Goal: Task Accomplishment & Management: Use online tool/utility

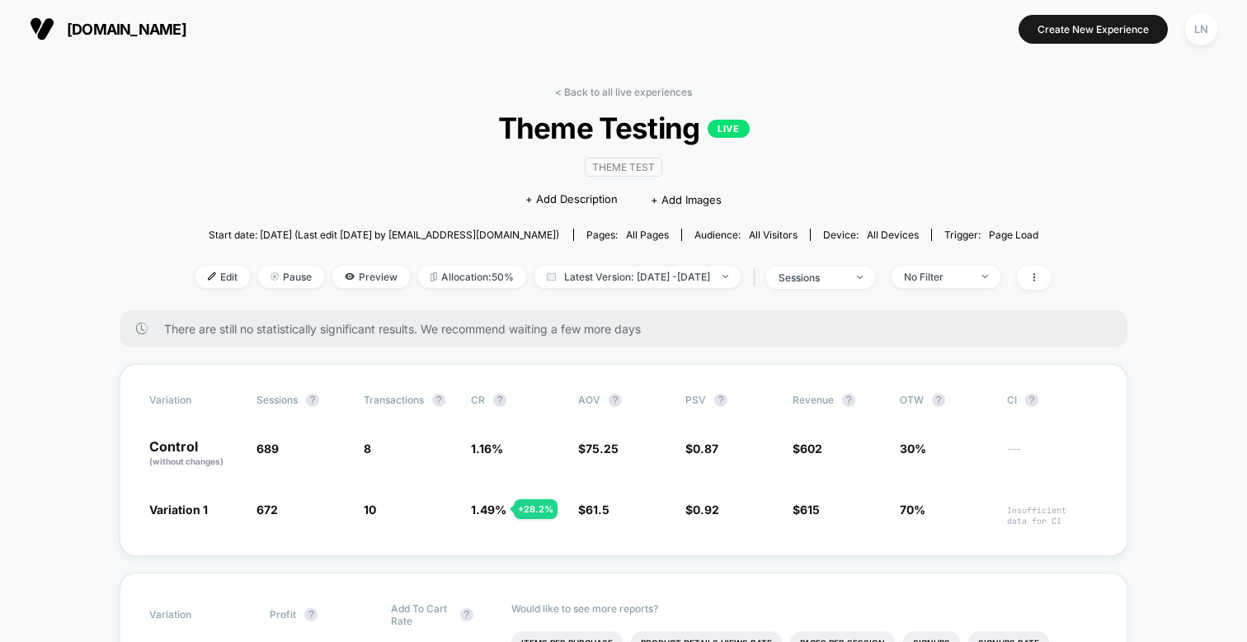
click at [243, 144] on span "Theme Testing LIVE" at bounding box center [623, 128] width 770 height 35
click at [196, 269] on span "Edit" at bounding box center [223, 277] width 54 height 22
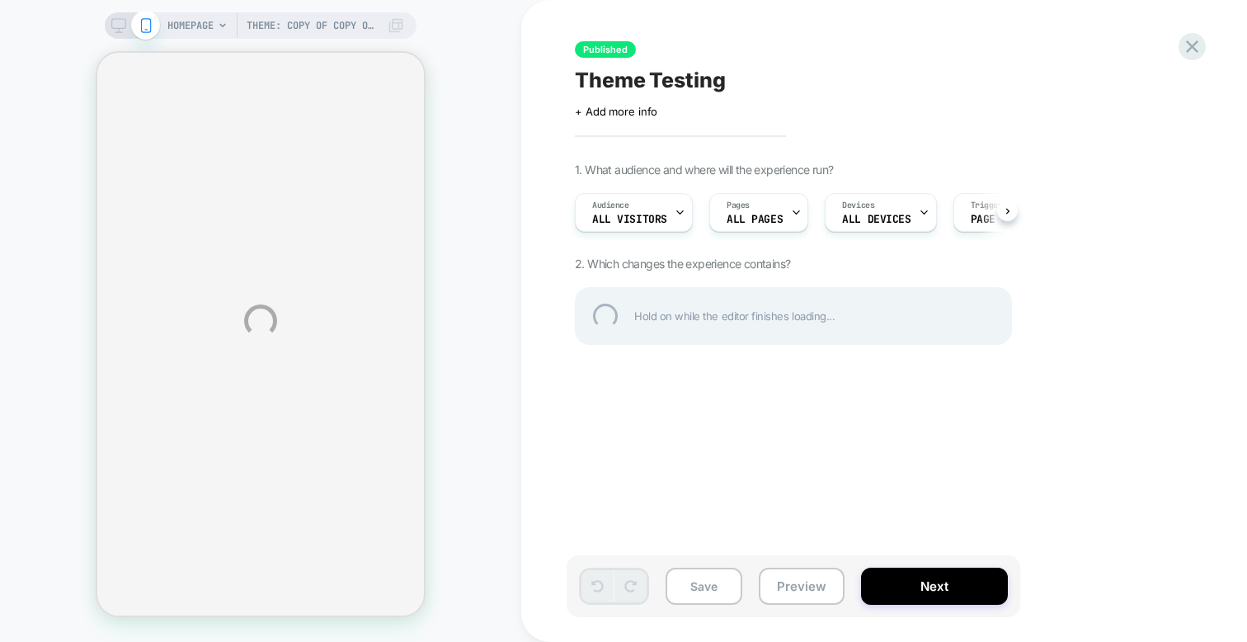
click at [665, 208] on div "Theme: Copy of Copy of Agile ////🚀 | [DATE] HOMEPAGE Theme: Copy of Copy of Agi…" at bounding box center [623, 321] width 1247 height 642
click at [901, 151] on div "Theme: Copy of Copy of Agile ////🚀 | [DATE] HOMEPAGE Theme: Copy of Copy of Agi…" at bounding box center [623, 321] width 1247 height 642
click at [645, 212] on div "Theme: Copy of Copy of Agile ////🚀 | [DATE] HOMEPAGE Theme: Copy of Copy of Agi…" at bounding box center [623, 321] width 1247 height 642
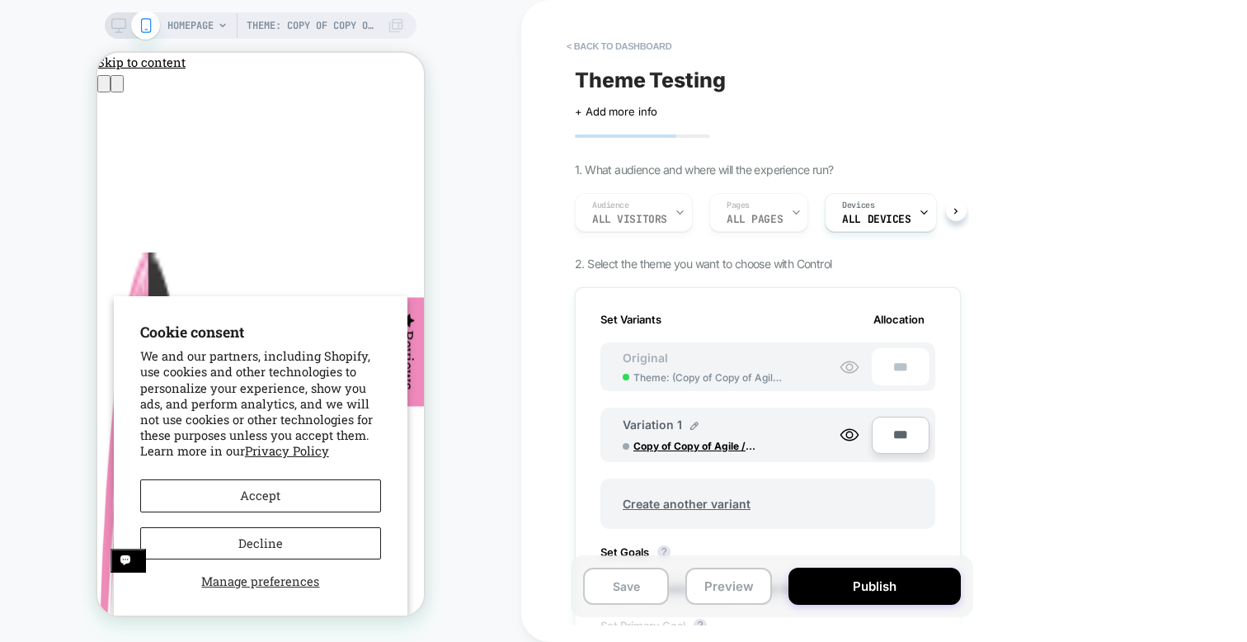
scroll to position [132, 0]
click at [647, 209] on div "Audience All Visitors Pages ALL PAGES Devices ALL DEVICES" at bounding box center [760, 212] width 386 height 55
click at [648, 218] on div "Audience All Visitors Pages ALL PAGES Devices ALL DEVICES" at bounding box center [760, 212] width 386 height 55
click at [668, 214] on div "Audience All Visitors Pages ALL PAGES Devices ALL DEVICES" at bounding box center [760, 212] width 386 height 55
click at [686, 214] on div "Audience All Visitors Pages ALL PAGES Devices ALL DEVICES" at bounding box center [760, 212] width 386 height 55
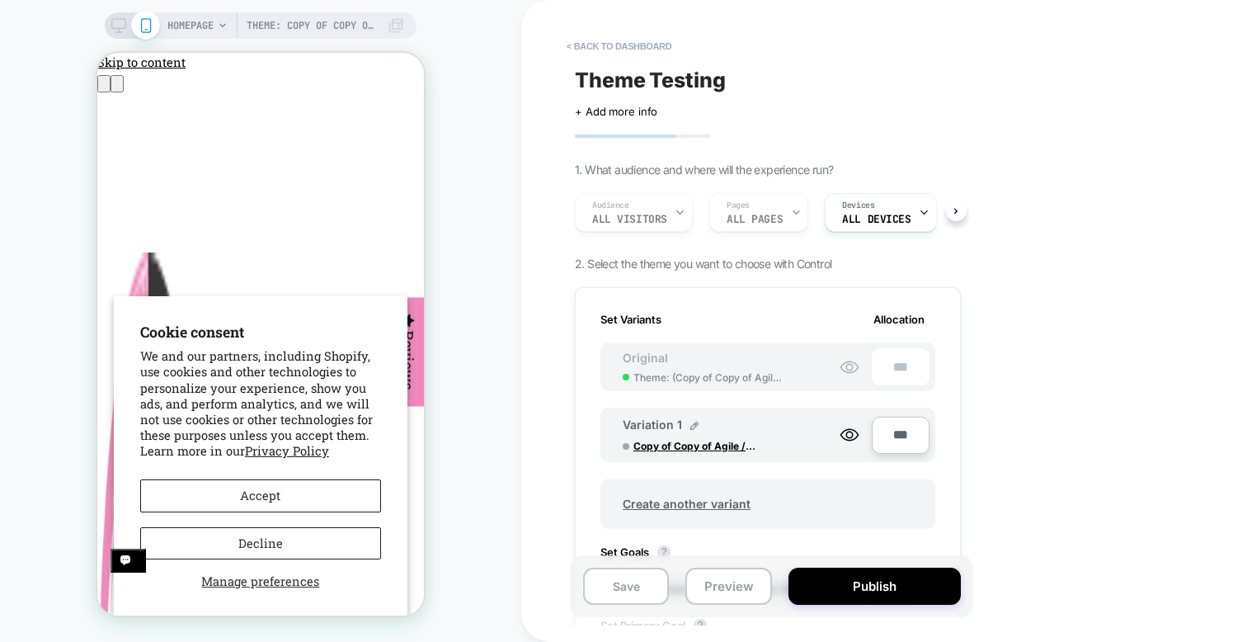
click at [686, 214] on div "Audience All Visitors Pages ALL PAGES Devices ALL DEVICES" at bounding box center [760, 212] width 386 height 55
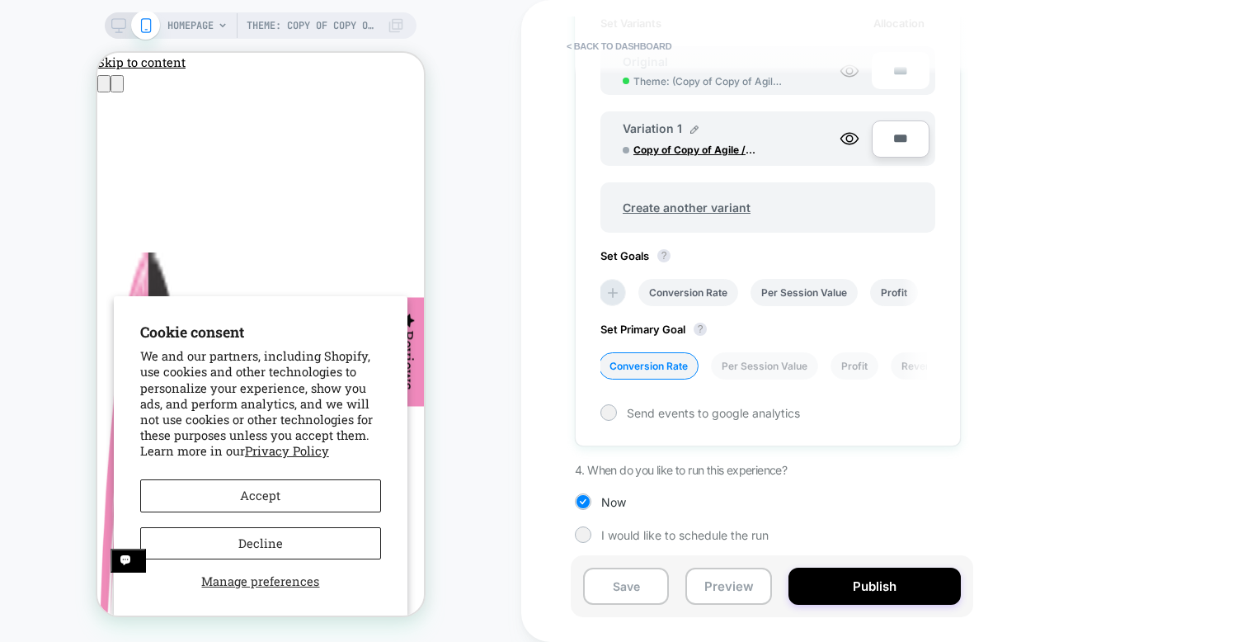
scroll to position [0, 0]
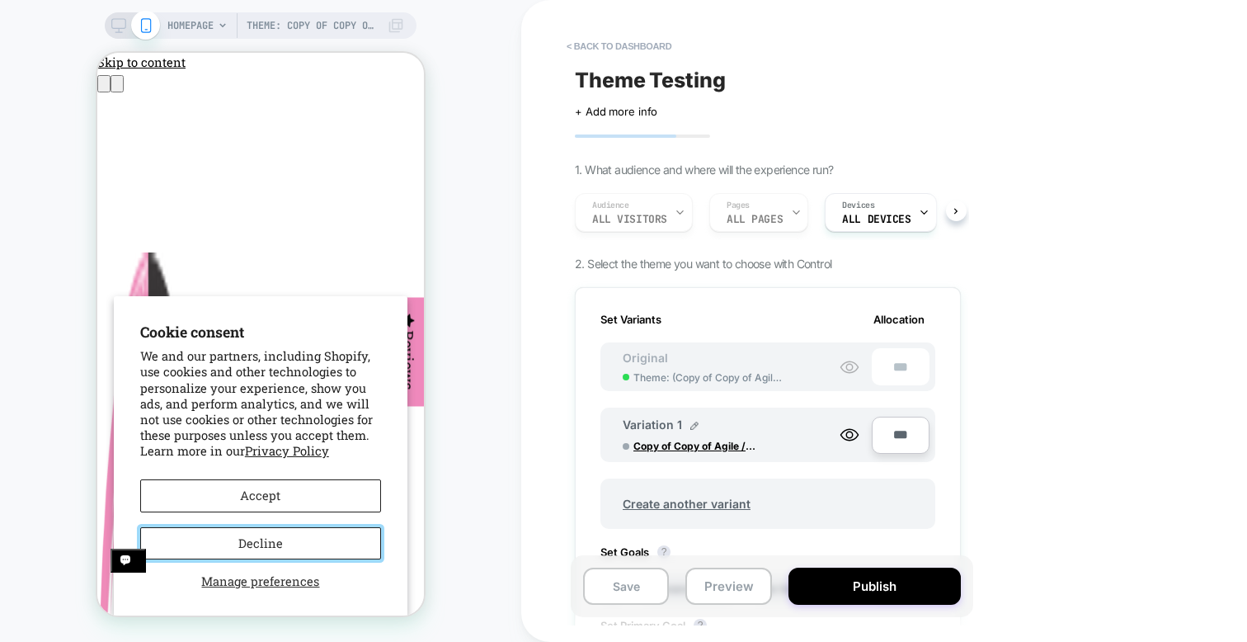
click at [280, 548] on button "Decline" at bounding box center [260, 543] width 241 height 33
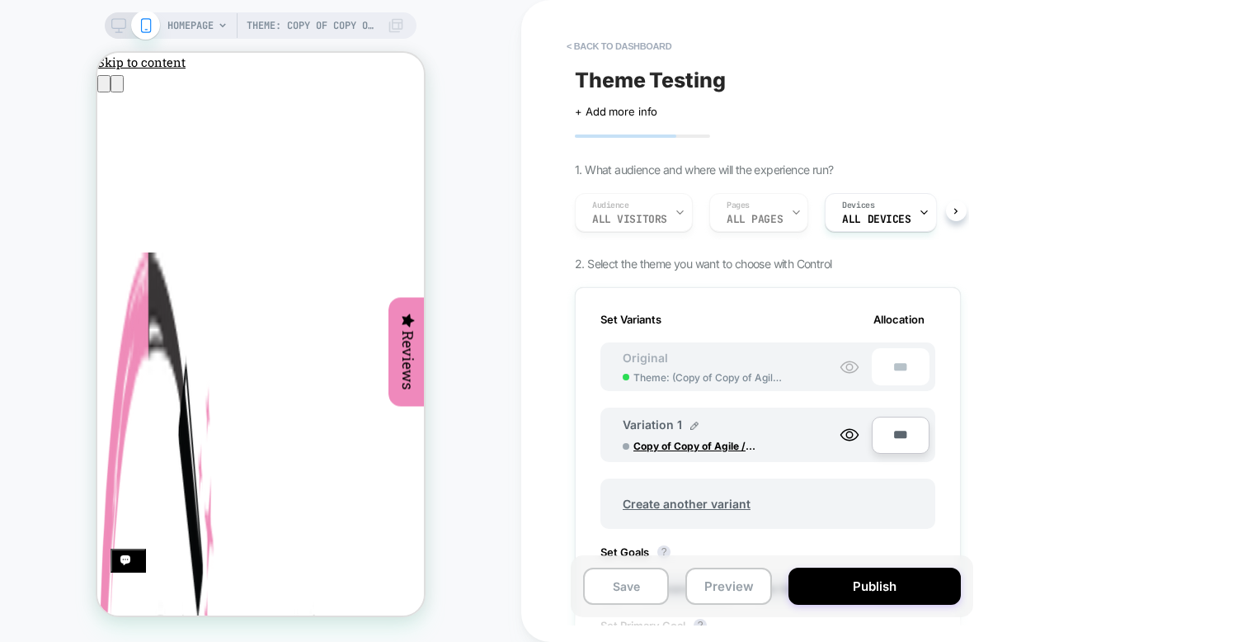
click at [623, 219] on div "Audience All Visitors Pages ALL PAGES Devices ALL DEVICES" at bounding box center [760, 212] width 386 height 55
click at [641, 214] on div "Audience All Visitors Pages ALL PAGES Devices ALL DEVICES" at bounding box center [760, 212] width 386 height 55
click at [820, 222] on span "ALL DEVICES" at bounding box center [827, 220] width 68 height 12
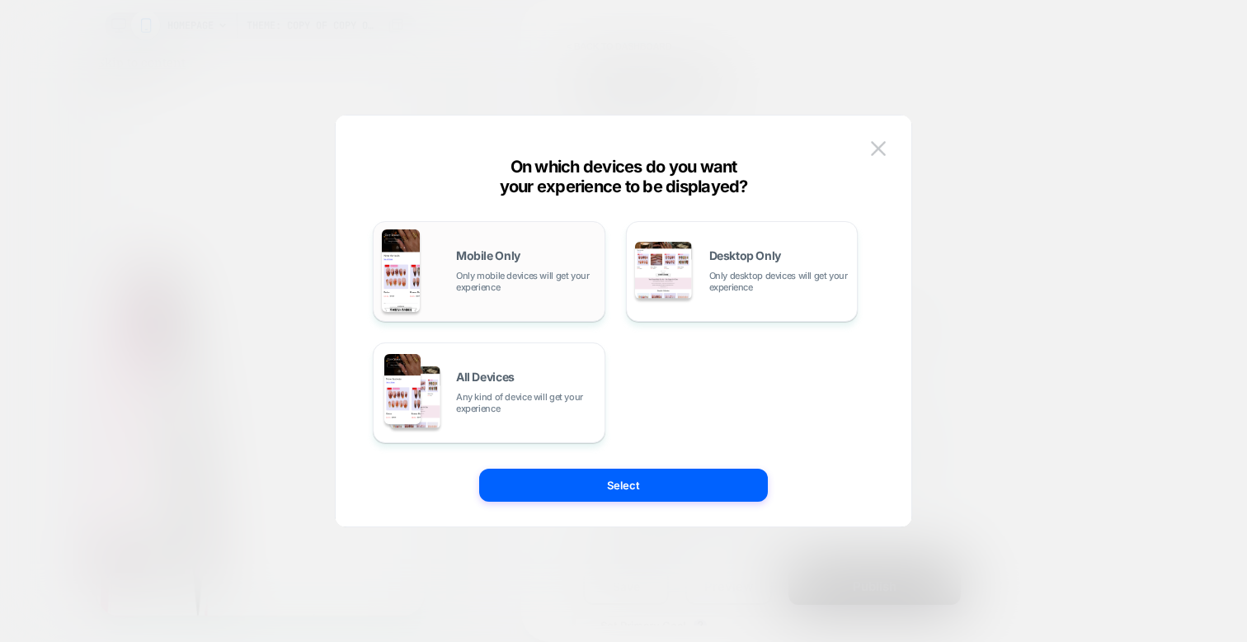
click at [478, 266] on div "Mobile Only Only mobile devices will get your experience" at bounding box center [526, 271] width 140 height 43
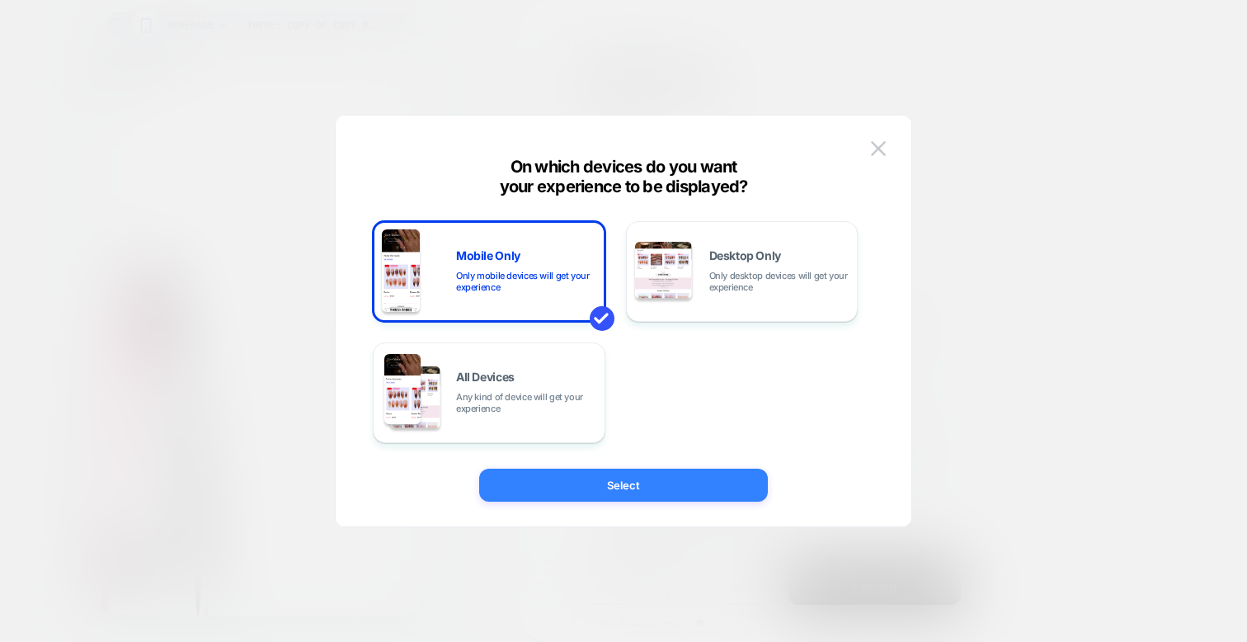
click at [676, 498] on button "Select" at bounding box center [623, 485] width 289 height 33
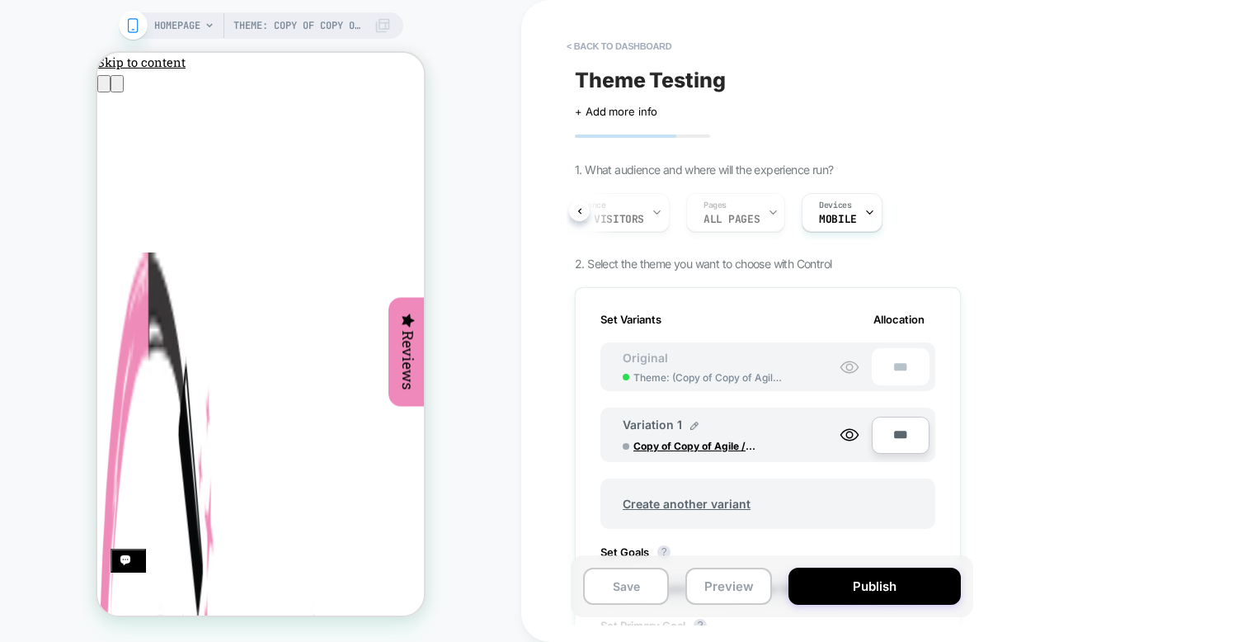
click at [646, 222] on div "Audience All Visitors Pages ALL PAGES Devices MOBILE" at bounding box center [760, 212] width 386 height 55
click at [653, 210] on div "Audience All Visitors Pages ALL PAGES Devices MOBILE" at bounding box center [760, 212] width 386 height 55
click at [648, 211] on div "Audience All Visitors Pages ALL PAGES Devices MOBILE" at bounding box center [760, 212] width 386 height 55
click at [586, 212] on div "Audience All Visitors Pages ALL PAGES Devices MOBILE" at bounding box center [760, 212] width 386 height 55
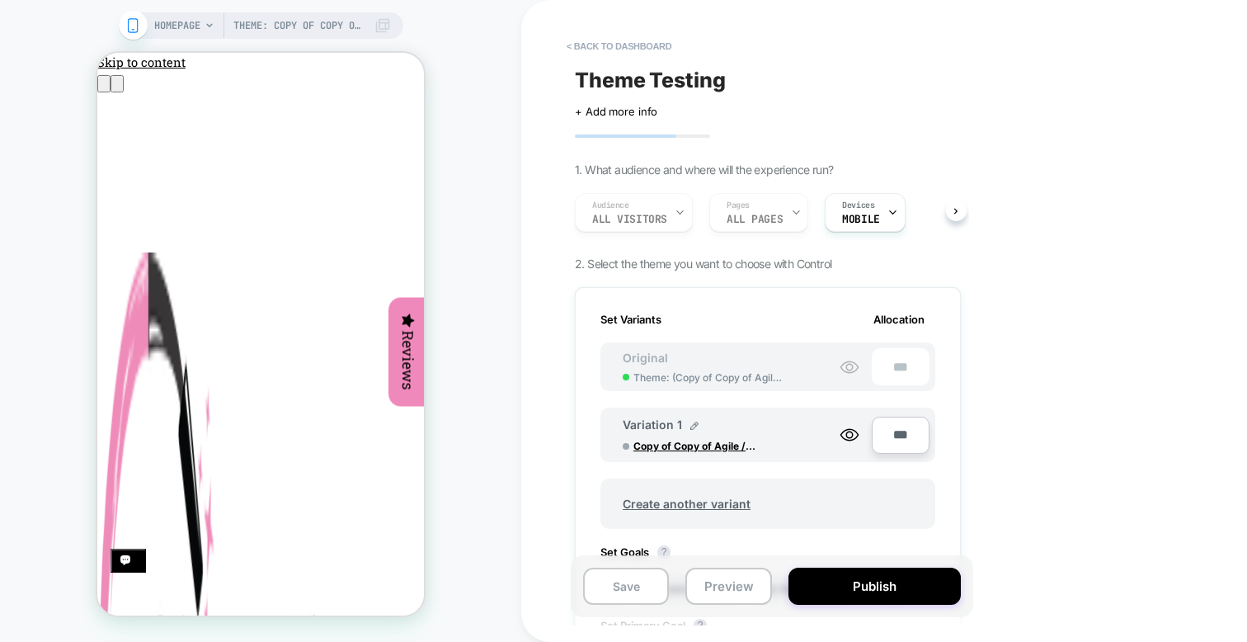
click at [623, 40] on button "< back to dashboard" at bounding box center [618, 46] width 121 height 26
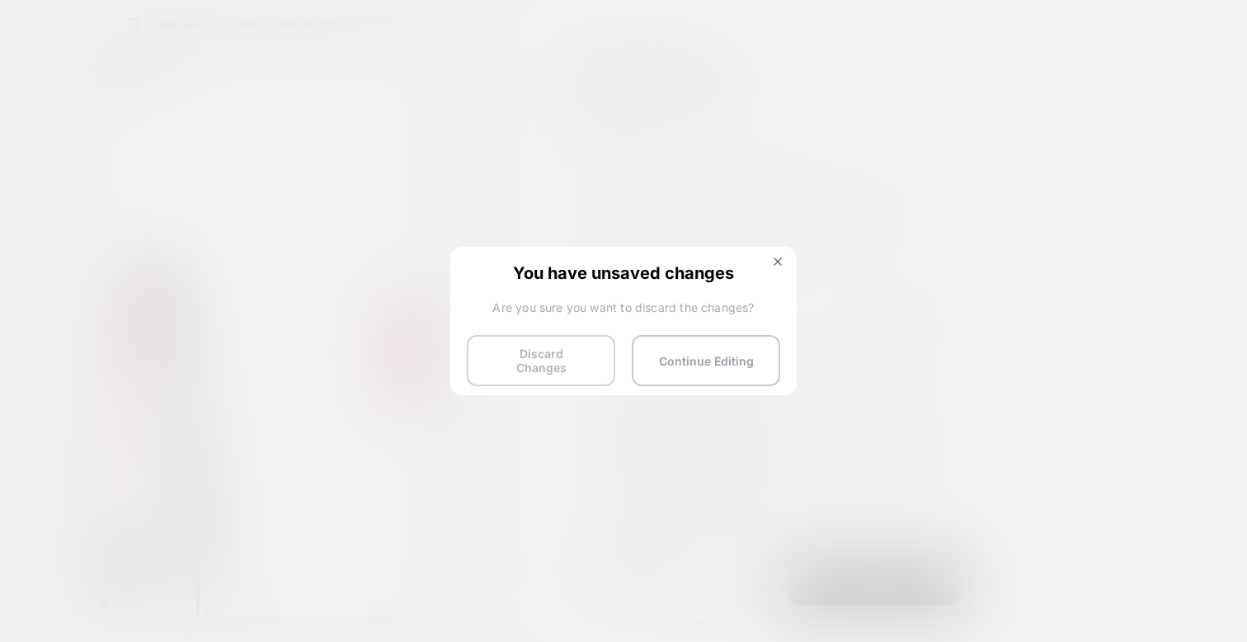
click at [544, 364] on button "Discard Changes" at bounding box center [541, 360] width 148 height 51
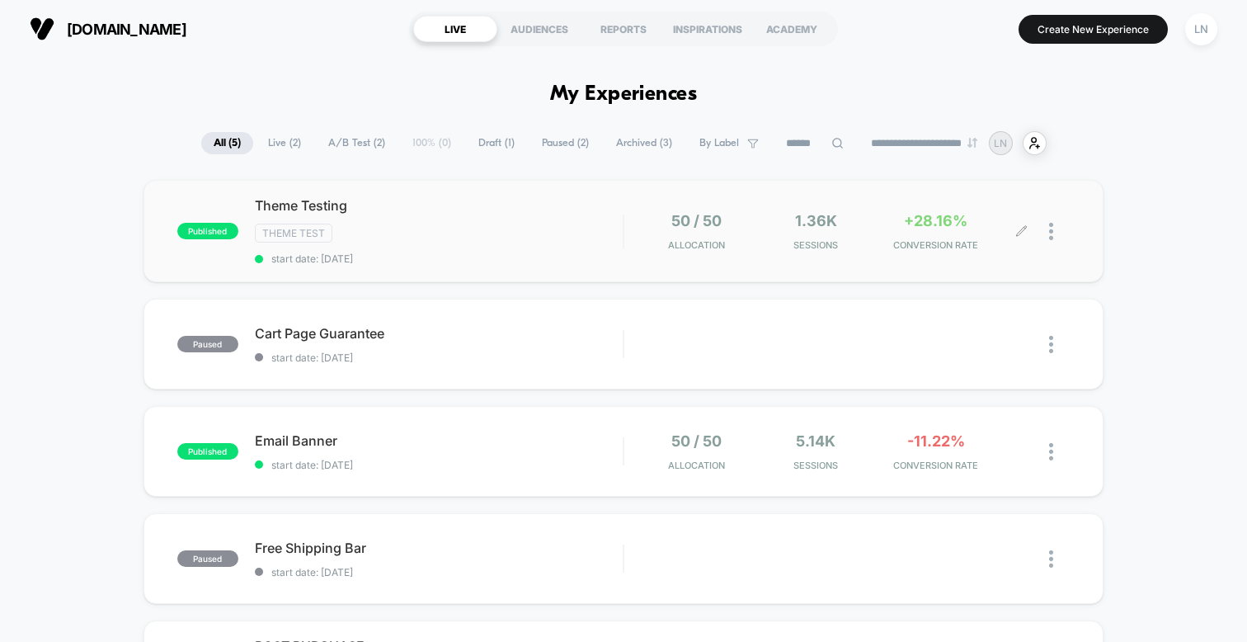
click at [1061, 225] on div at bounding box center [1059, 231] width 21 height 39
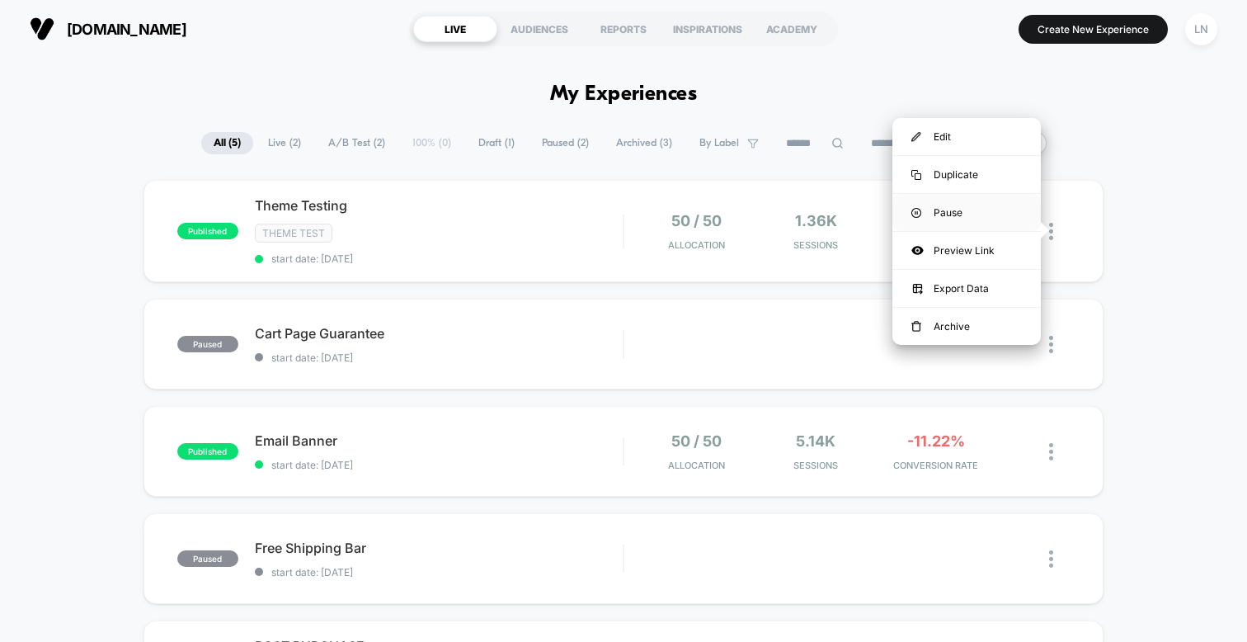
click at [958, 205] on div "Pause" at bounding box center [967, 212] width 148 height 37
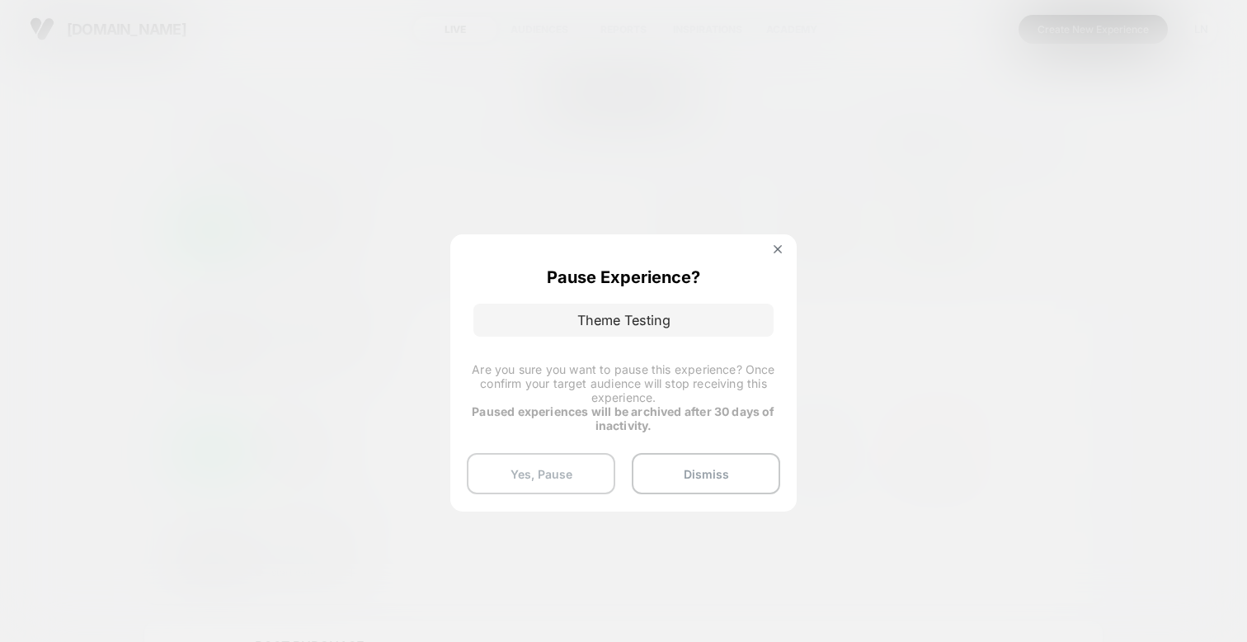
click at [556, 469] on button "Yes, Pause" at bounding box center [541, 473] width 148 height 41
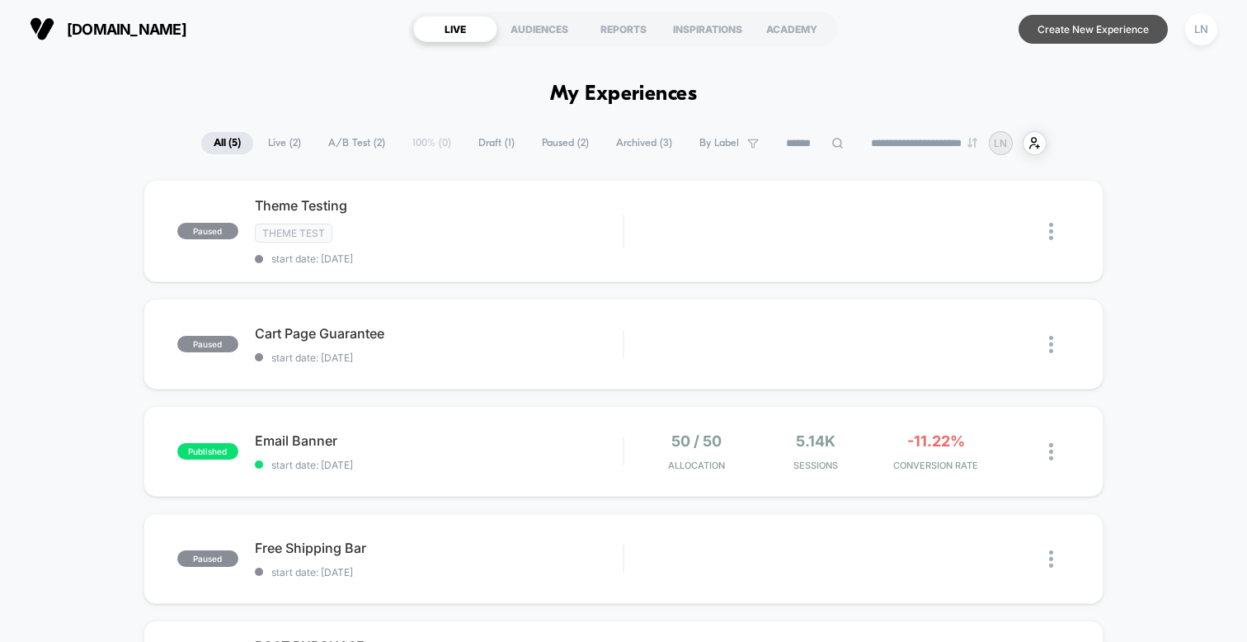
click at [1072, 15] on button "Create New Experience" at bounding box center [1093, 29] width 149 height 29
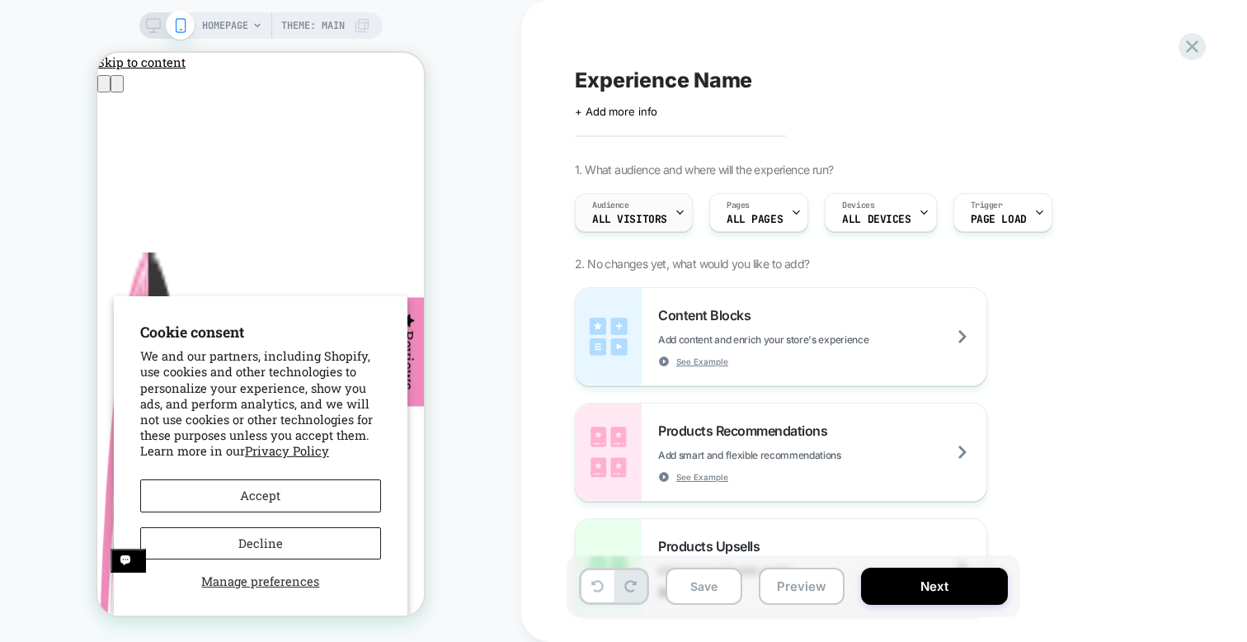
click at [677, 211] on icon at bounding box center [680, 212] width 6 height 3
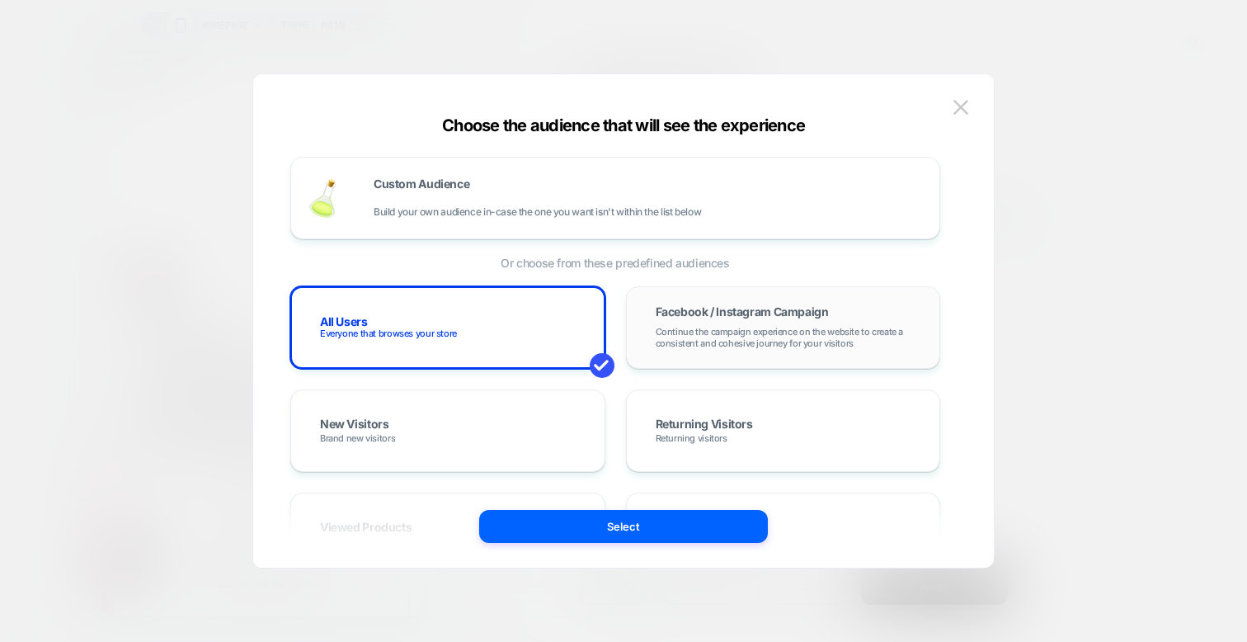
scroll to position [6, 0]
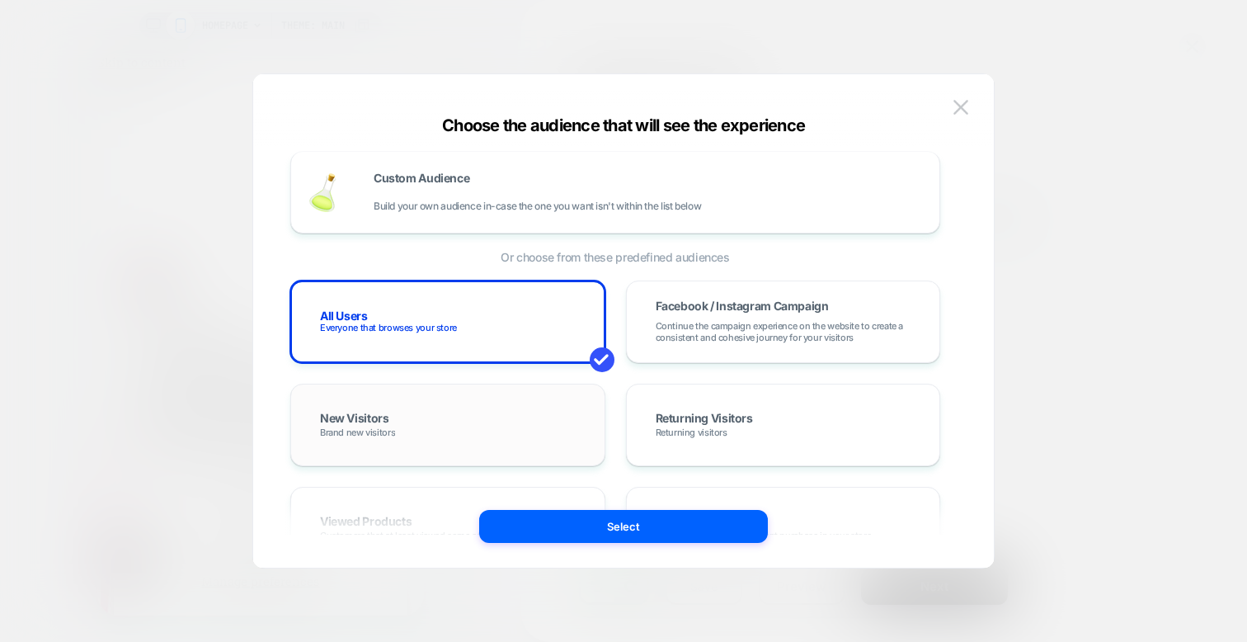
click at [512, 433] on div "New Visitors Brand new visitors" at bounding box center [448, 425] width 280 height 48
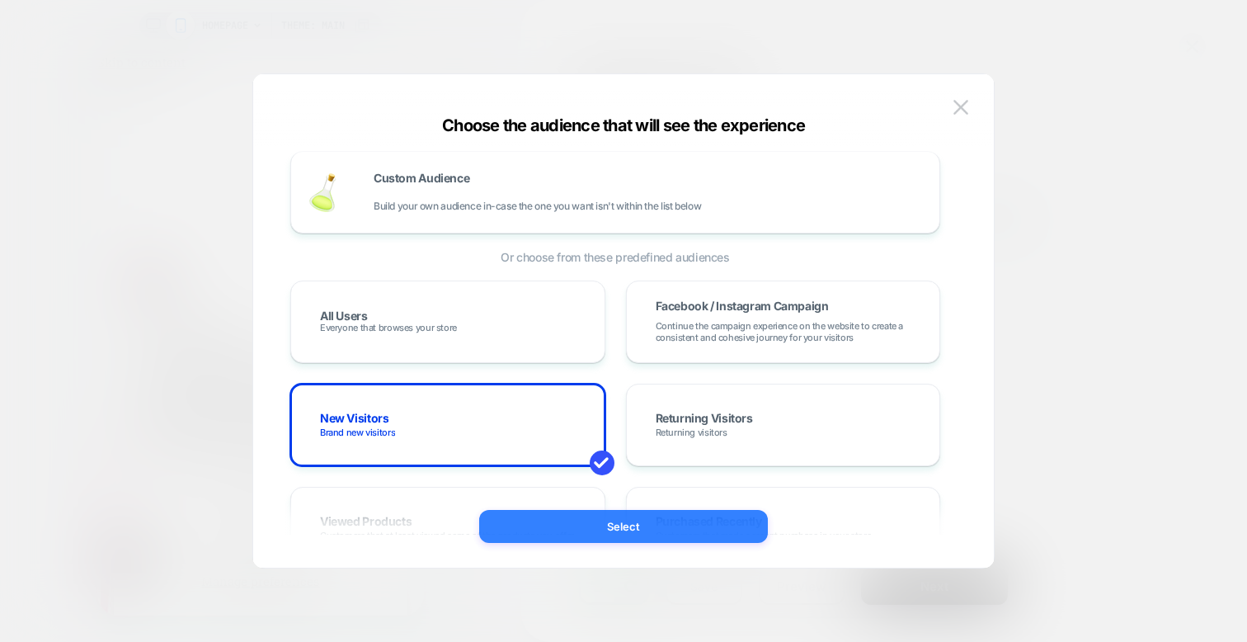
click at [581, 520] on button "Select" at bounding box center [623, 526] width 289 height 33
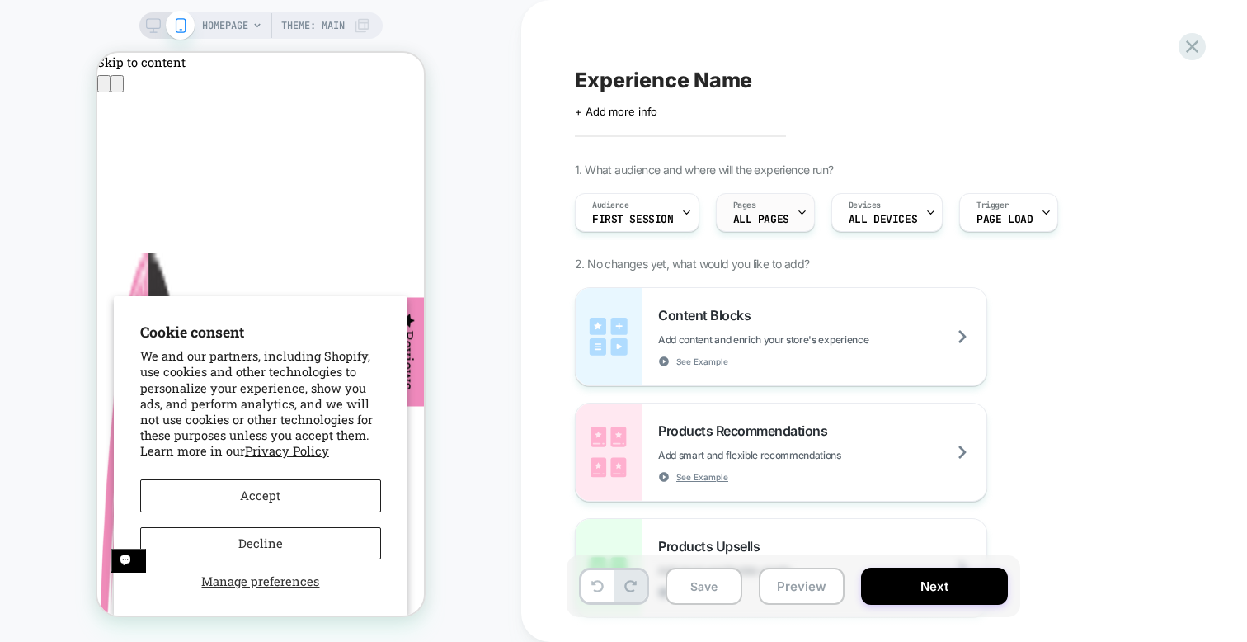
click at [783, 218] on span "ALL PAGES" at bounding box center [761, 220] width 56 height 12
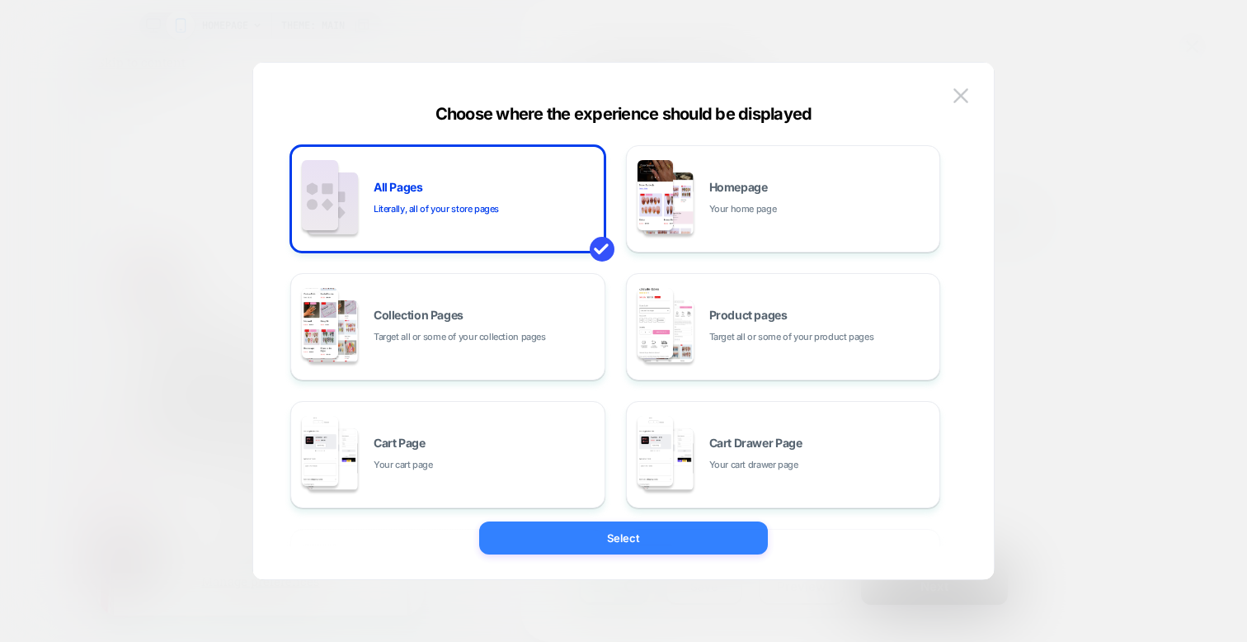
click at [562, 530] on button "Select" at bounding box center [623, 537] width 289 height 33
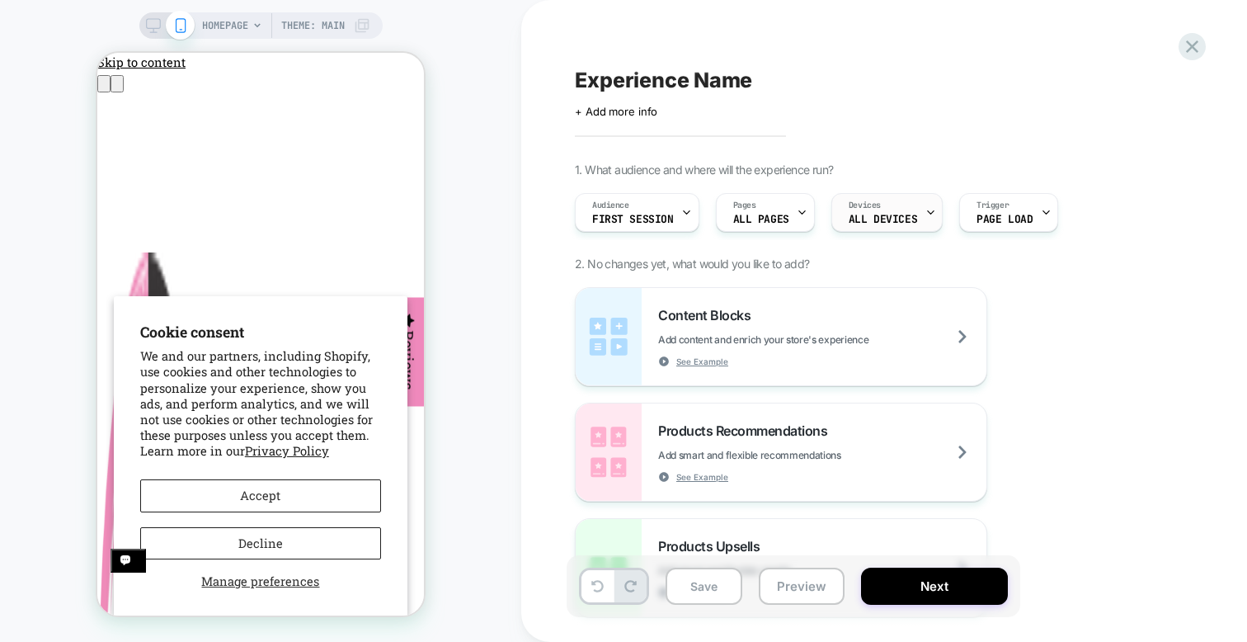
click at [890, 212] on div "Devices ALL DEVICES" at bounding box center [882, 212] width 101 height 37
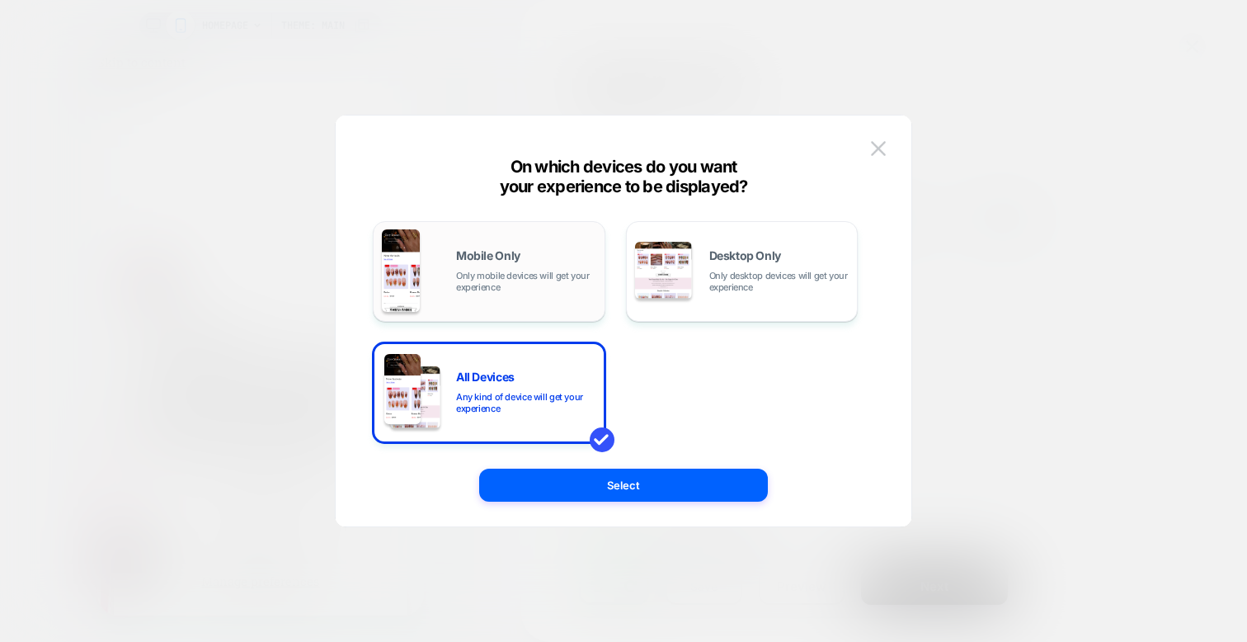
click at [472, 283] on span "Only mobile devices will get your experience" at bounding box center [526, 281] width 140 height 23
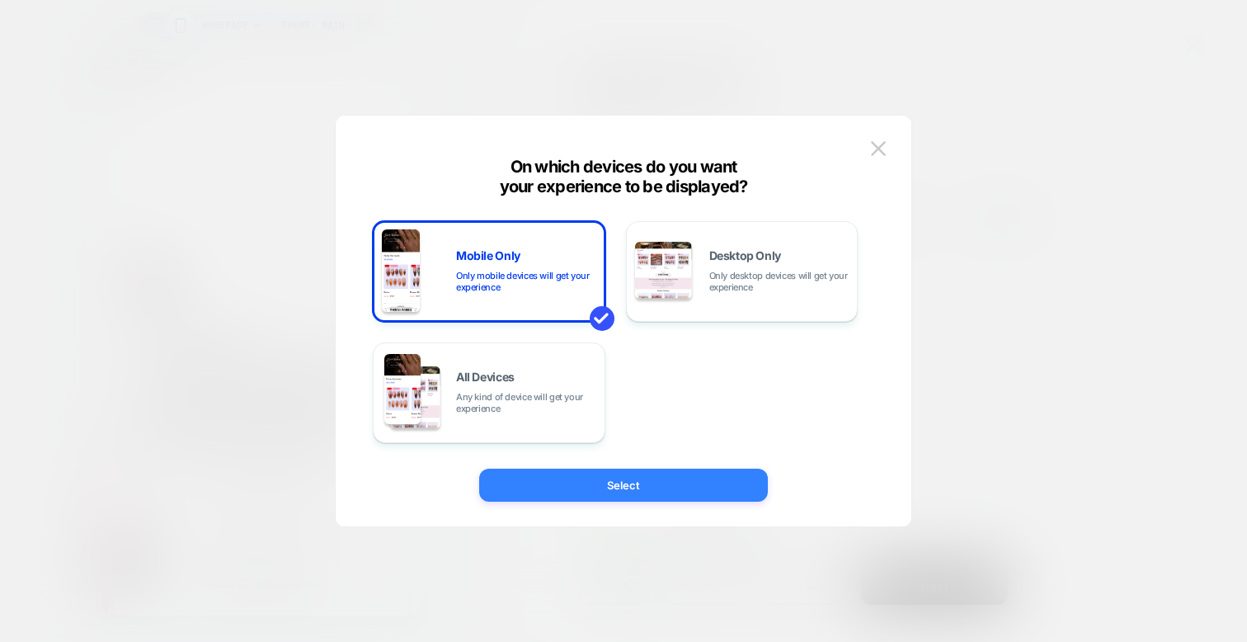
click at [637, 488] on button "Select" at bounding box center [623, 485] width 289 height 33
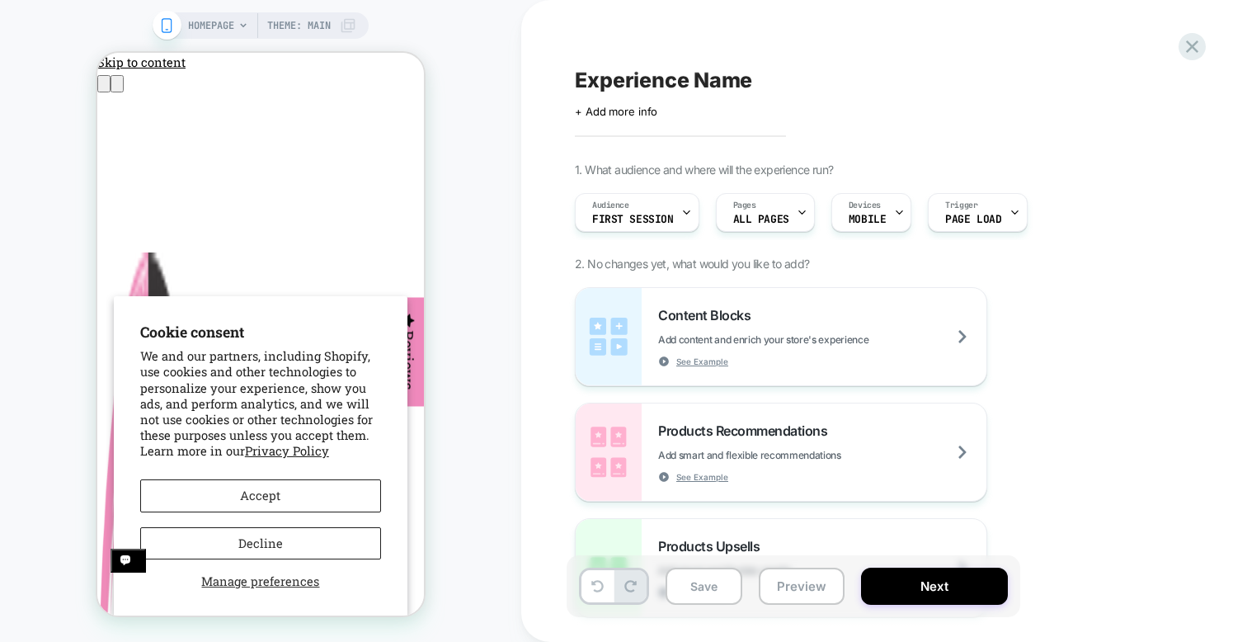
click at [1030, 346] on div "Content Blocks Add content and enrich your store's experience See Example Produ…" at bounding box center [876, 509] width 602 height 445
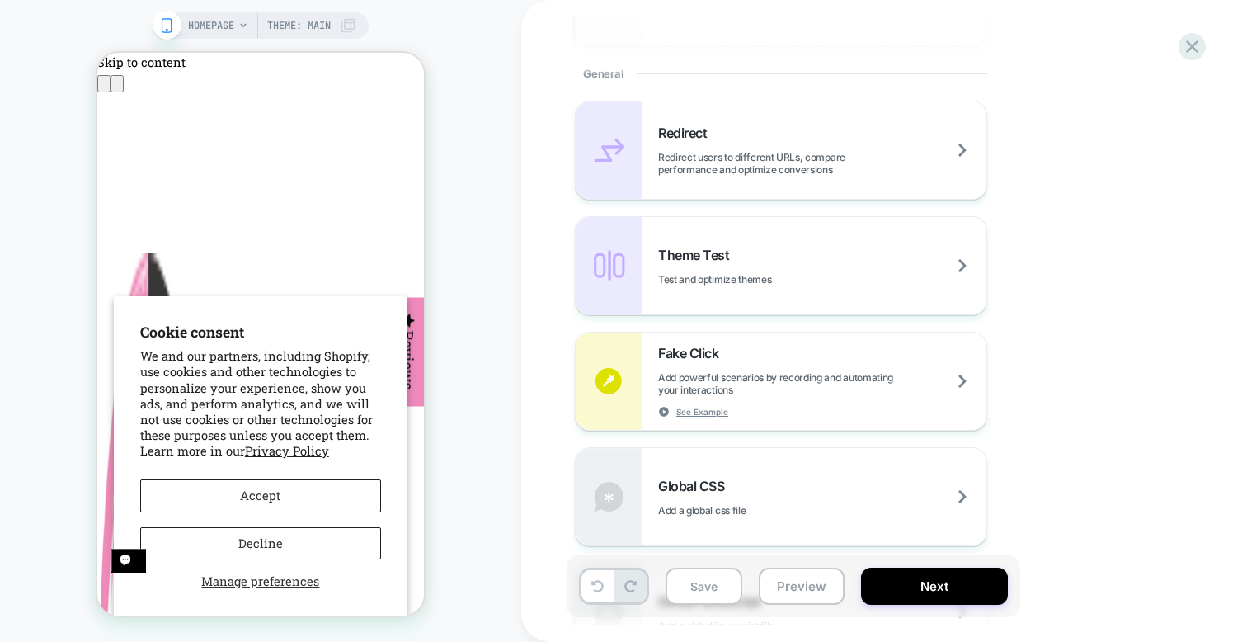
scroll to position [695, 0]
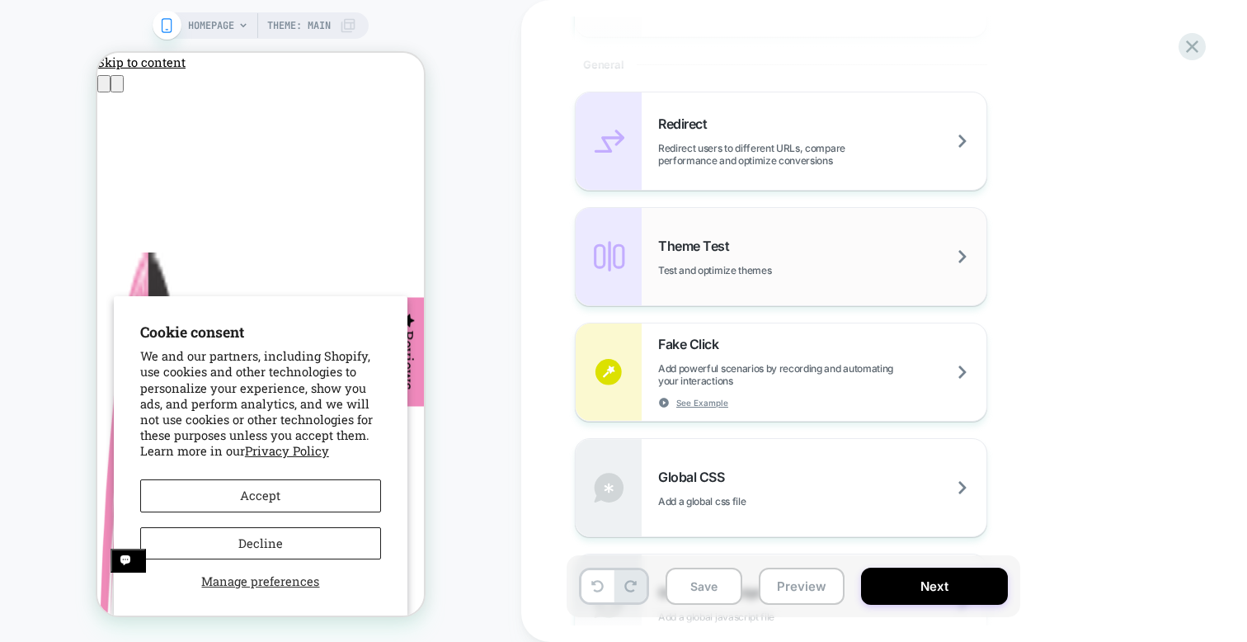
click at [737, 252] on div "Theme Test Test and optimize themes" at bounding box center [822, 257] width 328 height 39
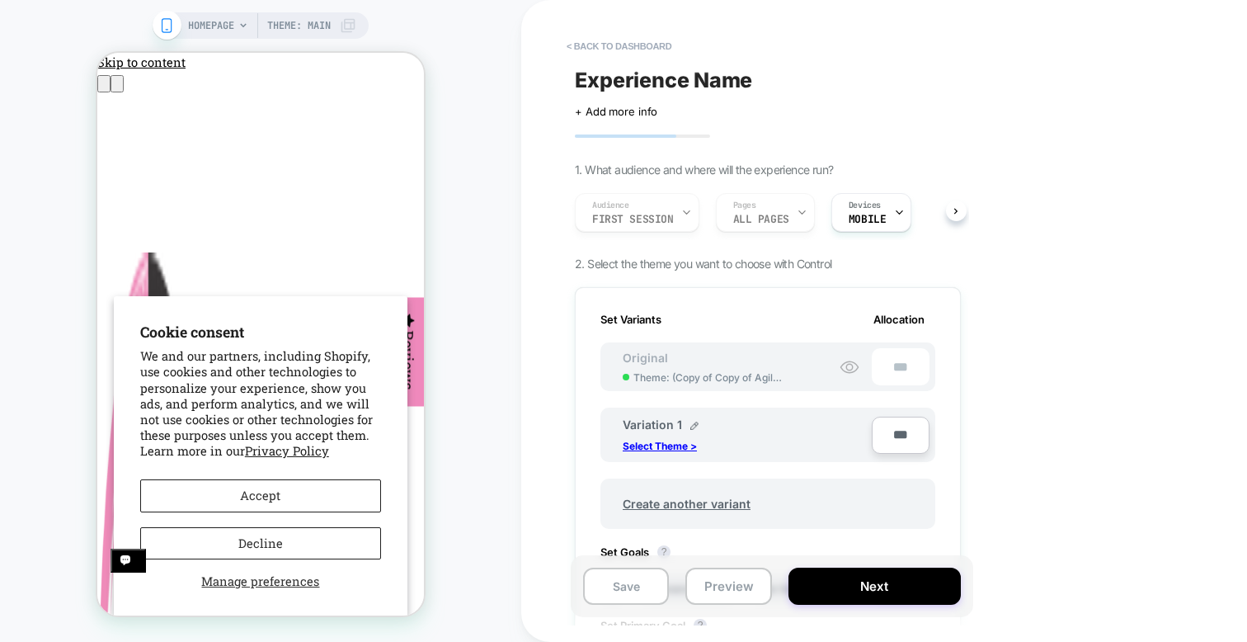
scroll to position [91, 0]
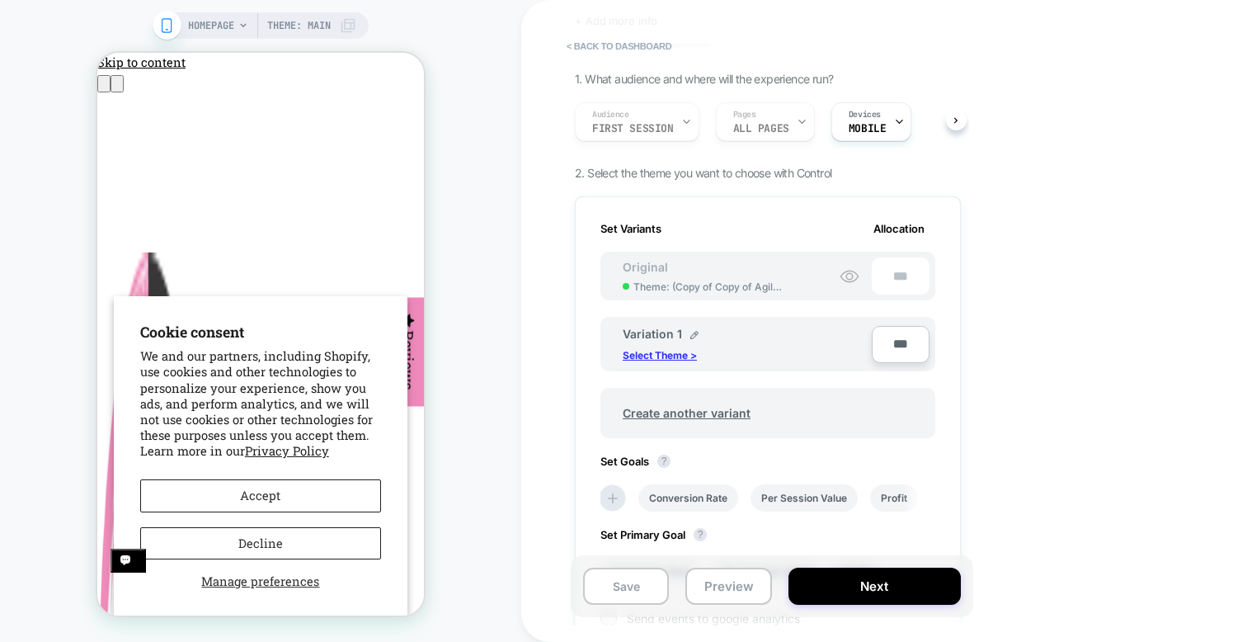
click at [665, 351] on p "Select Theme >" at bounding box center [660, 355] width 74 height 12
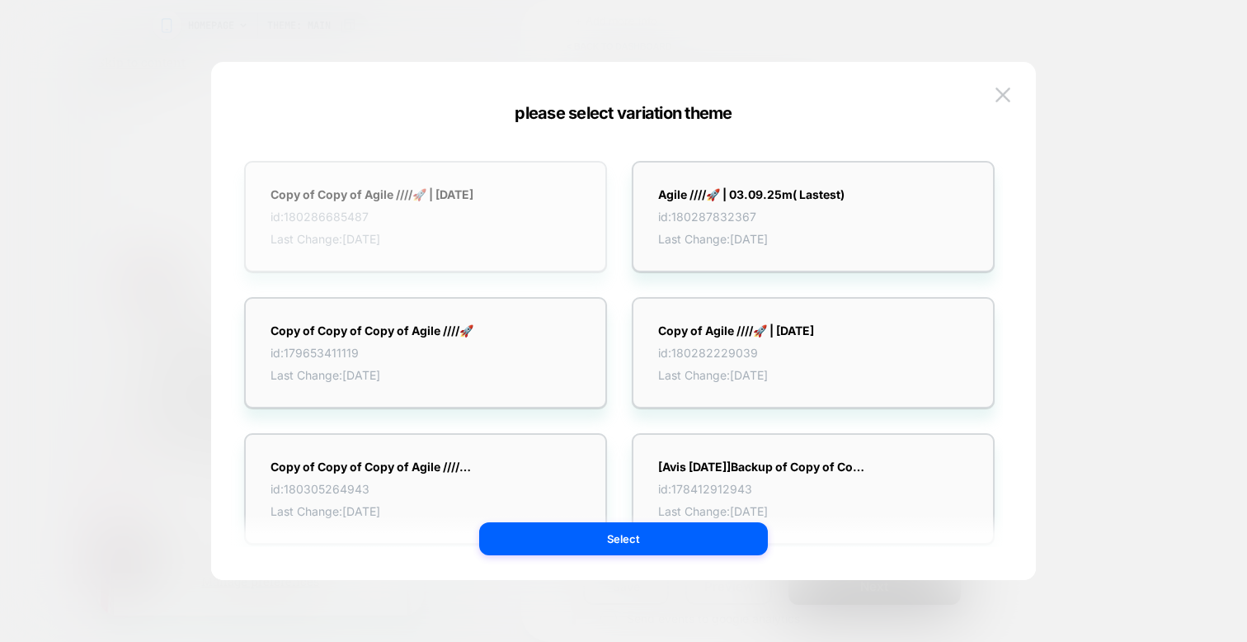
scroll to position [2, 0]
click at [391, 246] on div "Copy of Copy of Agile ////🚀 | [DATE] id: 180286685487 Last Change: [DATE]" at bounding box center [425, 213] width 363 height 111
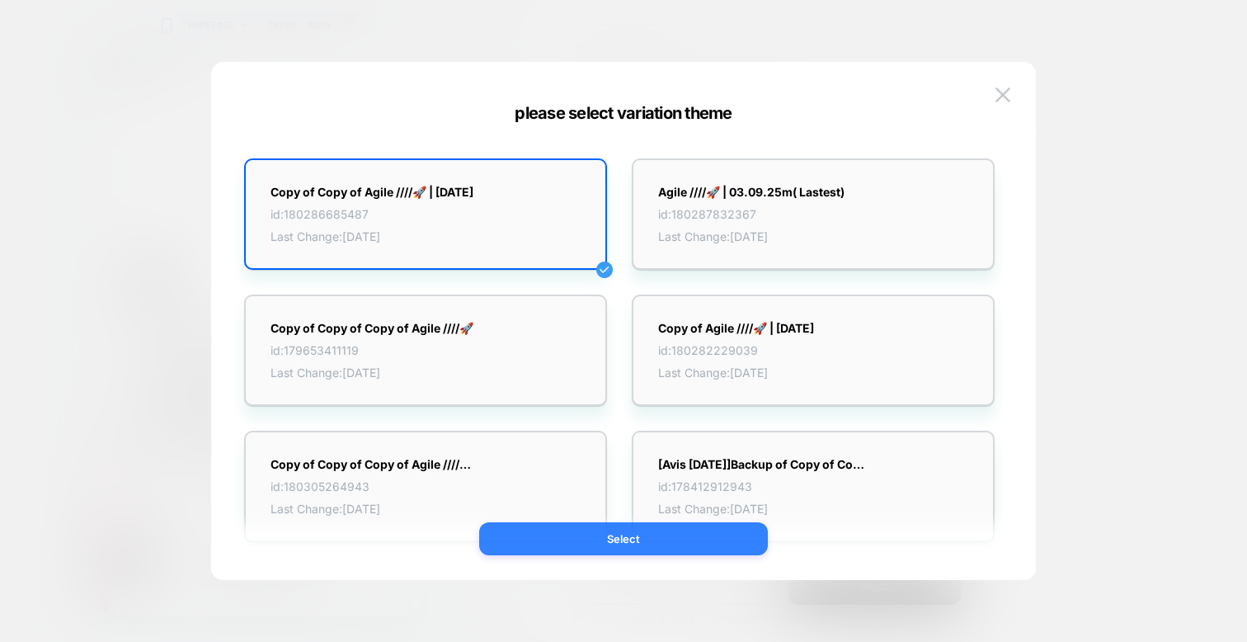
click at [680, 540] on button "Select" at bounding box center [623, 538] width 289 height 33
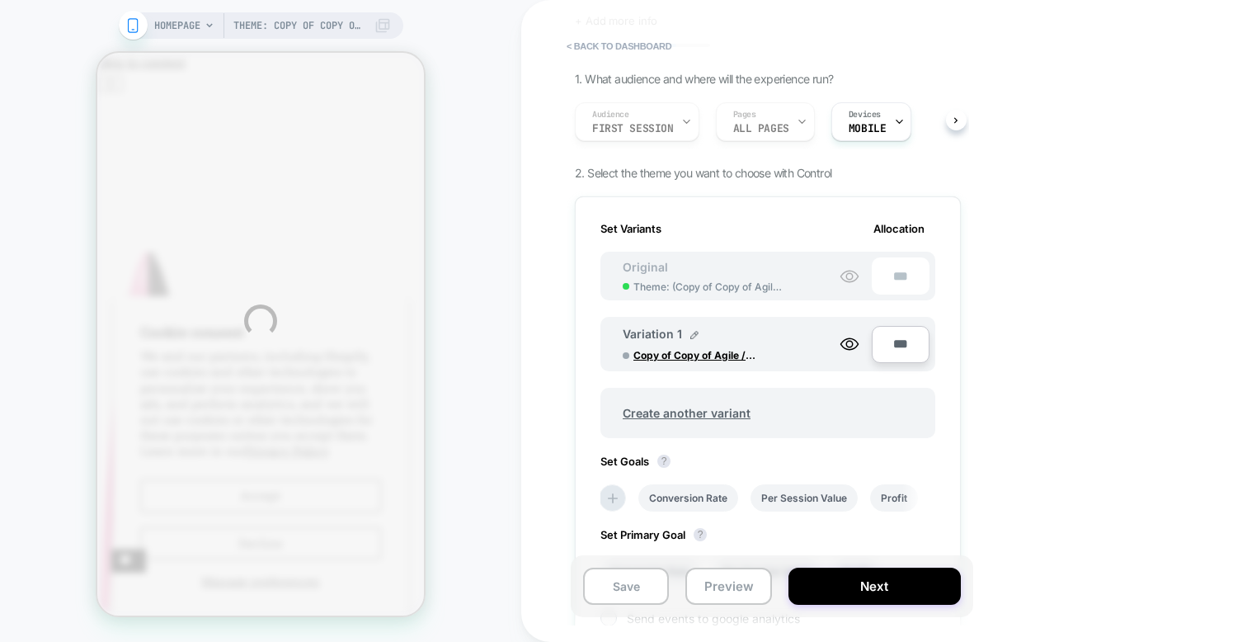
scroll to position [0, 0]
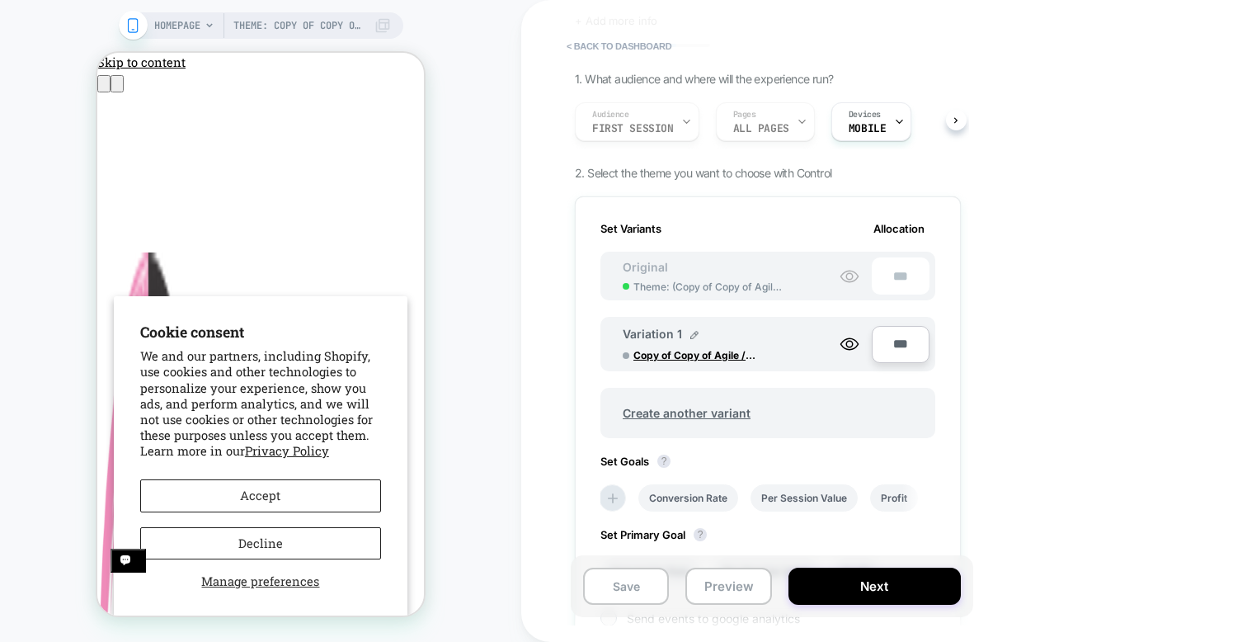
click at [501, 142] on div "Theme: Copy of Copy of Agile ////🚀 | [DATE] HOMEPAGE Theme: Copy of Copy of Agi…" at bounding box center [260, 320] width 521 height 609
click at [674, 126] on div "Audience First Session Pages ALL PAGES Devices MOBILE" at bounding box center [760, 121] width 386 height 55
click at [660, 123] on div "Audience First Session Pages ALL PAGES Devices MOBILE" at bounding box center [760, 121] width 386 height 55
click at [644, 122] on div "Audience First Session Pages ALL PAGES Devices MOBILE" at bounding box center [760, 121] width 386 height 55
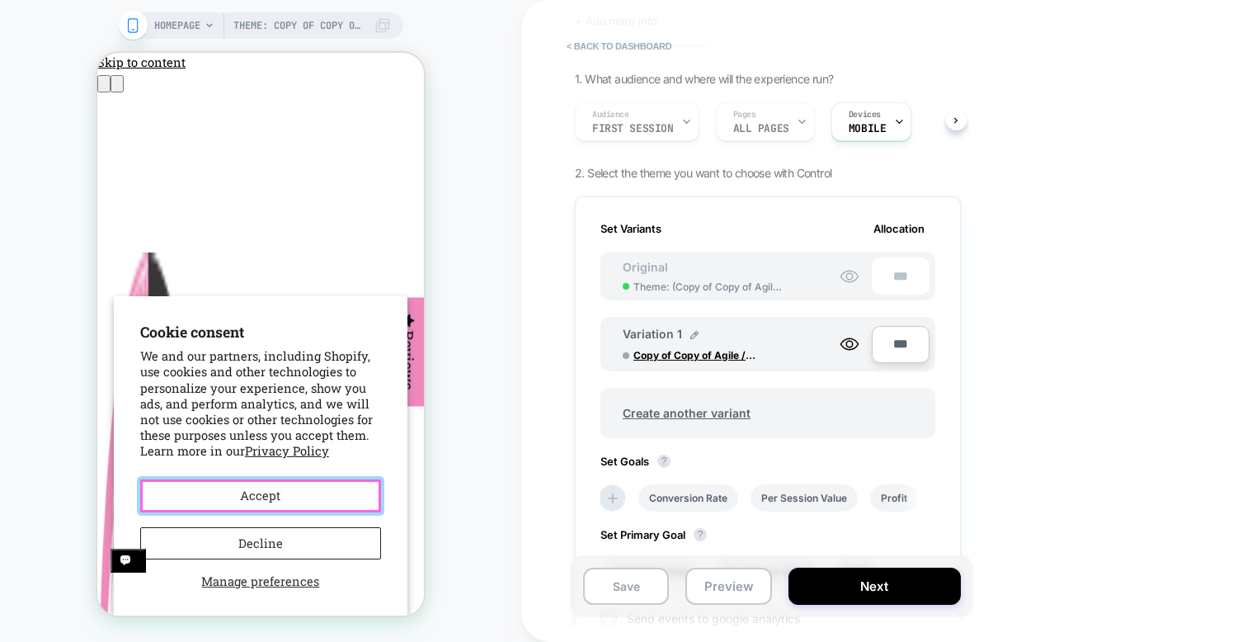
click at [270, 503] on button "Accept" at bounding box center [260, 495] width 241 height 33
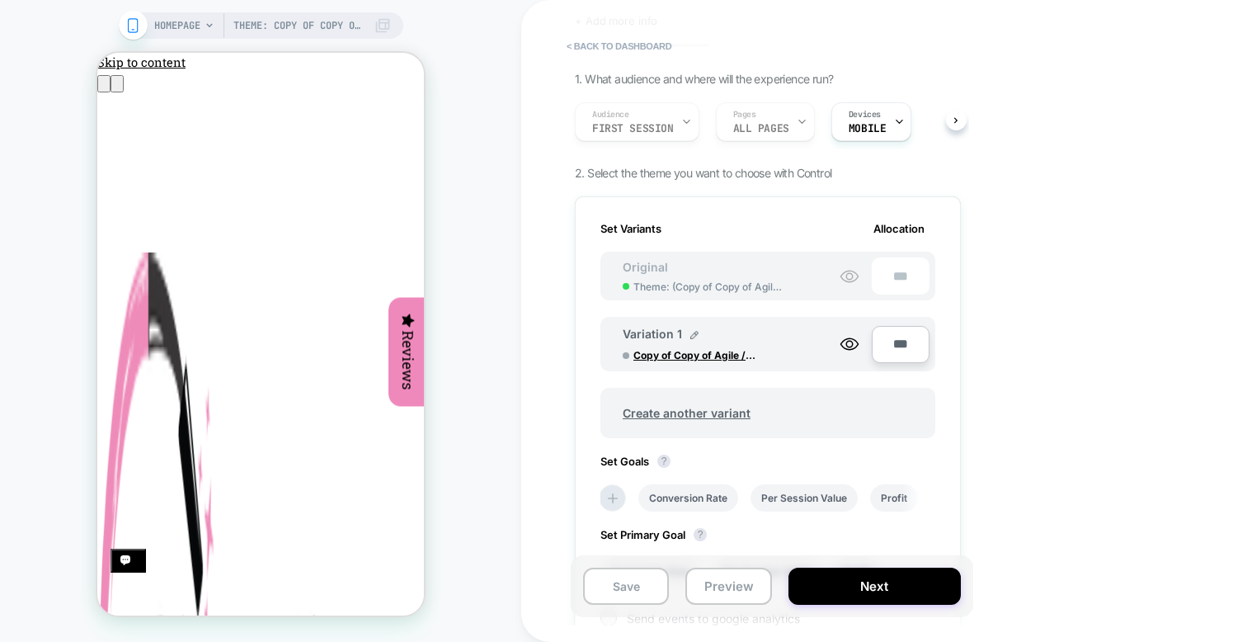
drag, startPoint x: 629, startPoint y: 133, endPoint x: 645, endPoint y: 130, distance: 15.9
click at [629, 133] on div "Audience First Session Pages ALL PAGES Devices MOBILE" at bounding box center [760, 121] width 386 height 55
click at [690, 125] on div "Audience First Session Pages ALL PAGES Devices MOBILE" at bounding box center [760, 121] width 386 height 55
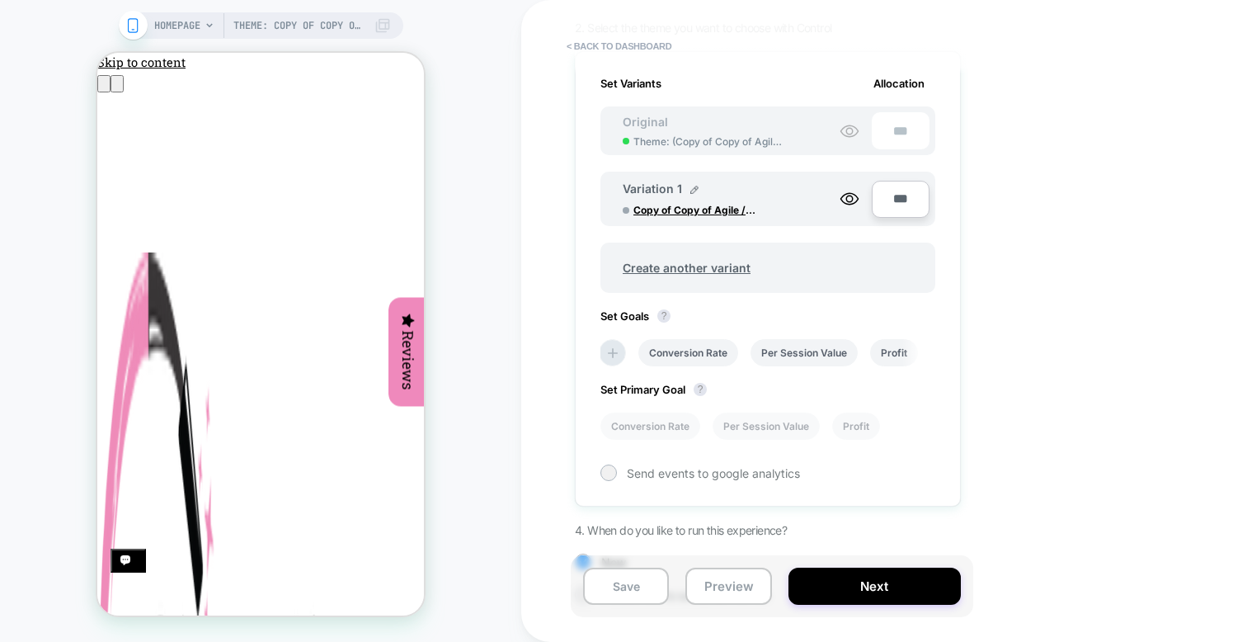
scroll to position [238, 0]
click at [709, 350] on li "Conversion Rate" at bounding box center [688, 350] width 100 height 27
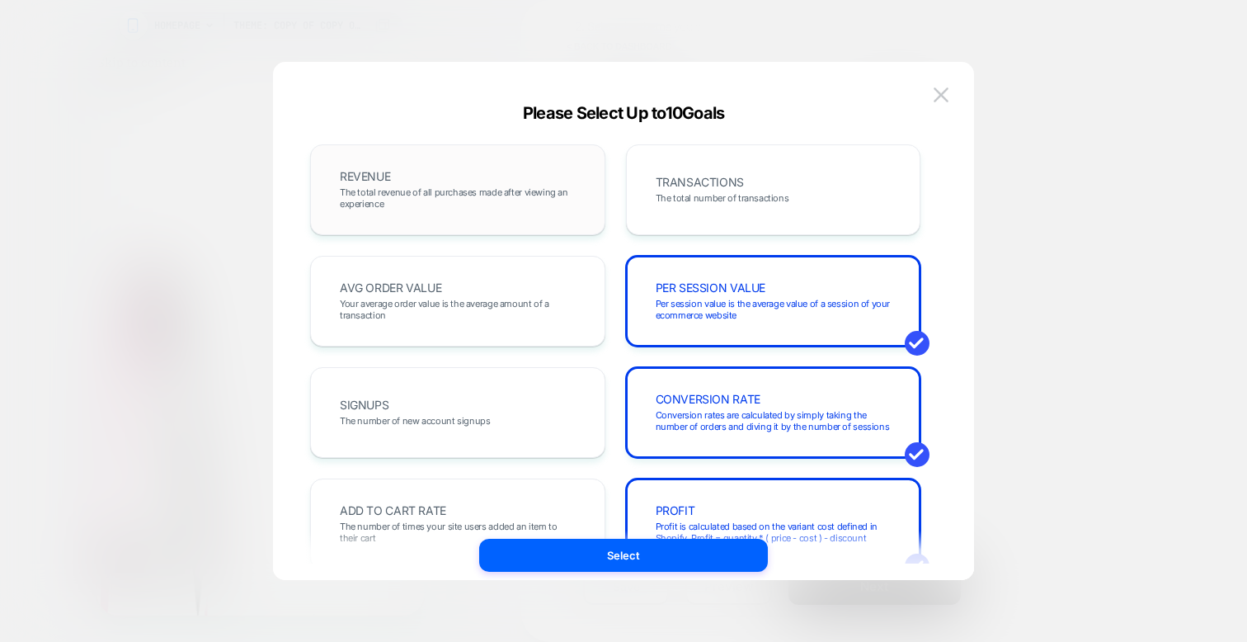
click at [458, 178] on div "REVENUE The total revenue of all purchases made after viewing an experience" at bounding box center [457, 190] width 261 height 56
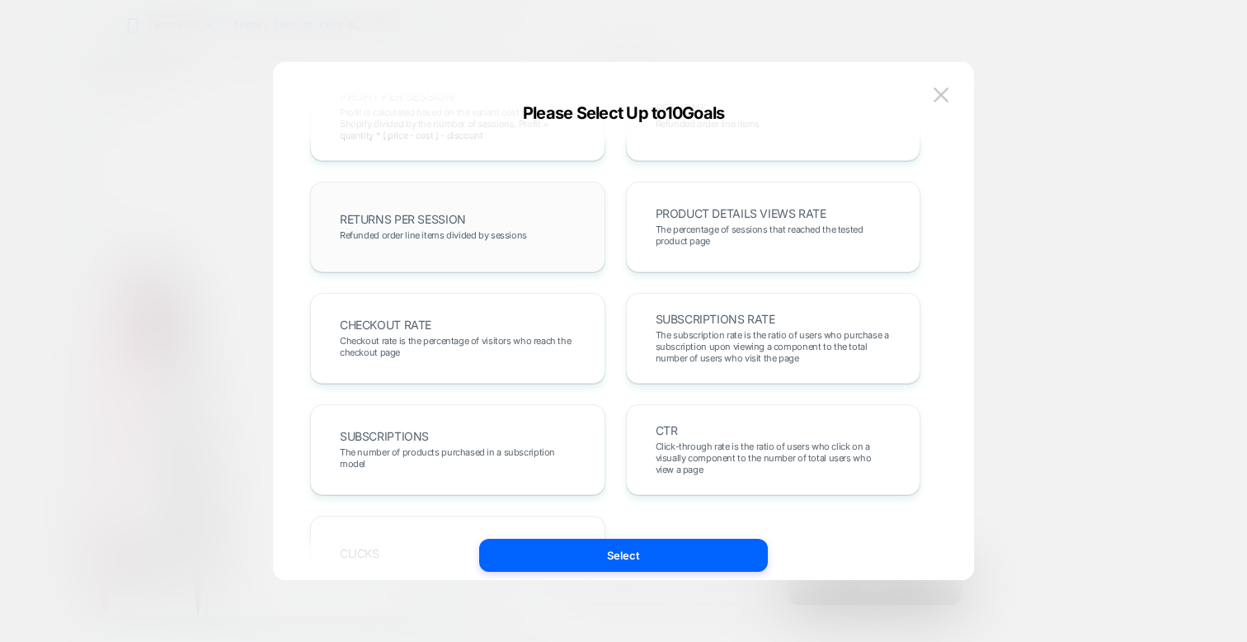
scroll to position [522, 0]
click at [460, 332] on span "Checkout rate is the percentage of visitors who reach the checkout page" at bounding box center [458, 343] width 236 height 23
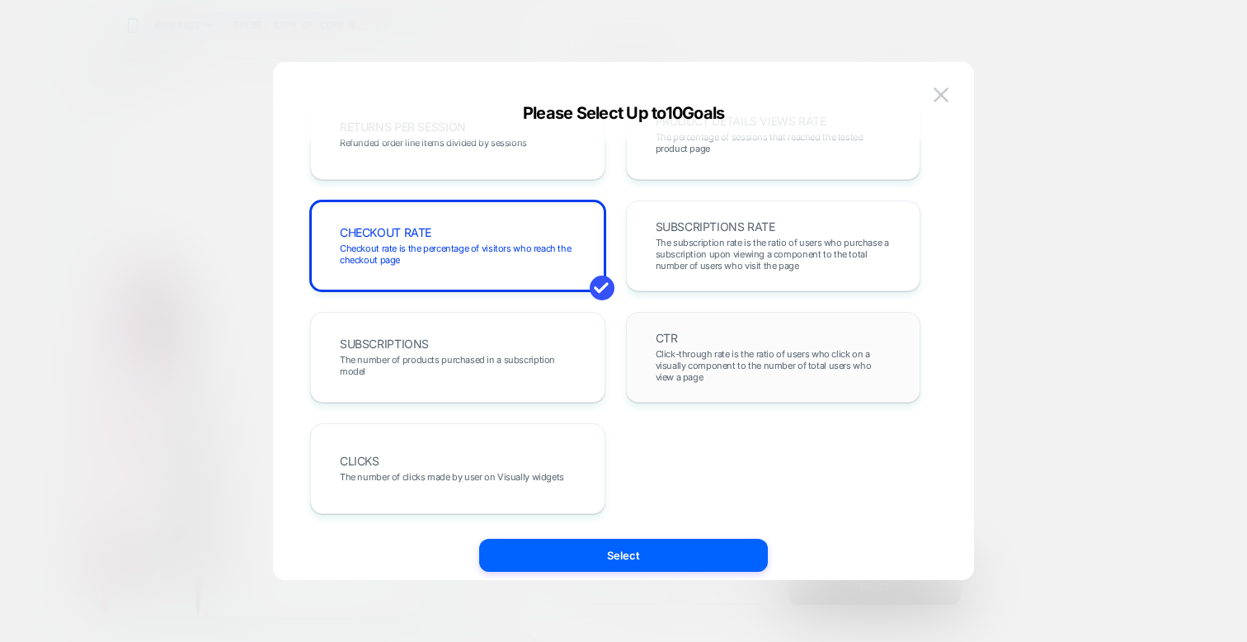
scroll to position [612, 0]
click at [648, 547] on button "Select" at bounding box center [623, 555] width 289 height 33
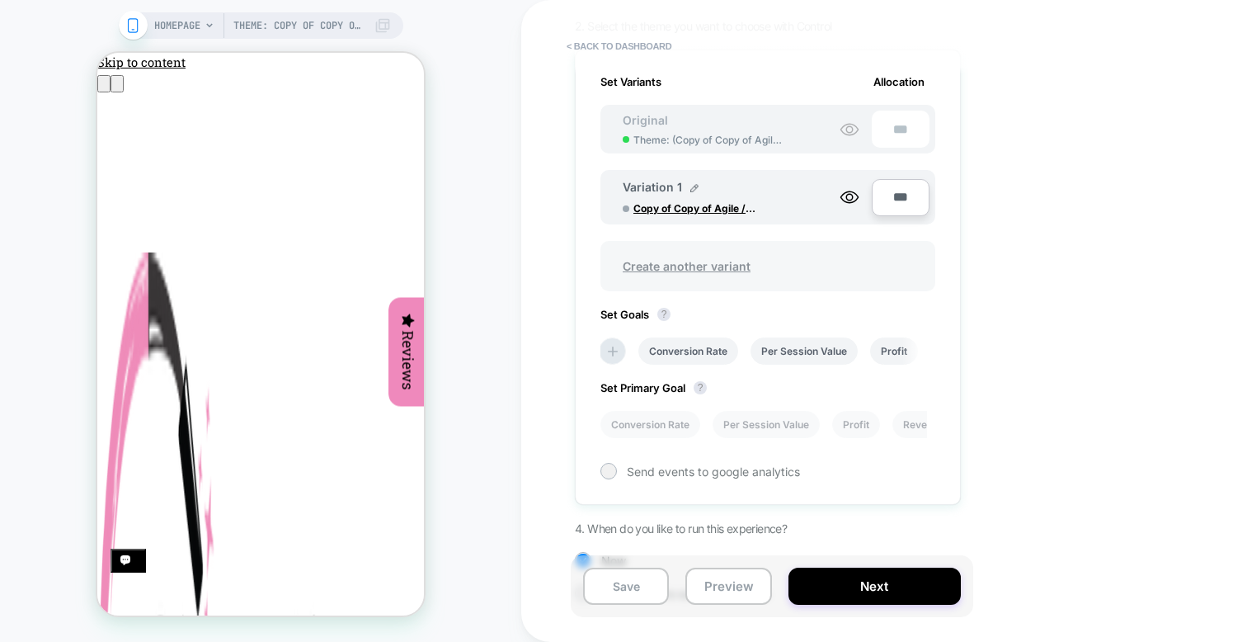
scroll to position [297, 0]
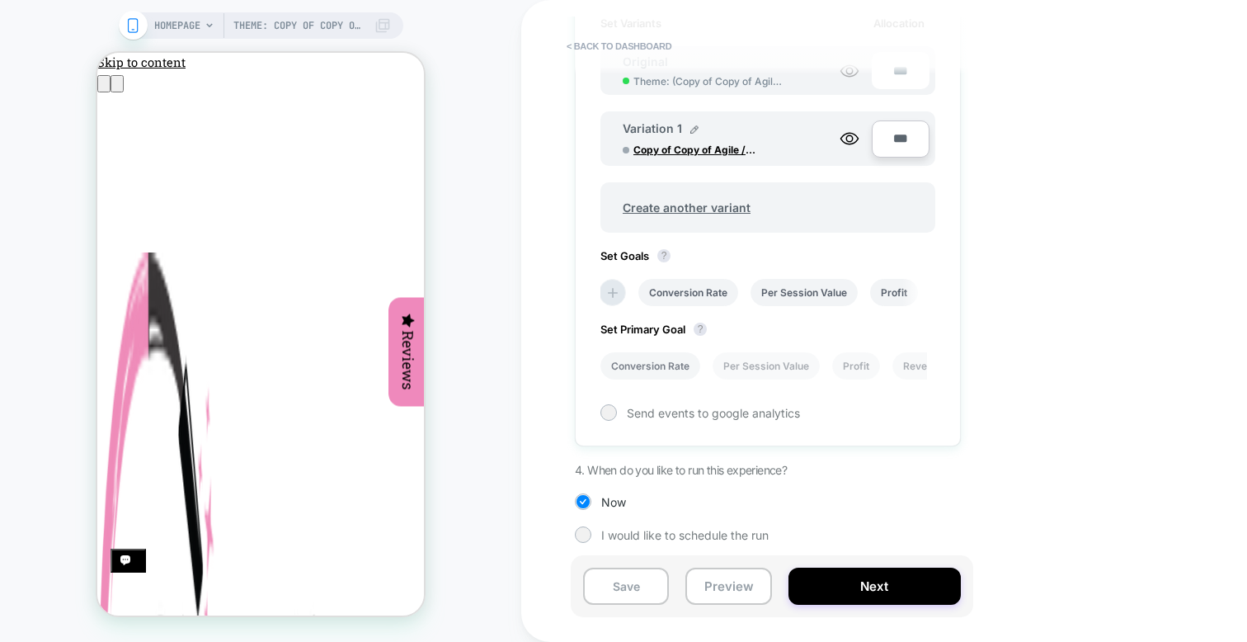
click at [657, 367] on li "Conversion Rate" at bounding box center [651, 365] width 100 height 27
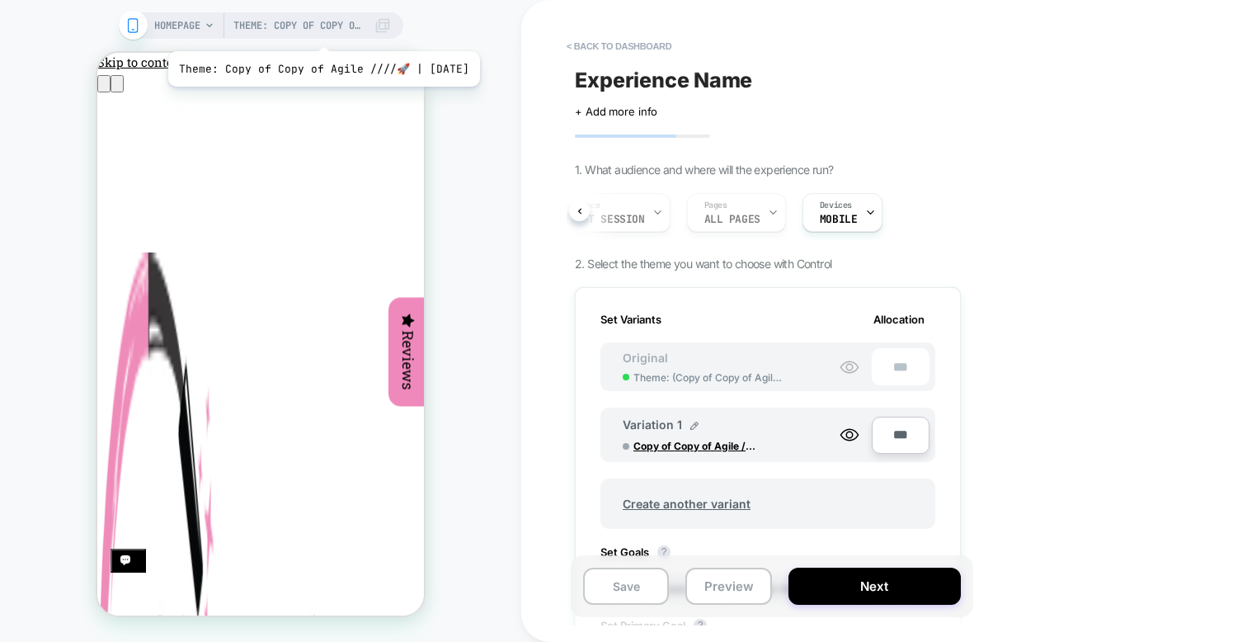
click at [326, 31] on span "Theme: Copy of Copy of Agile ////🚀 | [DATE]" at bounding box center [299, 25] width 132 height 26
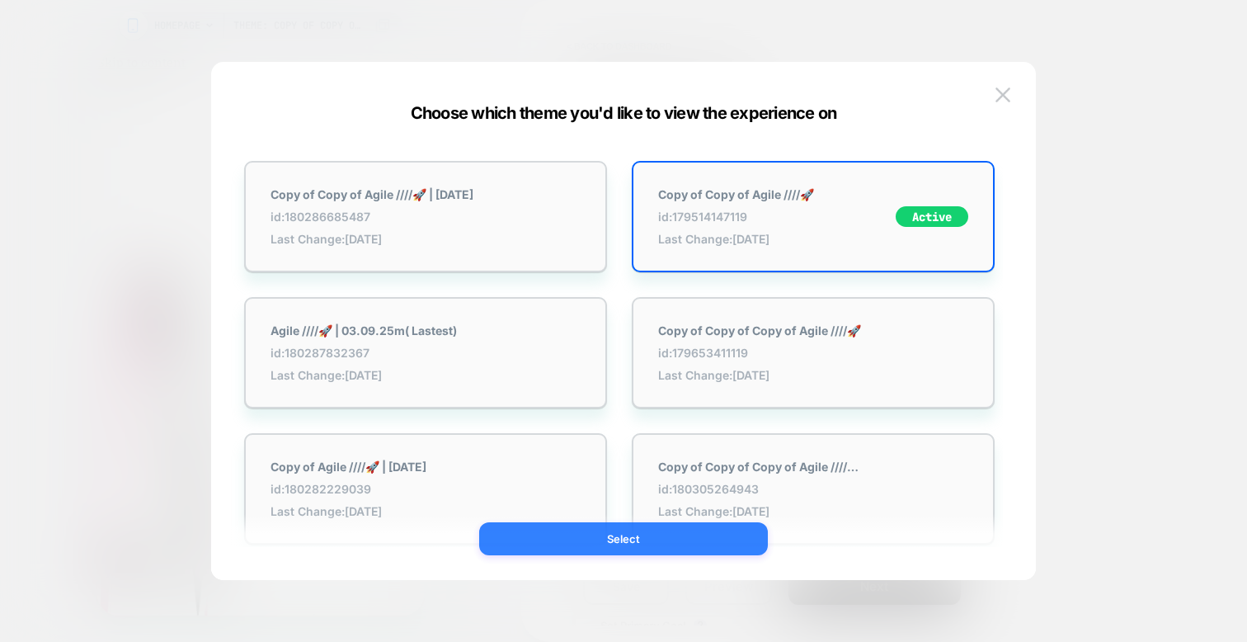
click at [593, 529] on button "Select" at bounding box center [623, 538] width 289 height 33
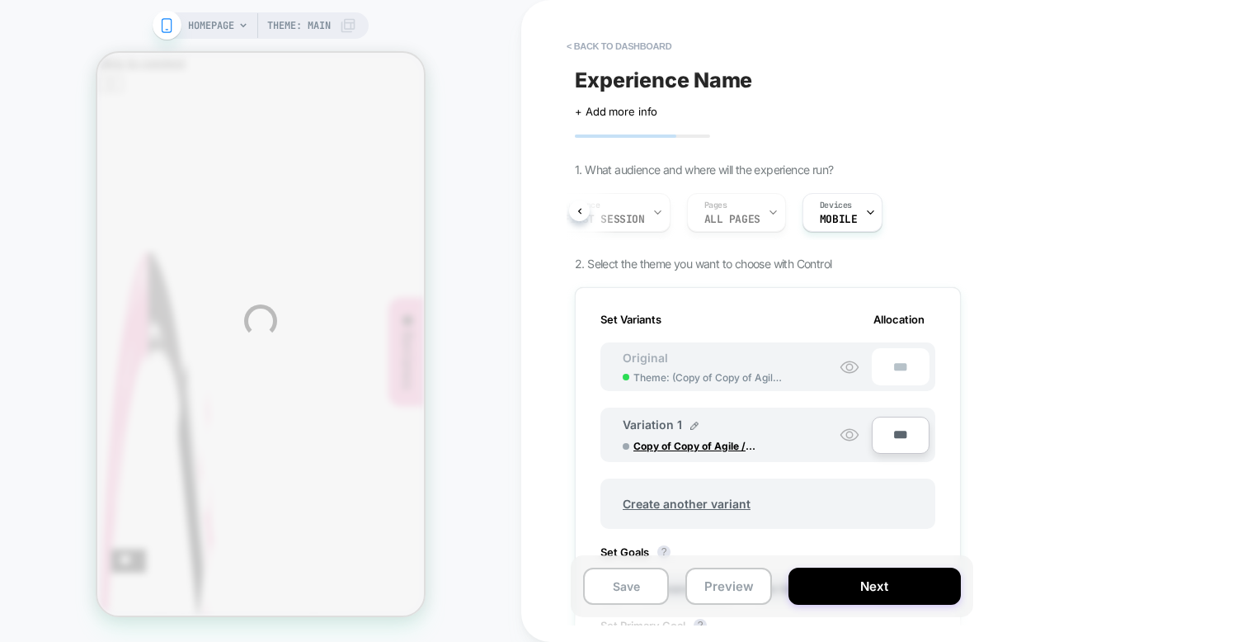
click at [468, 111] on div "HOMEPAGE Theme: MAIN < back to dashboard Experience Name Click to edit experien…" at bounding box center [623, 321] width 1247 height 642
click at [332, 25] on div "HOMEPAGE Theme: MAIN < back to dashboard Experience Name Click to edit experien…" at bounding box center [623, 321] width 1247 height 642
click at [295, 24] on div "HOMEPAGE Theme: MAIN < back to dashboard Experience Name Click to edit experien…" at bounding box center [623, 321] width 1247 height 642
click at [428, 42] on div "HOMEPAGE Theme: MAIN < back to dashboard Experience Name Click to edit experien…" at bounding box center [623, 321] width 1247 height 642
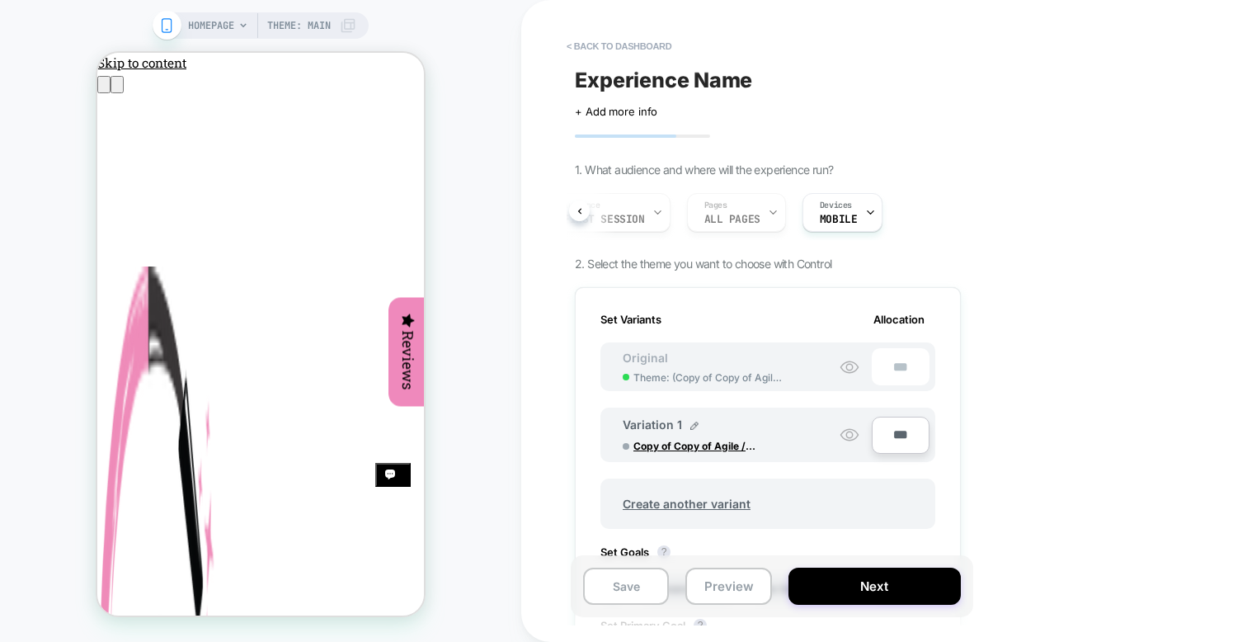
click at [541, 217] on div "< back to dashboard Experience Name Click to edit experience details + Add more…" at bounding box center [884, 321] width 726 height 642
click at [587, 53] on button "< back to dashboard" at bounding box center [618, 46] width 121 height 26
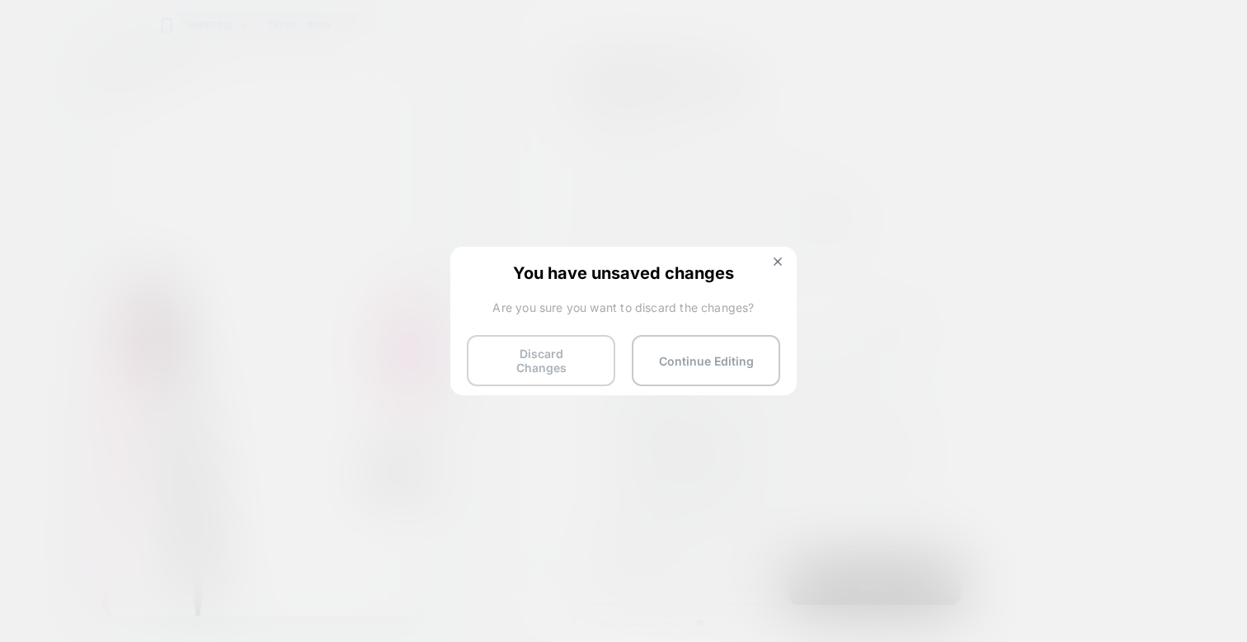
click at [568, 365] on button "Discard Changes" at bounding box center [541, 360] width 148 height 51
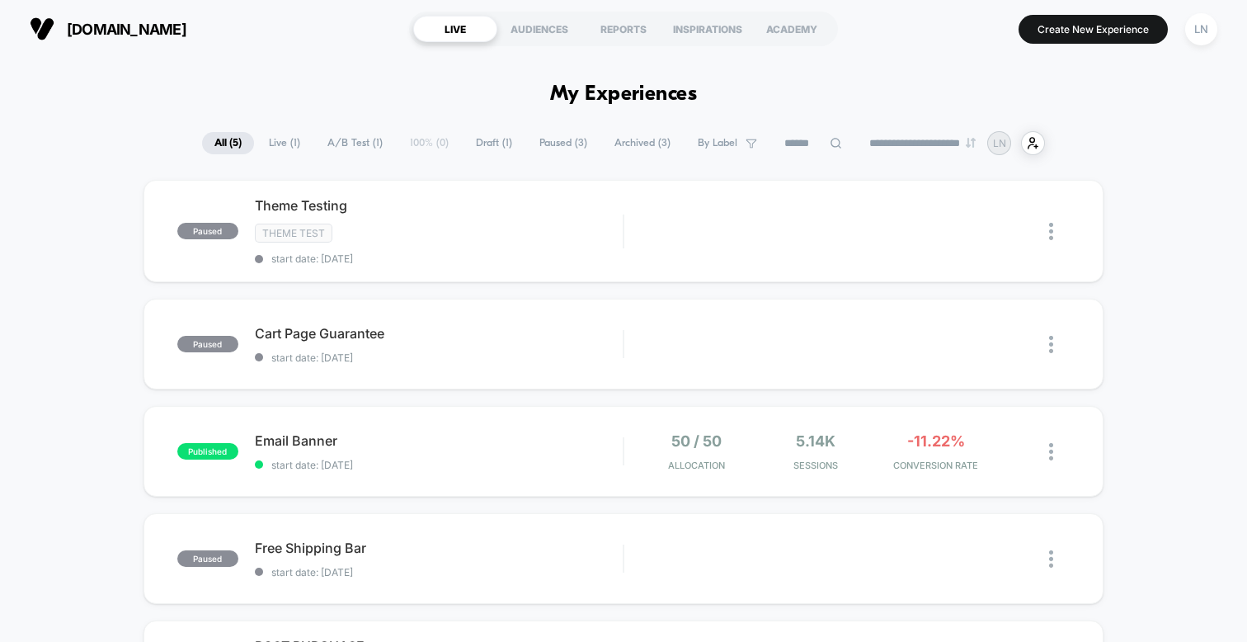
click at [115, 277] on div "paused Theme Testing Theme Test start date: [DATE] Edit Duplicate Preview Start…" at bounding box center [623, 492] width 1247 height 625
click at [708, 232] on div "Edit" at bounding box center [696, 231] width 78 height 37
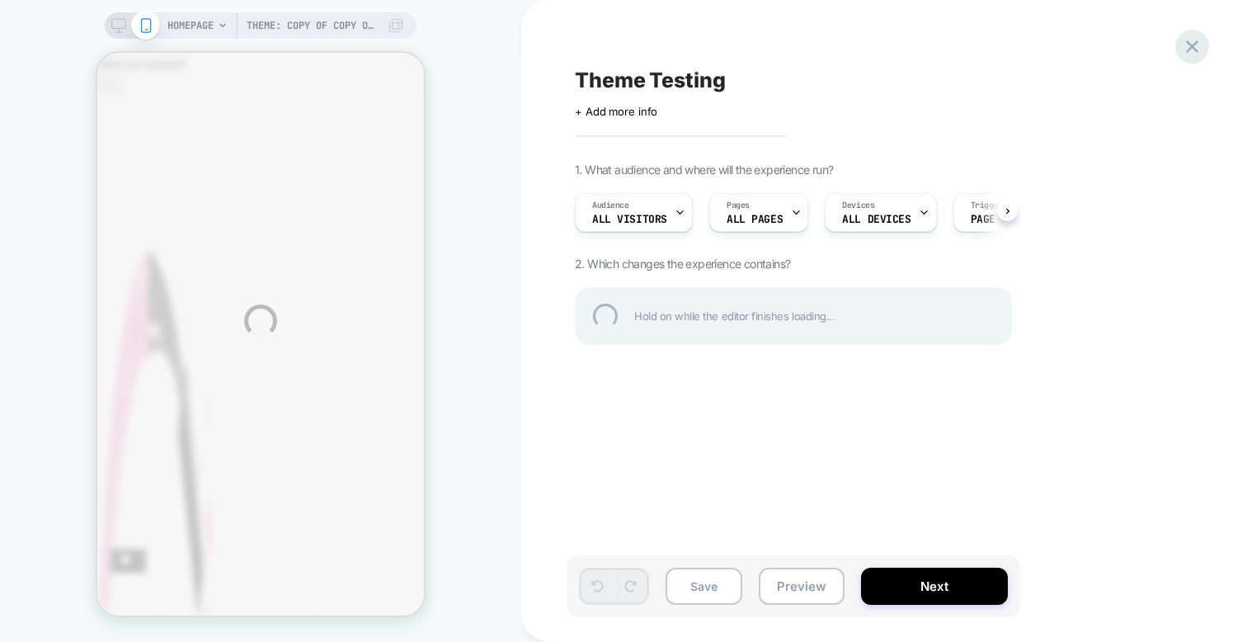
click at [1189, 34] on div at bounding box center [1192, 47] width 34 height 34
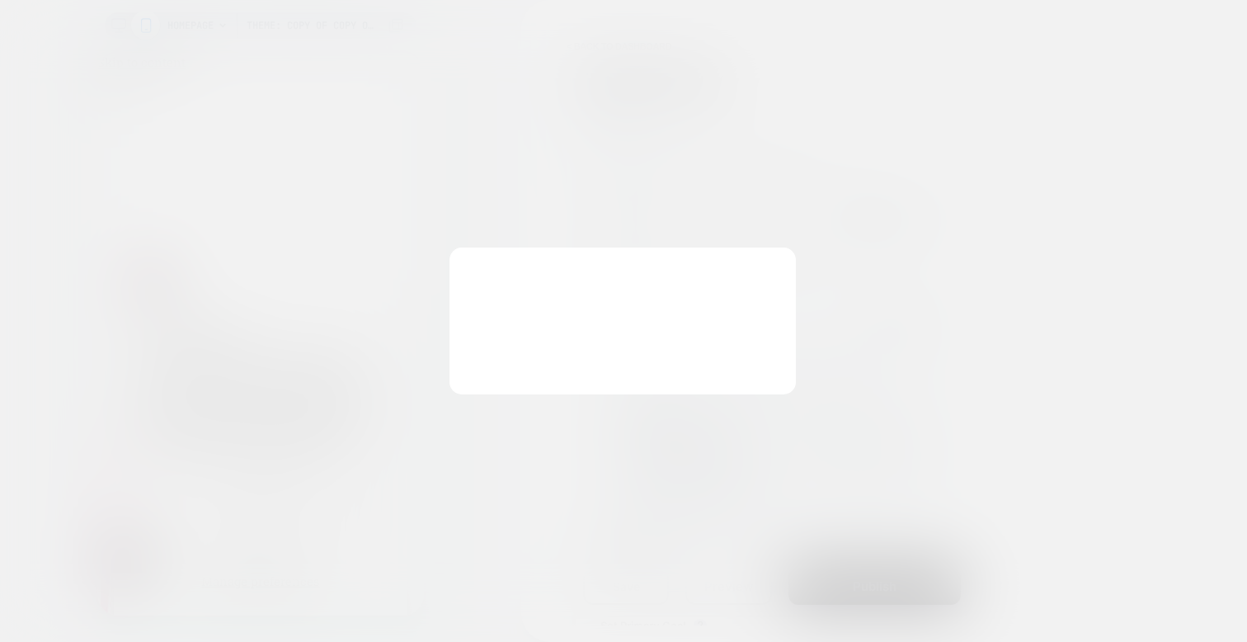
scroll to position [0, 2]
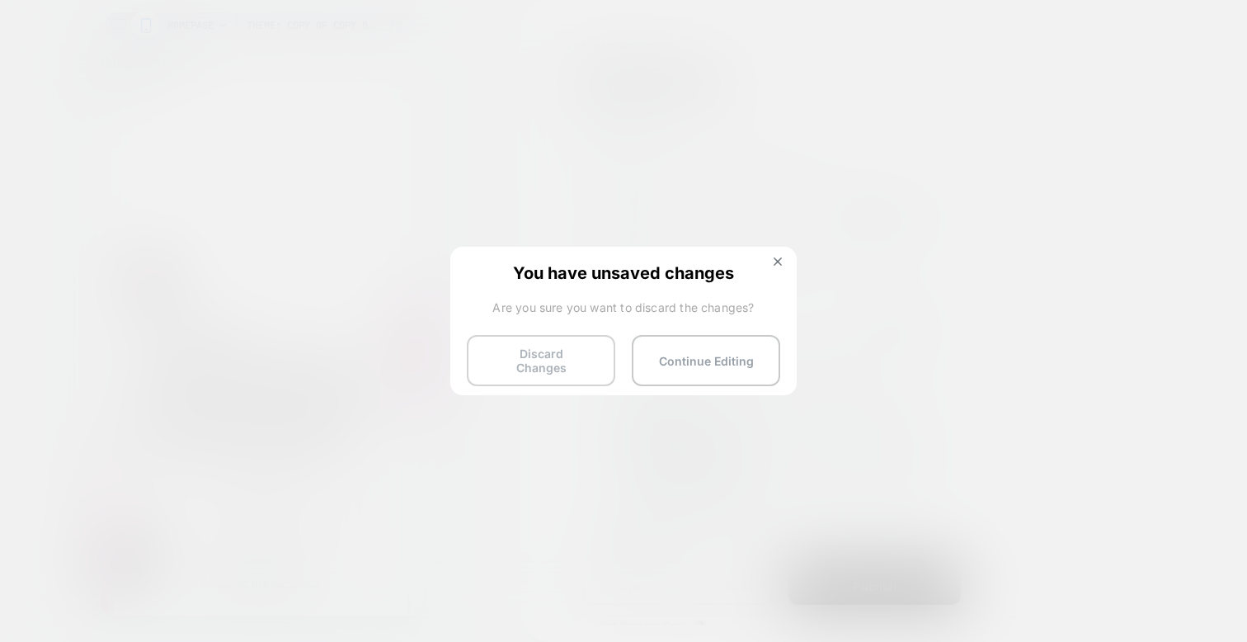
click at [559, 344] on button "Discard Changes" at bounding box center [541, 360] width 148 height 51
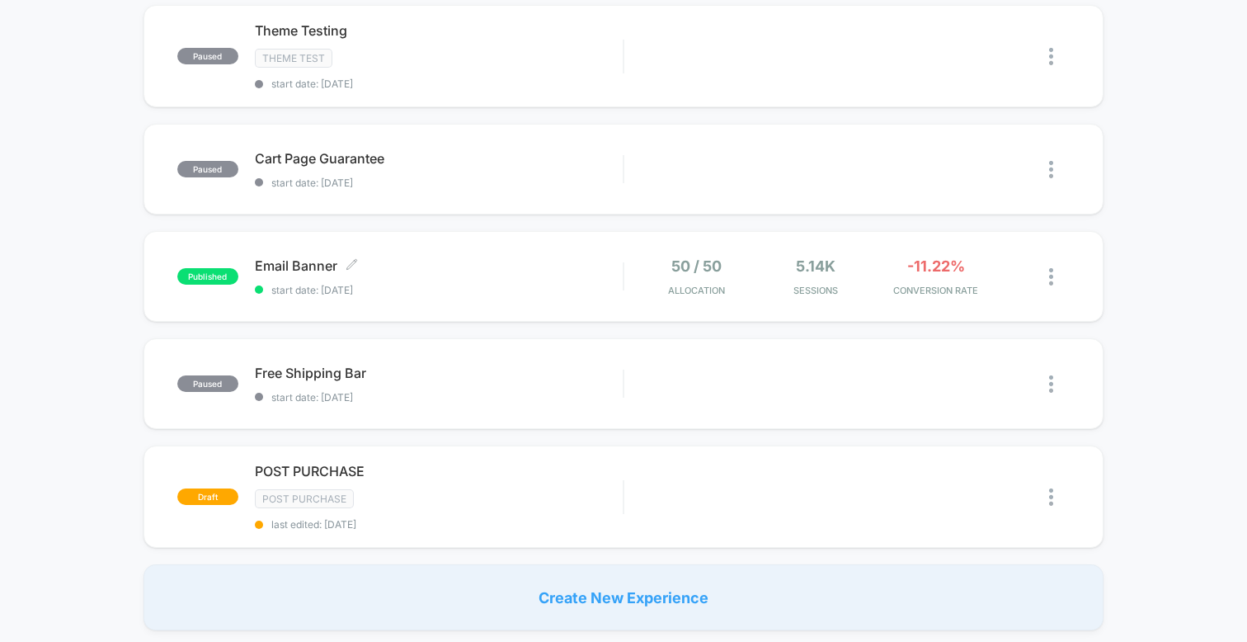
scroll to position [176, 0]
click at [1044, 167] on div at bounding box center [1046, 168] width 48 height 37
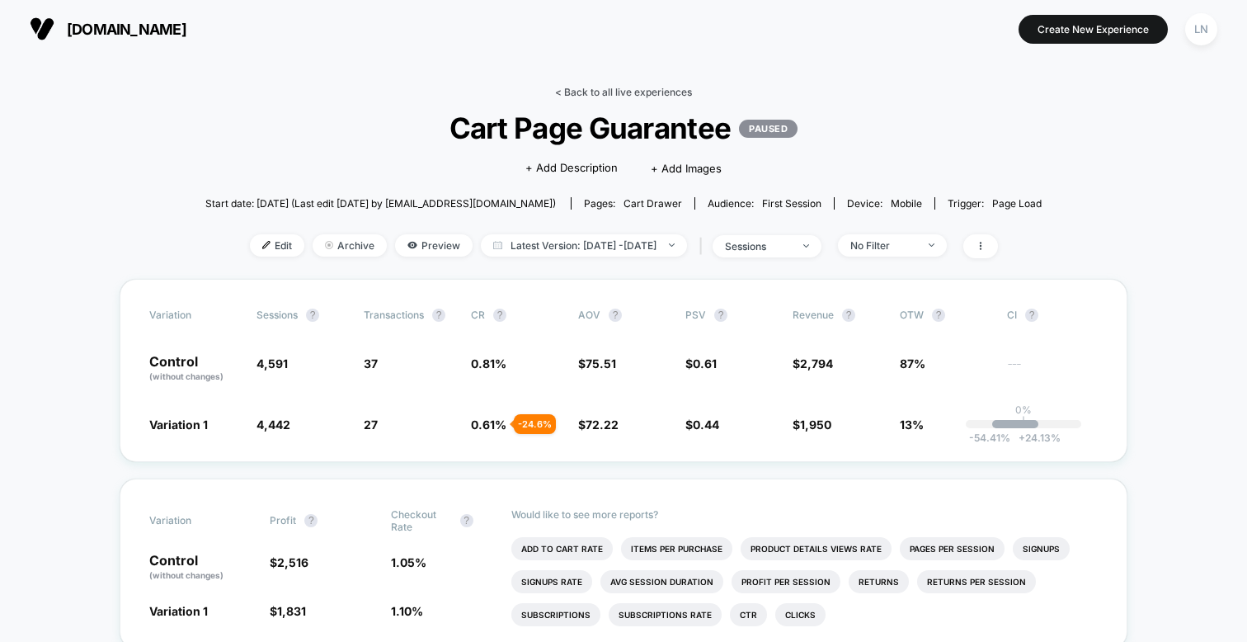
click at [588, 89] on link "< Back to all live experiences" at bounding box center [623, 92] width 137 height 12
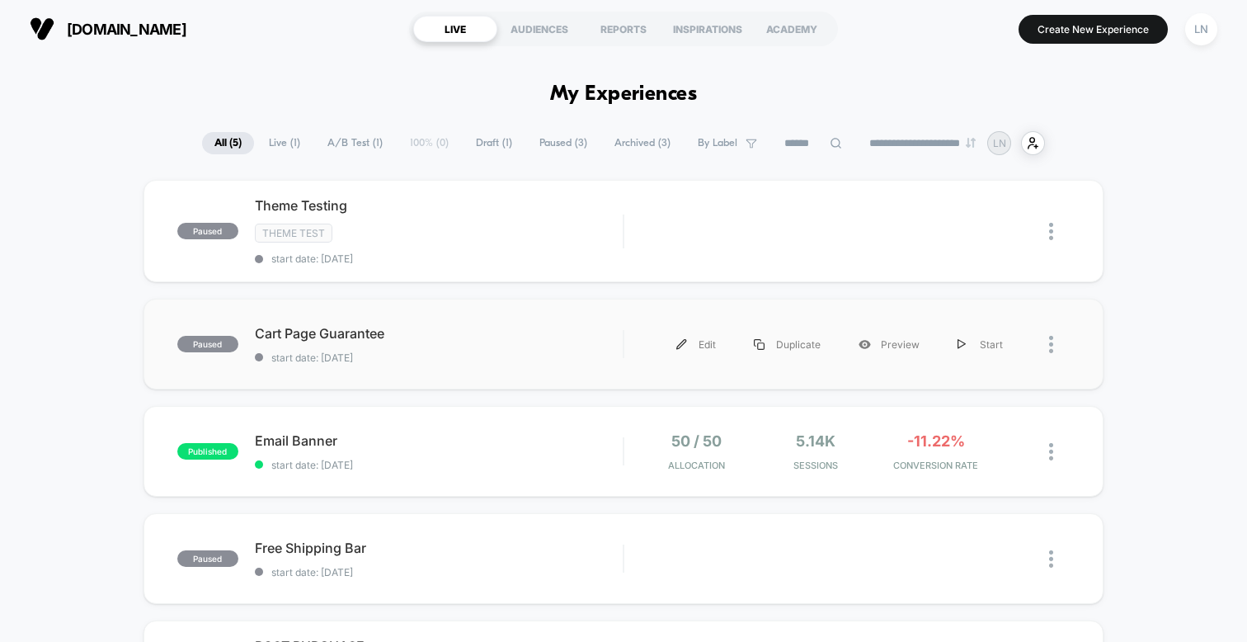
click at [1055, 337] on div at bounding box center [1059, 344] width 21 height 37
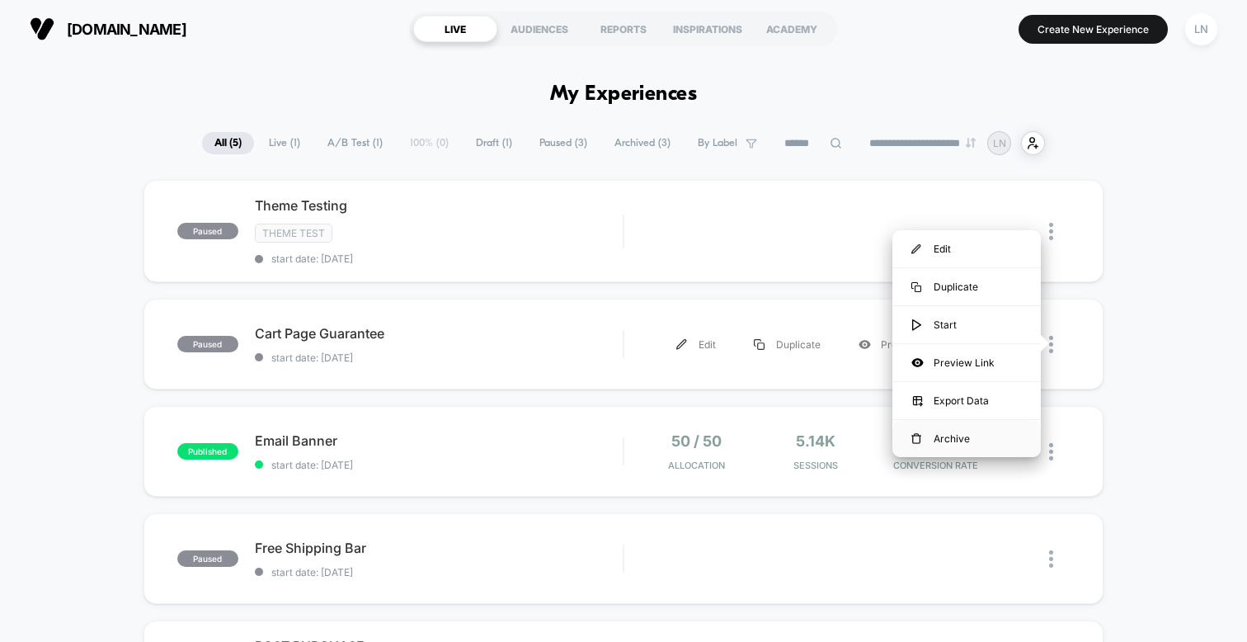
click at [936, 430] on div "Archive" at bounding box center [967, 438] width 148 height 37
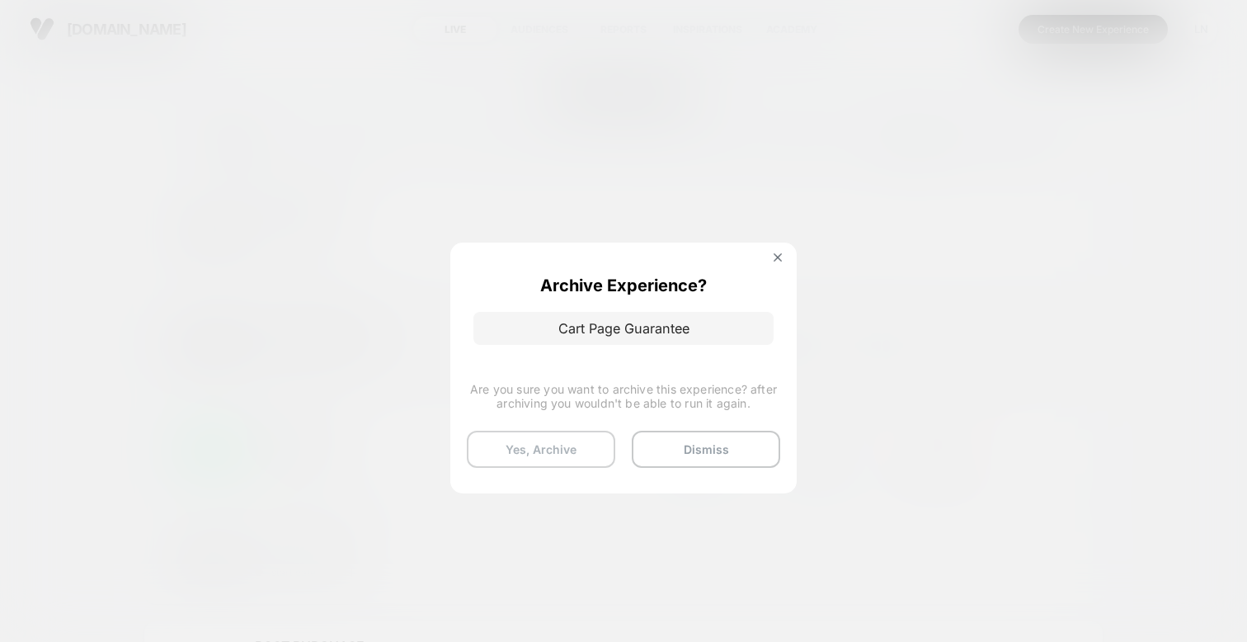
click at [594, 436] on button "Yes, Archive" at bounding box center [541, 449] width 148 height 37
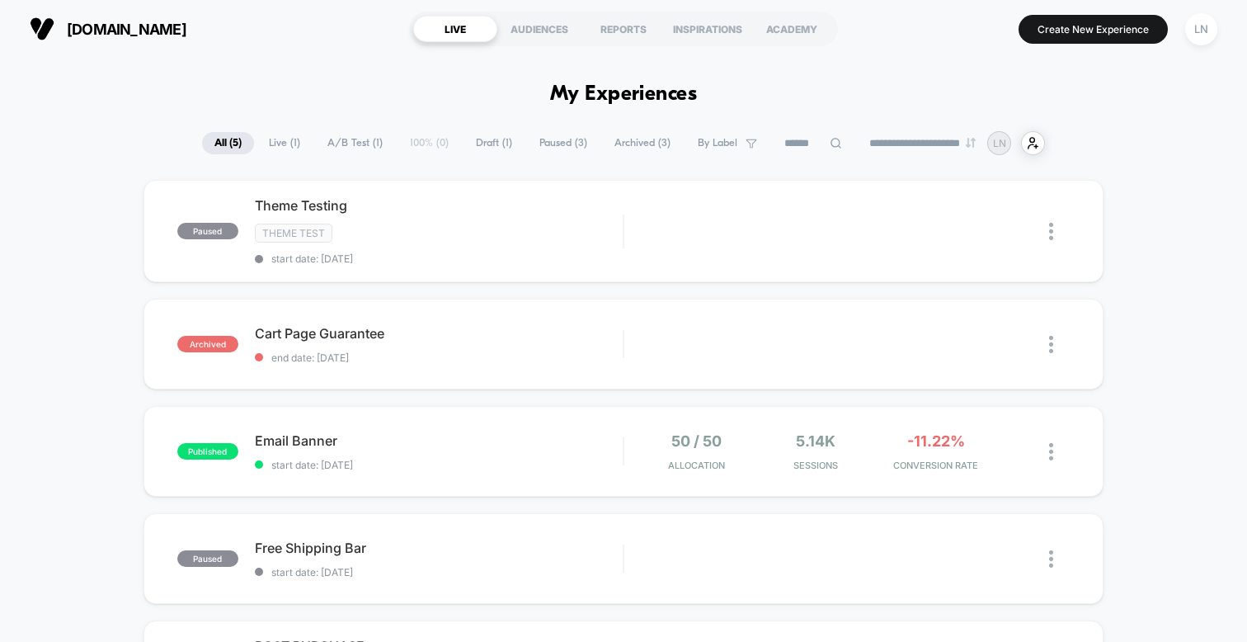
click at [27, 299] on div "paused Theme Testing Theme Test start date: [DATE] Edit Duplicate Preview Start…" at bounding box center [623, 492] width 1247 height 625
click at [983, 228] on div "Start" at bounding box center [980, 231] width 83 height 37
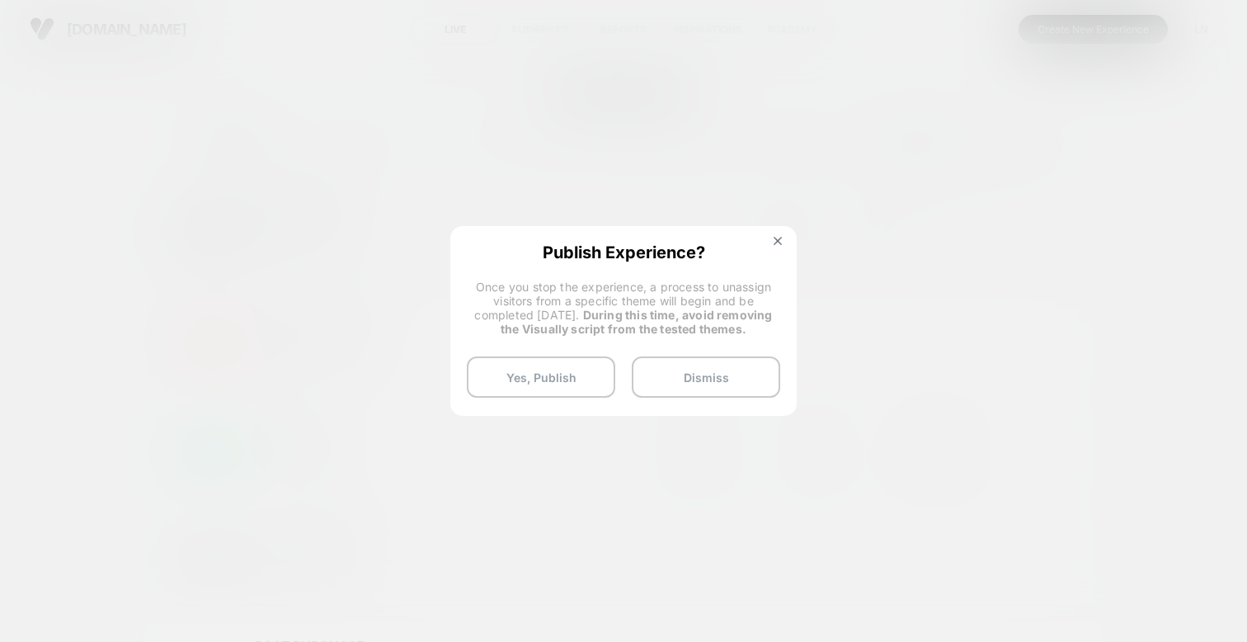
click at [578, 247] on span "Publish Experience?" at bounding box center [623, 251] width 313 height 16
click at [656, 270] on div "Publish Experience? Once you stop the experience, a process to unassign visitor…" at bounding box center [623, 320] width 346 height 188
click at [559, 378] on button "Yes, Publish" at bounding box center [541, 376] width 148 height 41
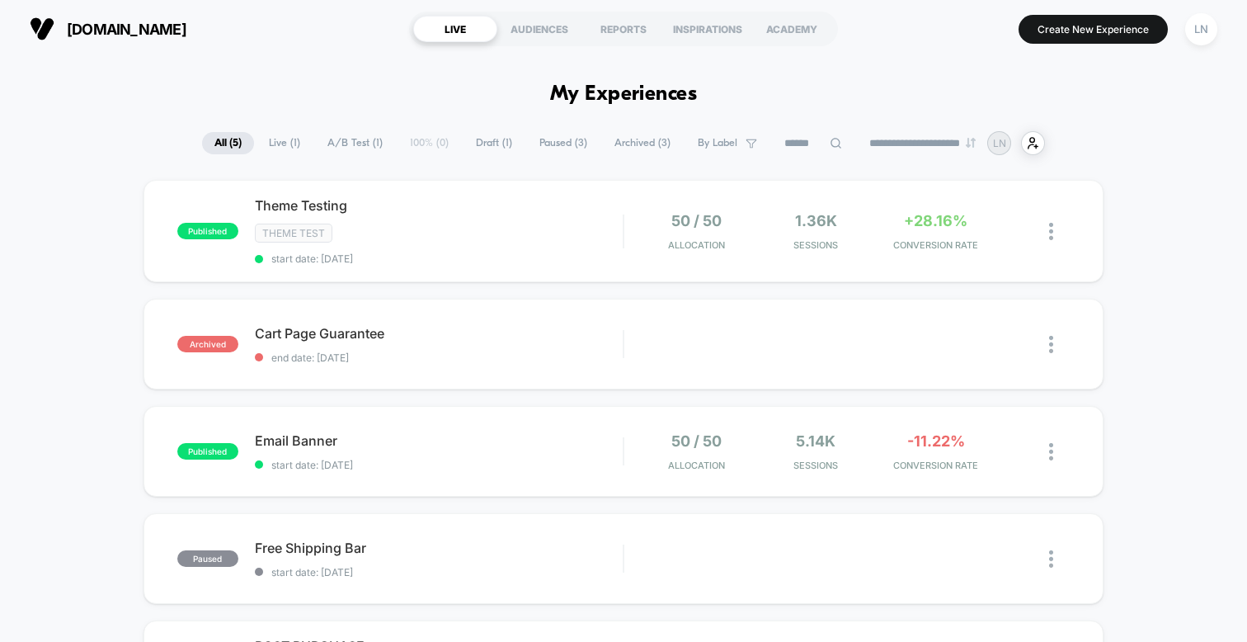
click at [54, 290] on div "published Theme Testing Theme Test start date: [DATE] 50 / 50 Allocation 1.36k …" at bounding box center [623, 492] width 1247 height 625
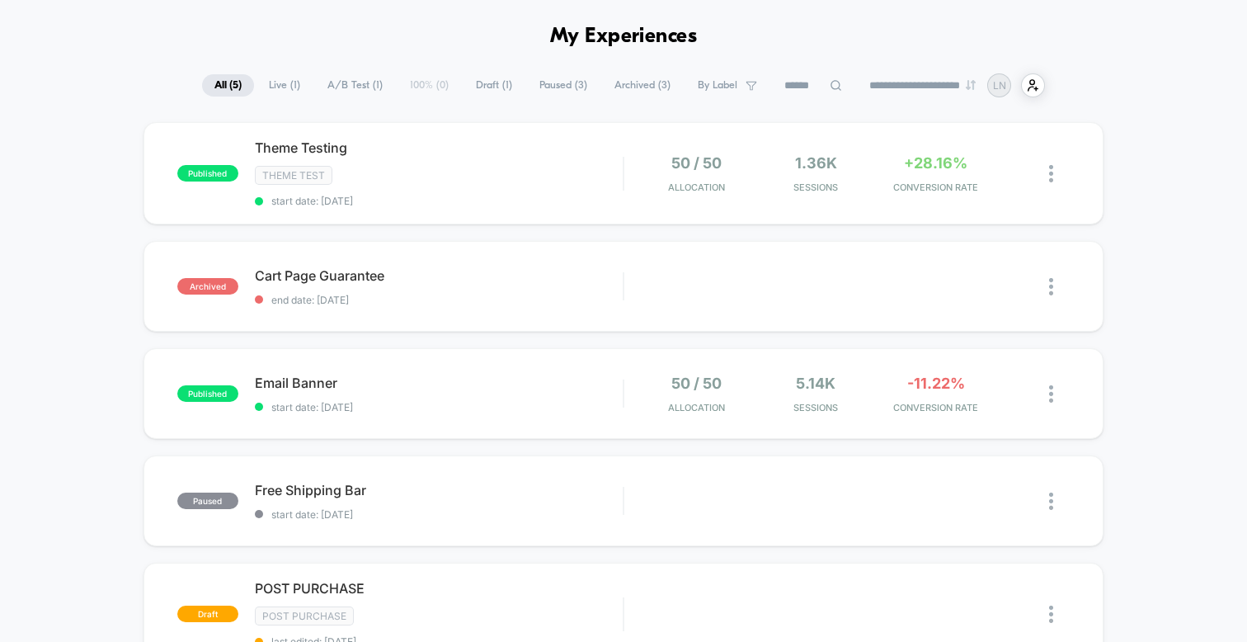
scroll to position [113, 0]
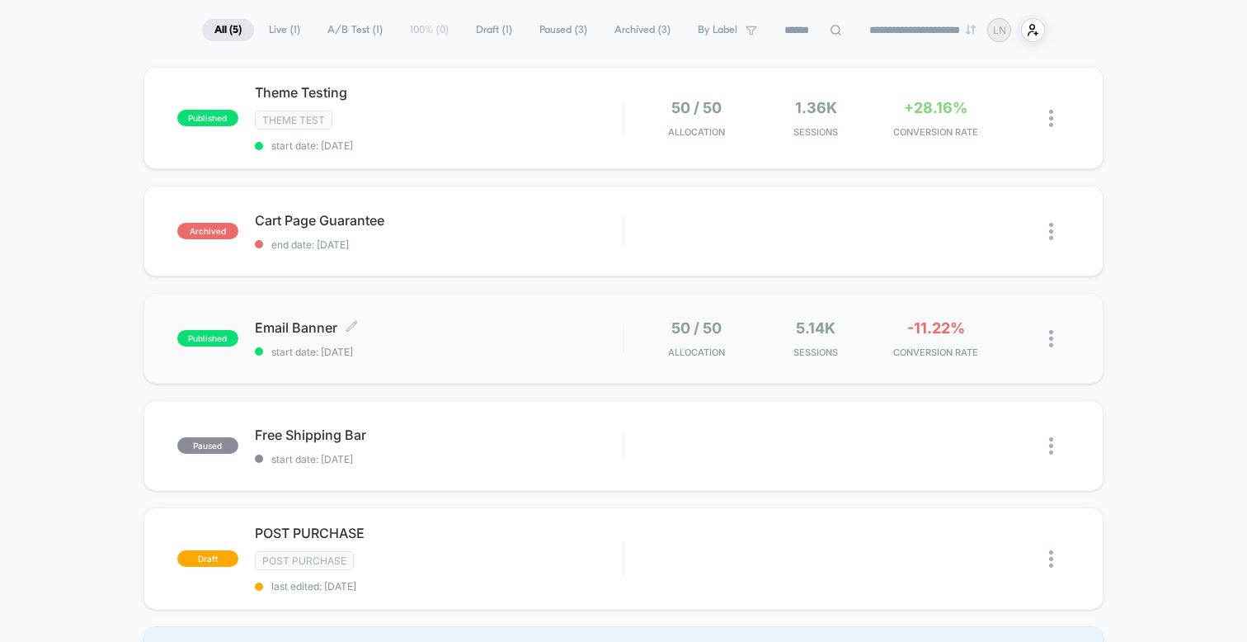
click at [408, 355] on span "start date: [DATE]" at bounding box center [439, 352] width 368 height 12
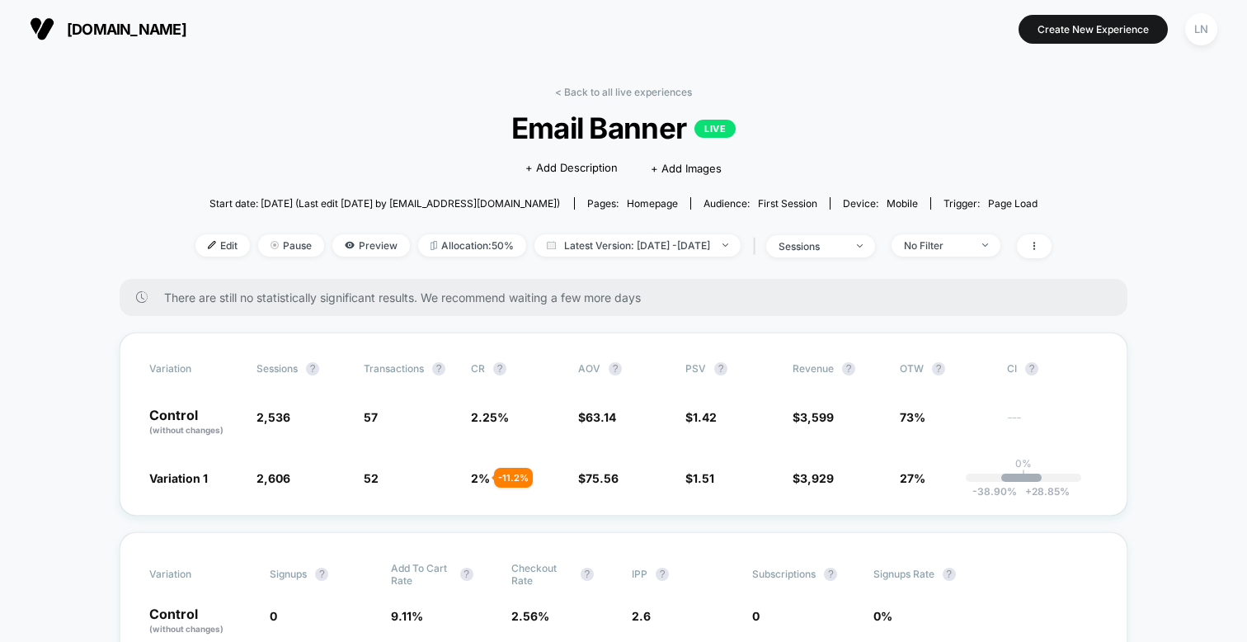
click at [615, 93] on link "< Back to all live experiences" at bounding box center [623, 92] width 137 height 12
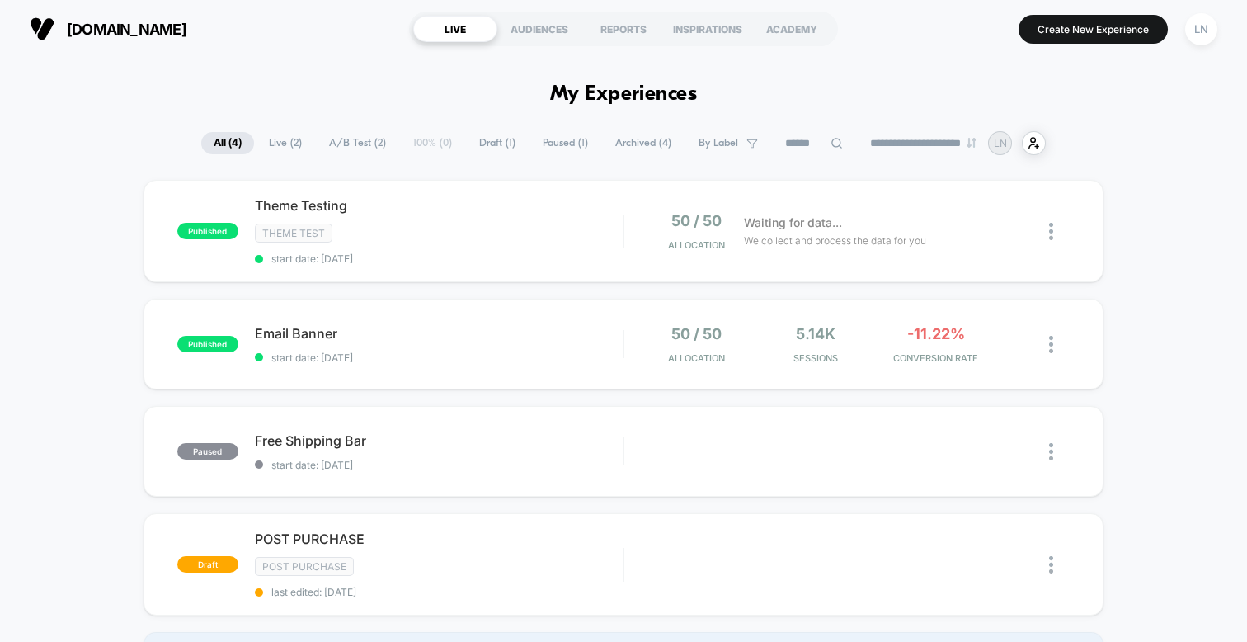
click at [100, 201] on div "published Theme Testing Theme Test start date: [DATE] 50 / 50 Allocation Waitin…" at bounding box center [623, 439] width 1247 height 518
click at [440, 253] on span "start date: [DATE]" at bounding box center [439, 258] width 368 height 12
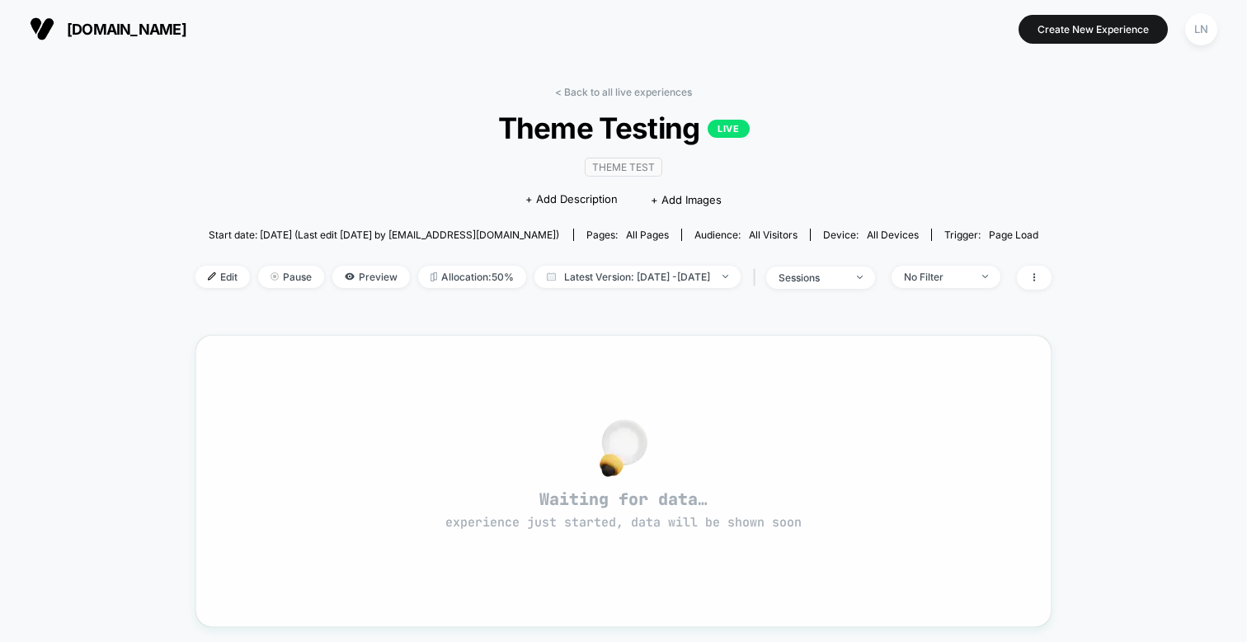
scroll to position [21, 0]
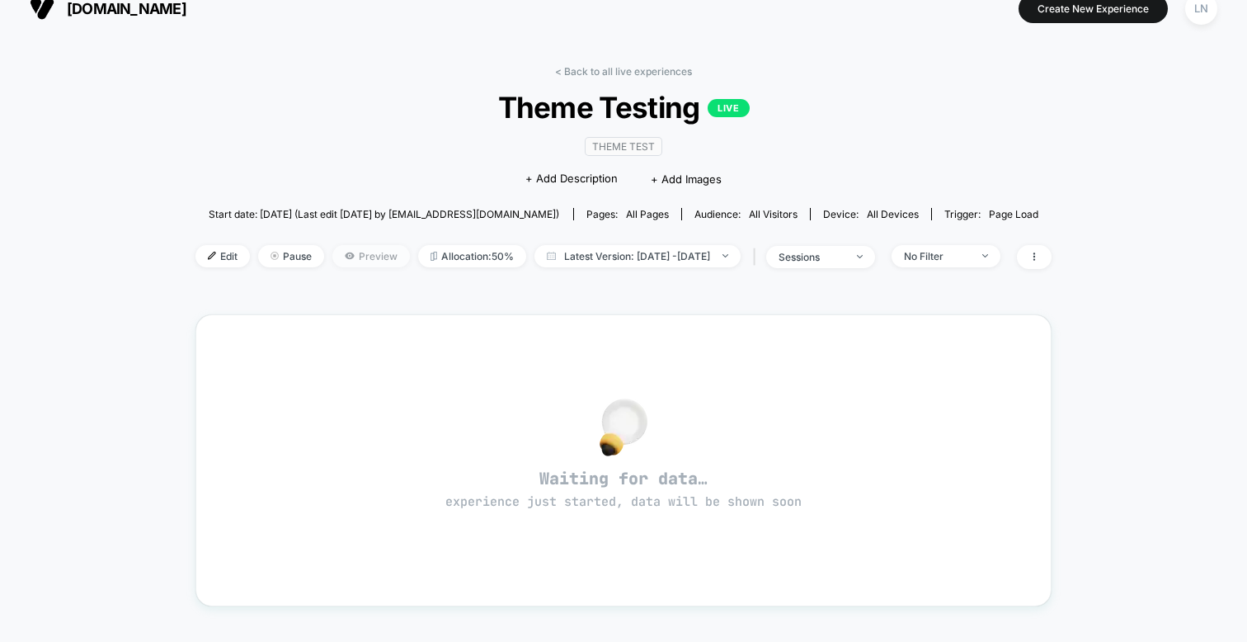
click at [346, 260] on span "Preview" at bounding box center [371, 256] width 78 height 22
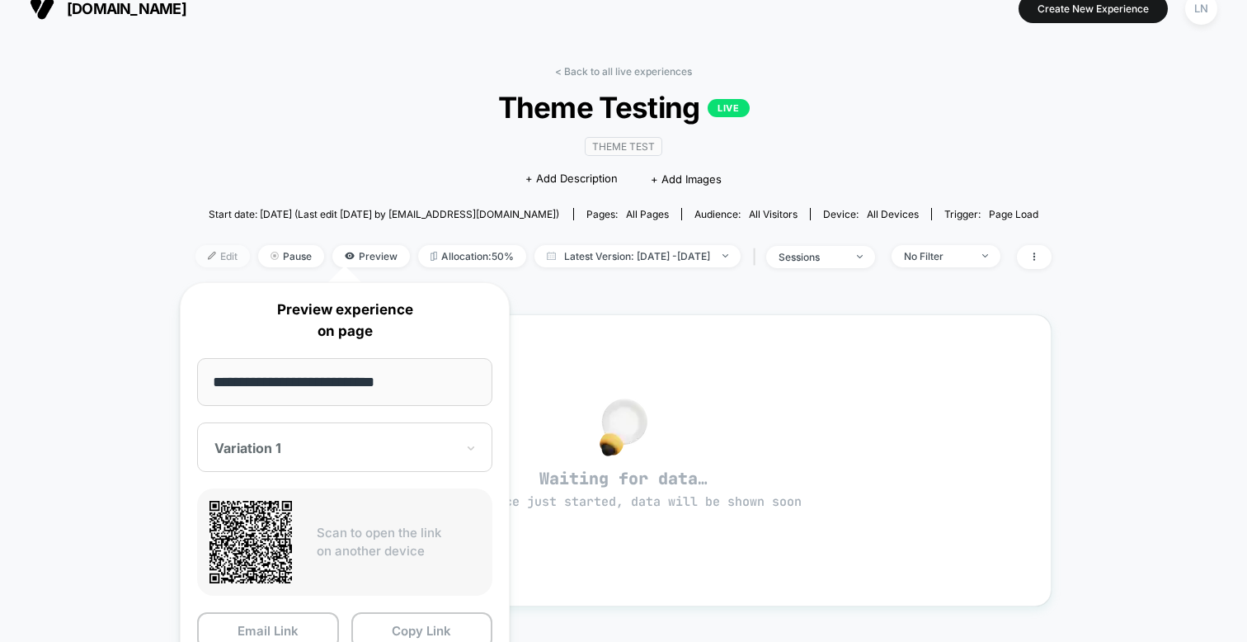
click at [208, 249] on span "Edit" at bounding box center [223, 256] width 54 height 22
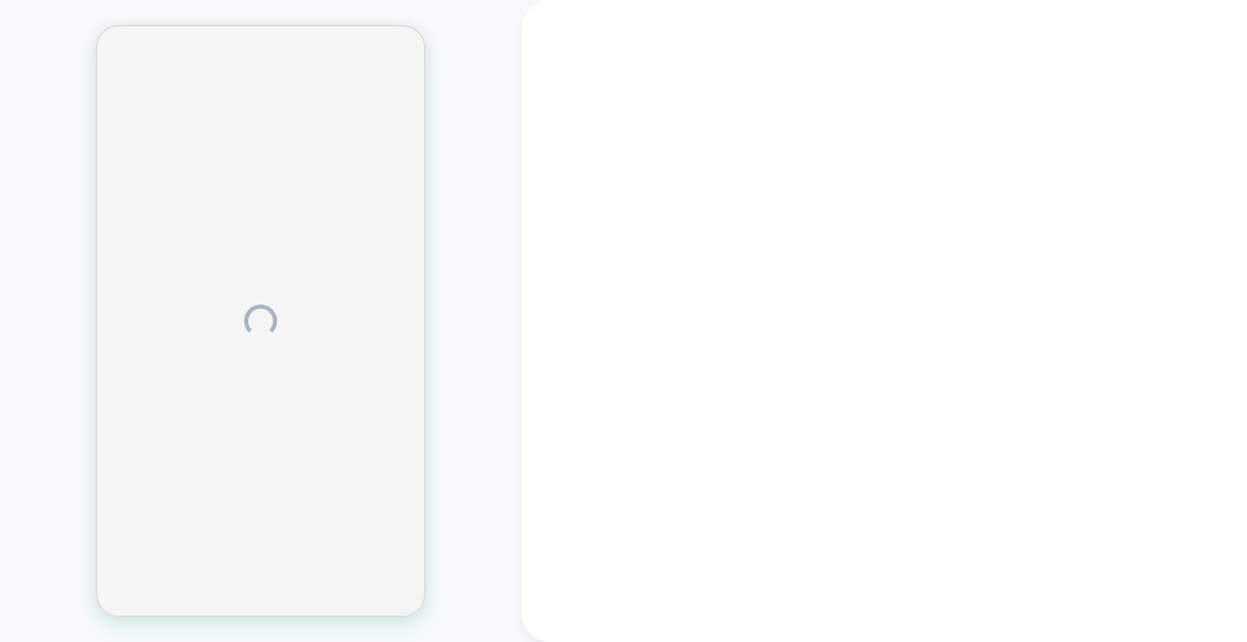
click at [456, 148] on div at bounding box center [260, 320] width 521 height 609
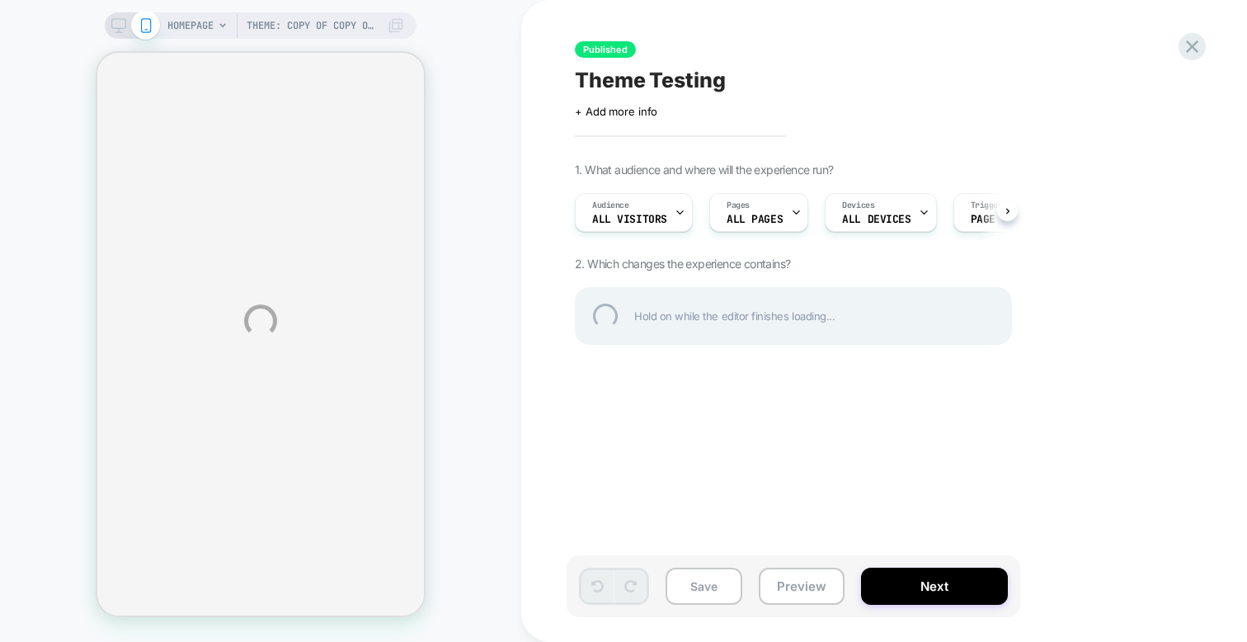
click at [502, 227] on div "Theme: Copy of Copy of Agile ////🚀 | [DATE] HOMEPAGE Theme: Copy of Copy of Agi…" at bounding box center [623, 321] width 1247 height 642
click at [643, 217] on div "Theme: Copy of Copy of Agile ////🚀 | [DATE] HOMEPAGE Theme: Copy of Copy of Agi…" at bounding box center [623, 321] width 1247 height 642
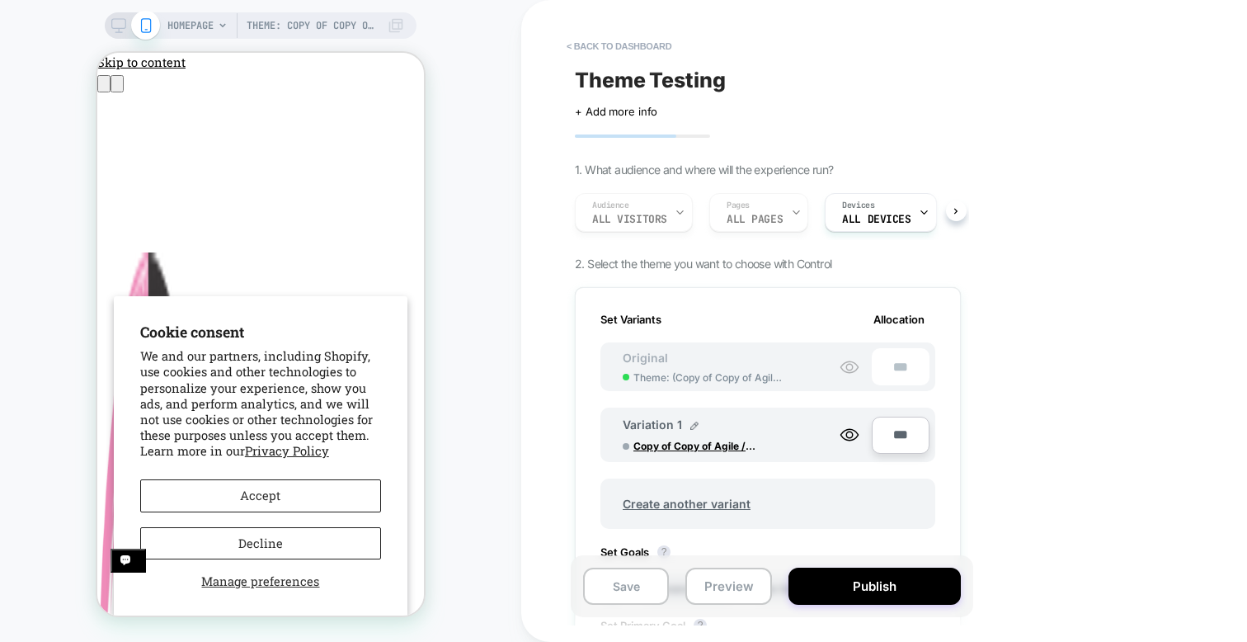
scroll to position [0, 2]
click at [646, 211] on div "Audience All Visitors Pages ALL PAGES Devices ALL DEVICES" at bounding box center [760, 212] width 386 height 55
click at [534, 242] on div "< back to dashboard Theme Testing Click to edit experience details + Add more i…" at bounding box center [884, 321] width 726 height 642
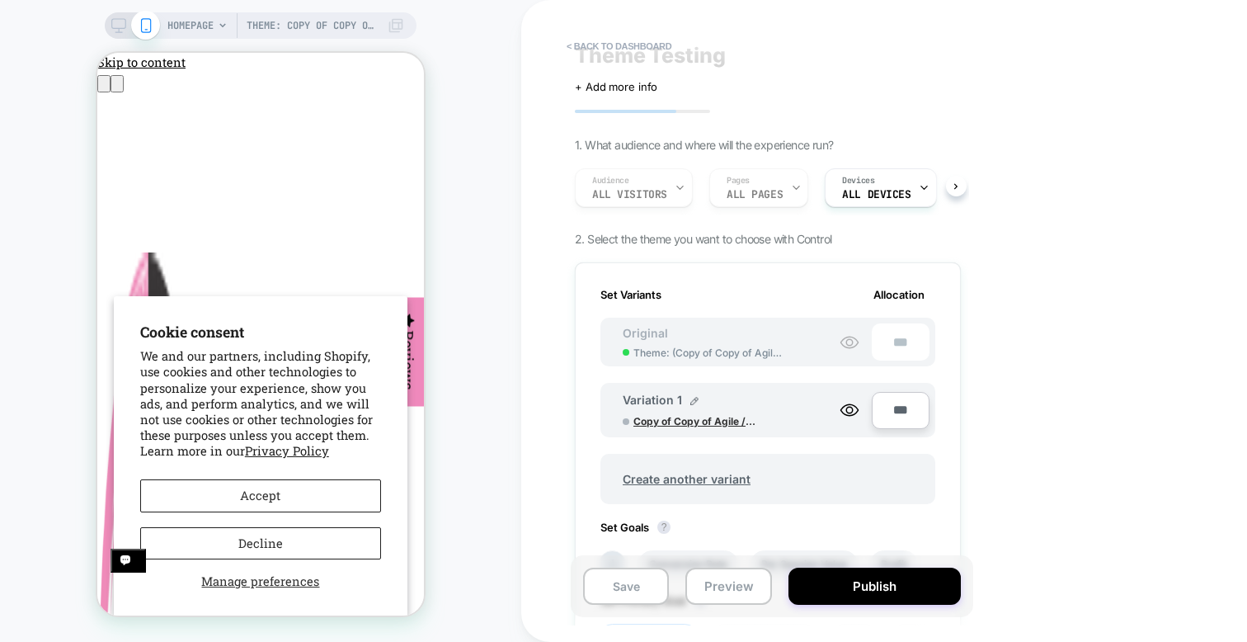
scroll to position [35, 0]
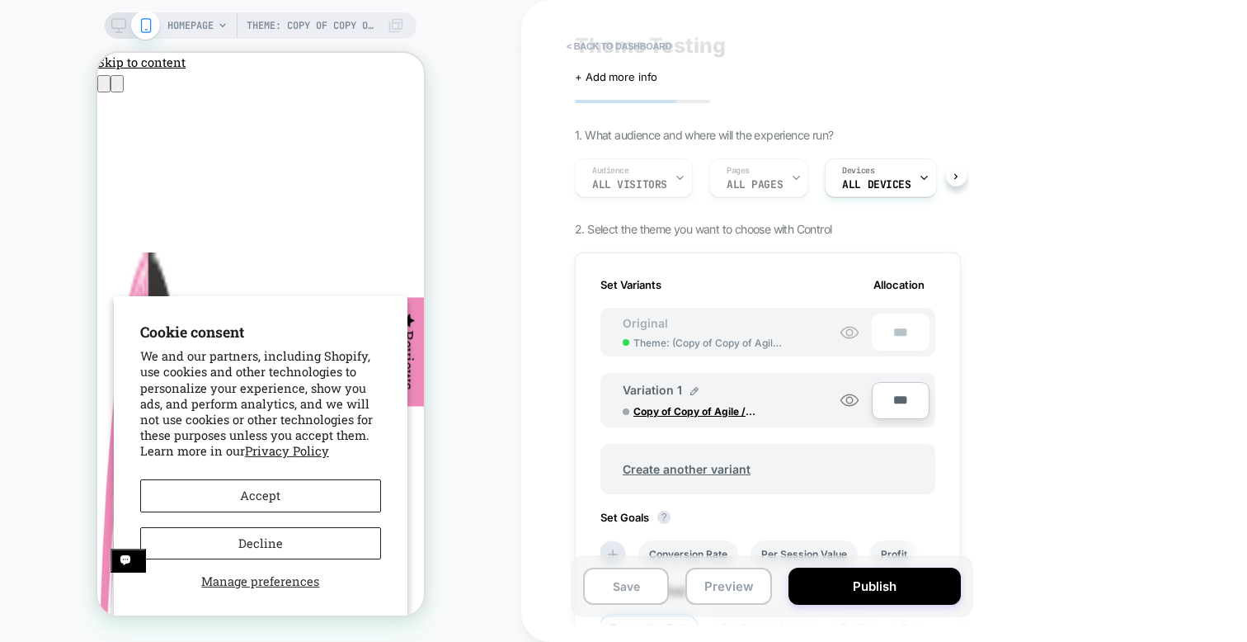
click at [857, 402] on icon at bounding box center [850, 400] width 20 height 20
click at [852, 400] on circle at bounding box center [849, 400] width 7 height 7
click at [641, 175] on div "Audience All Visitors Pages ALL PAGES Devices ALL DEVICES" at bounding box center [760, 177] width 386 height 55
click at [643, 180] on div "Audience All Visitors Pages ALL PAGES Devices ALL DEVICES" at bounding box center [760, 177] width 386 height 55
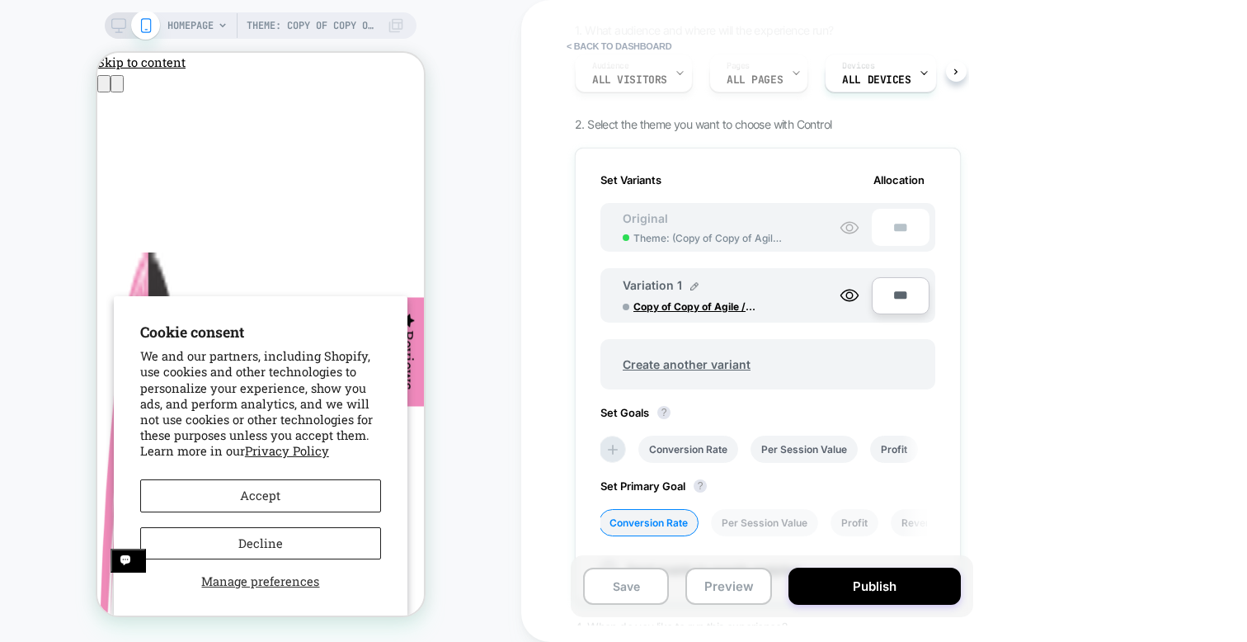
scroll to position [0, 0]
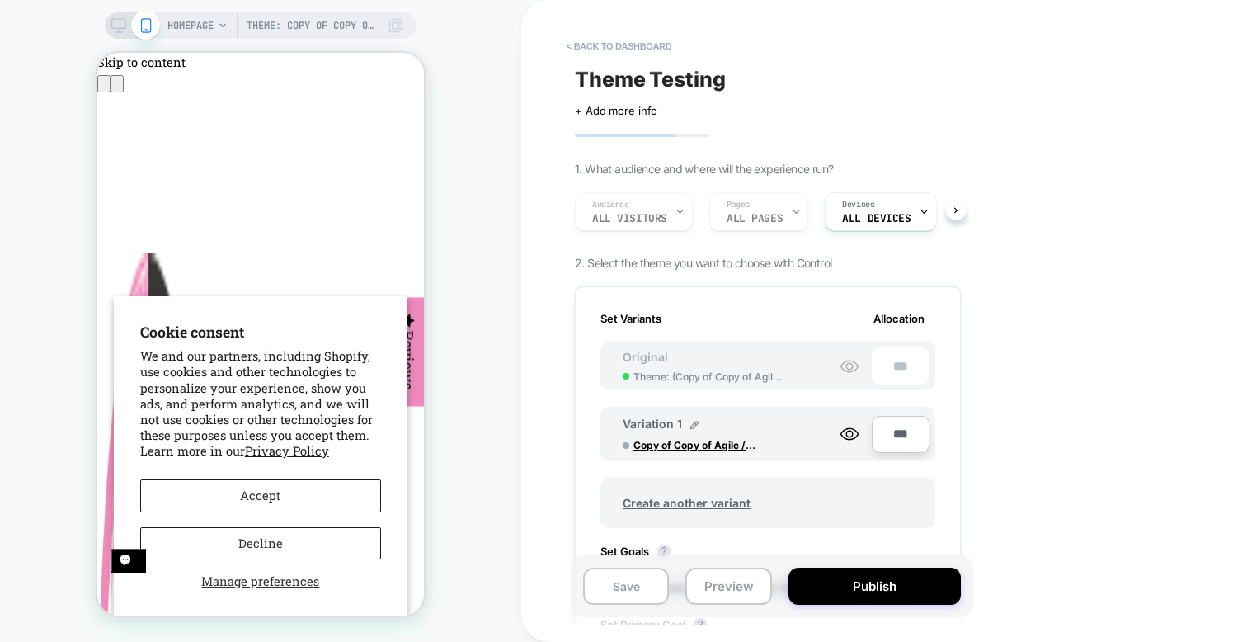
click at [667, 216] on div "Audience All Visitors Pages ALL PAGES Devices ALL DEVICES" at bounding box center [760, 211] width 386 height 55
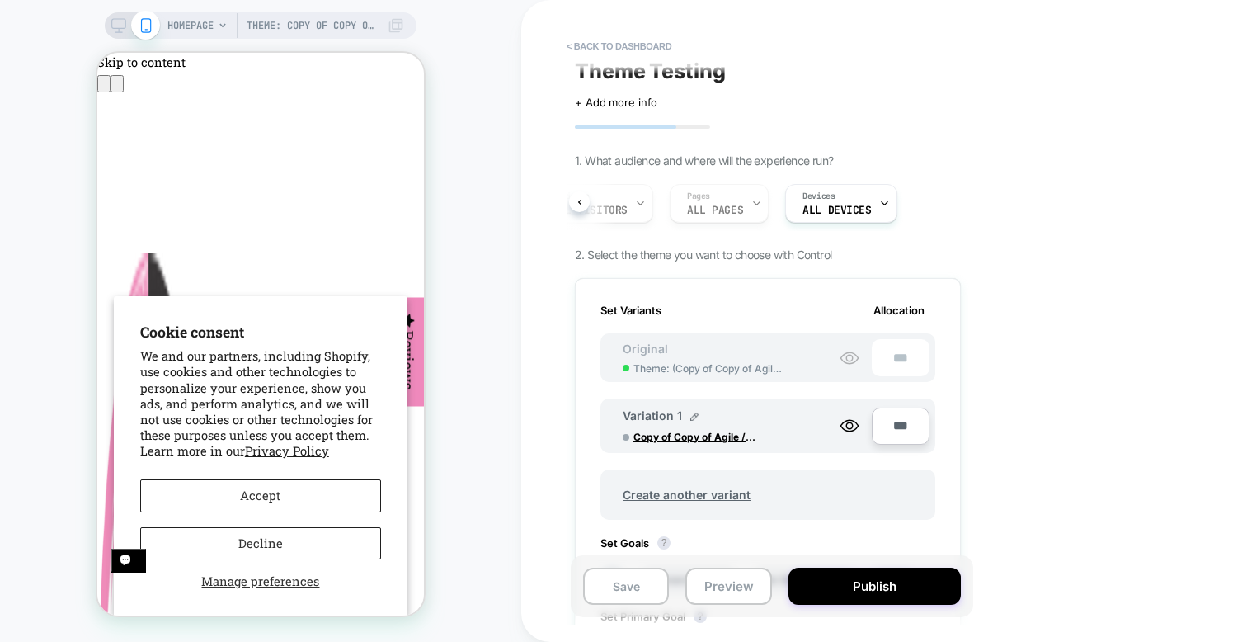
click at [955, 203] on div "Audience All Visitors Pages ALL PAGES Devices ALL DEVICES" at bounding box center [768, 203] width 386 height 55
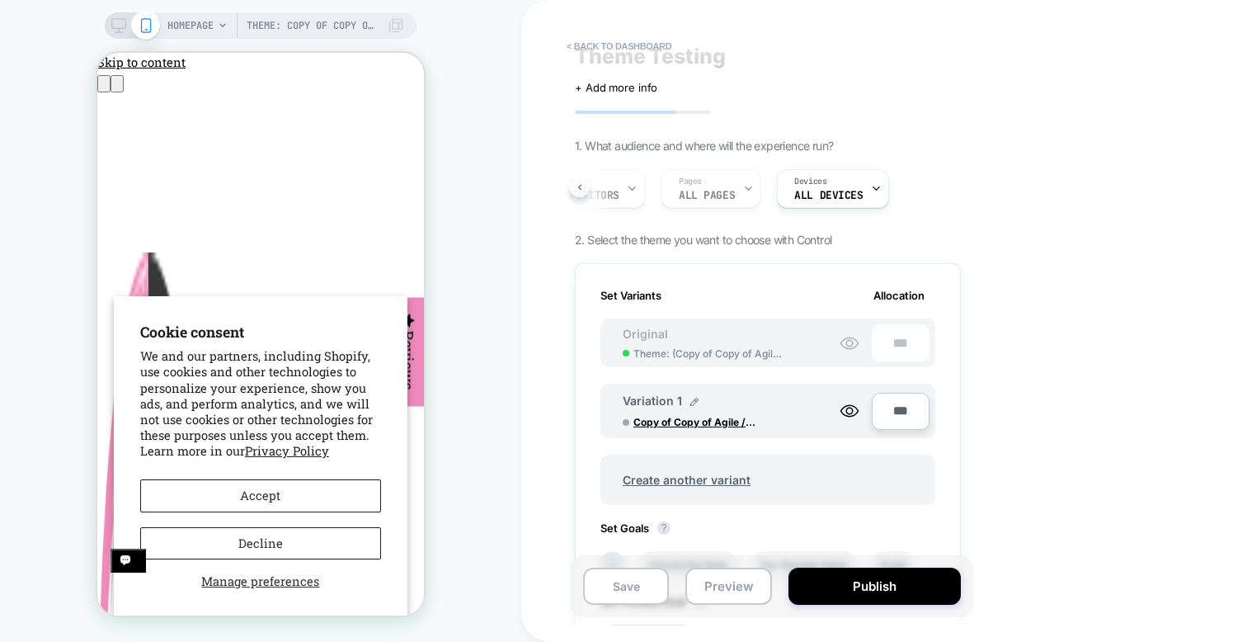
scroll to position [0, 15]
click at [582, 190] on div "Audience All Visitors Pages ALL PAGES Devices ALL DEVICES" at bounding box center [768, 188] width 386 height 55
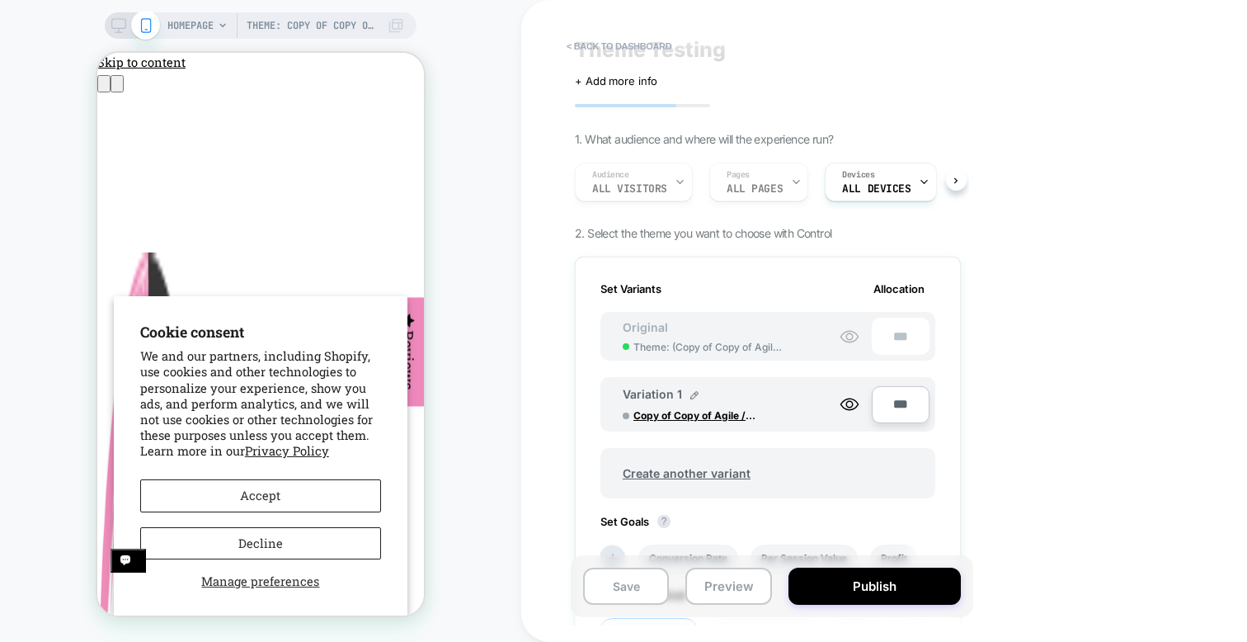
click at [645, 183] on div "Audience All Visitors Pages ALL PAGES Devices ALL DEVICES" at bounding box center [760, 181] width 386 height 55
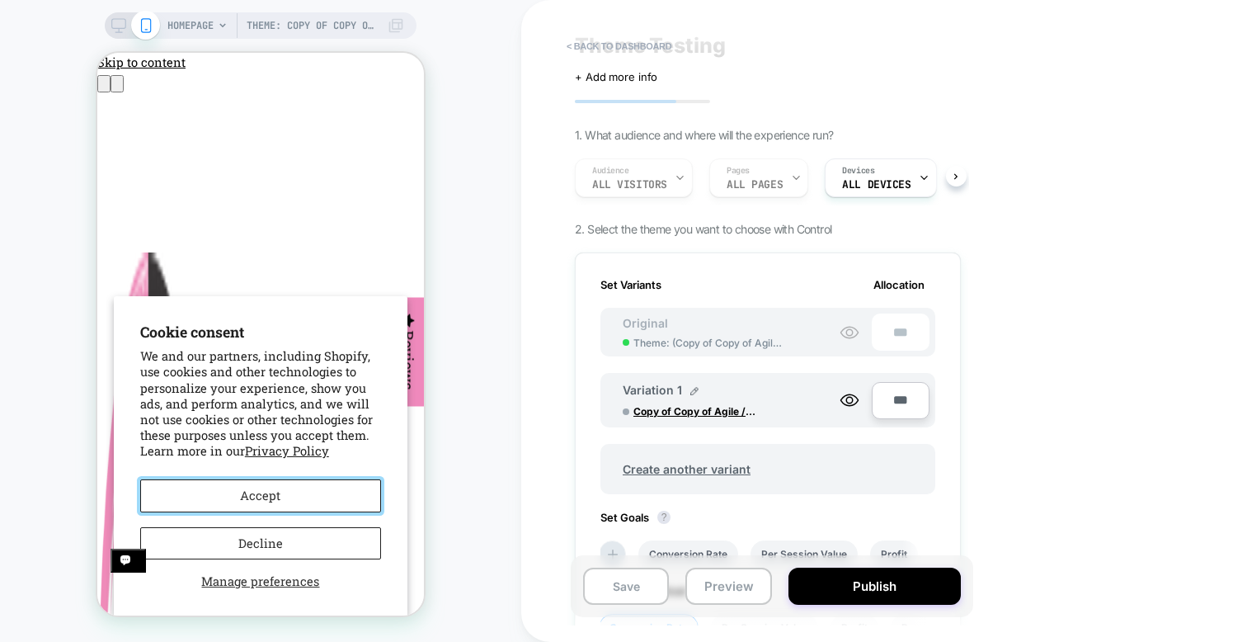
click at [243, 501] on button "Accept" at bounding box center [260, 495] width 241 height 33
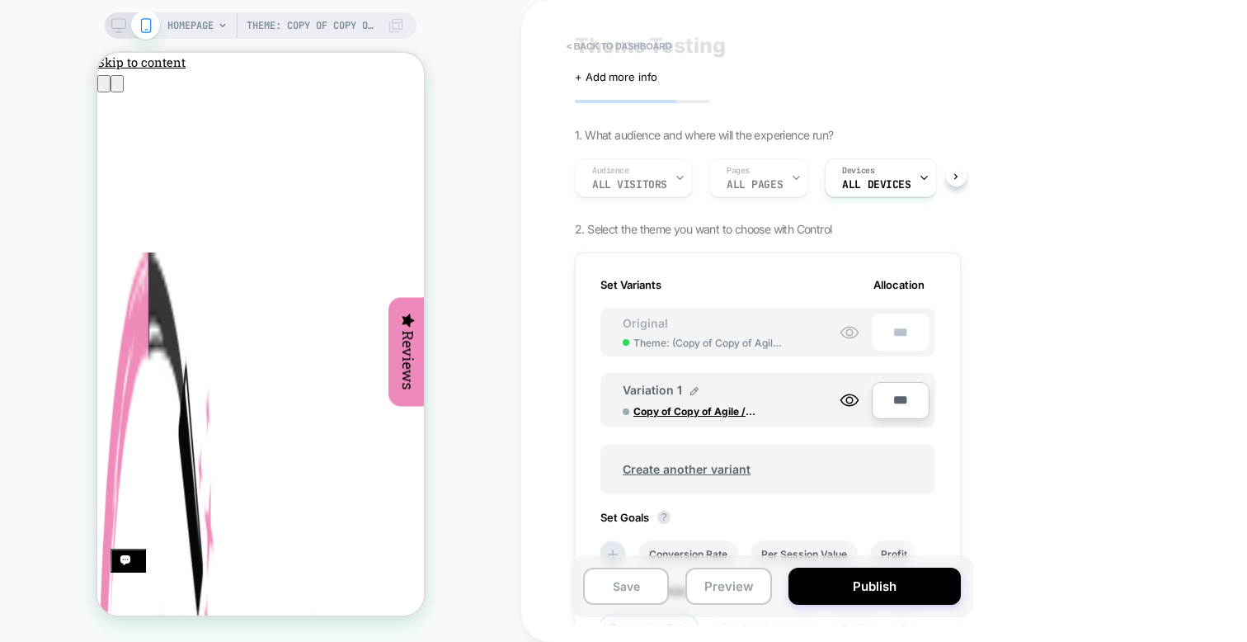
click at [464, 407] on div "Theme: Copy of Copy of Agile ////🚀 | [DATE] HOMEPAGE Theme: Copy of Copy of Agi…" at bounding box center [260, 320] width 521 height 609
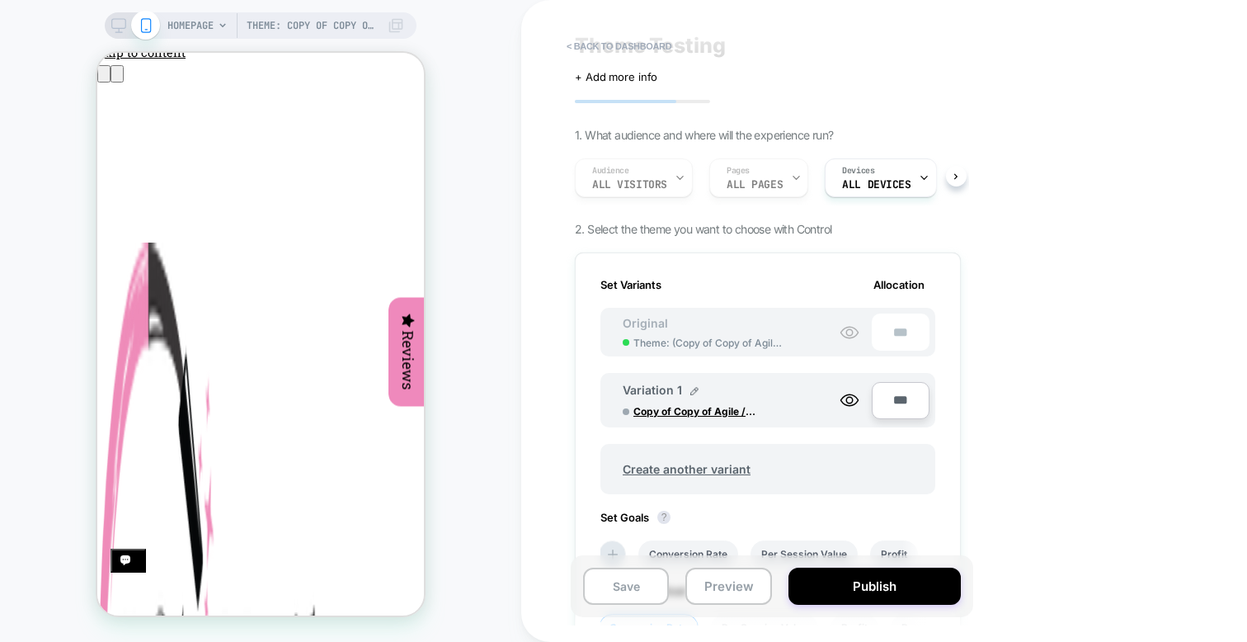
click at [399, 340] on div "Reviews" at bounding box center [406, 352] width 35 height 109
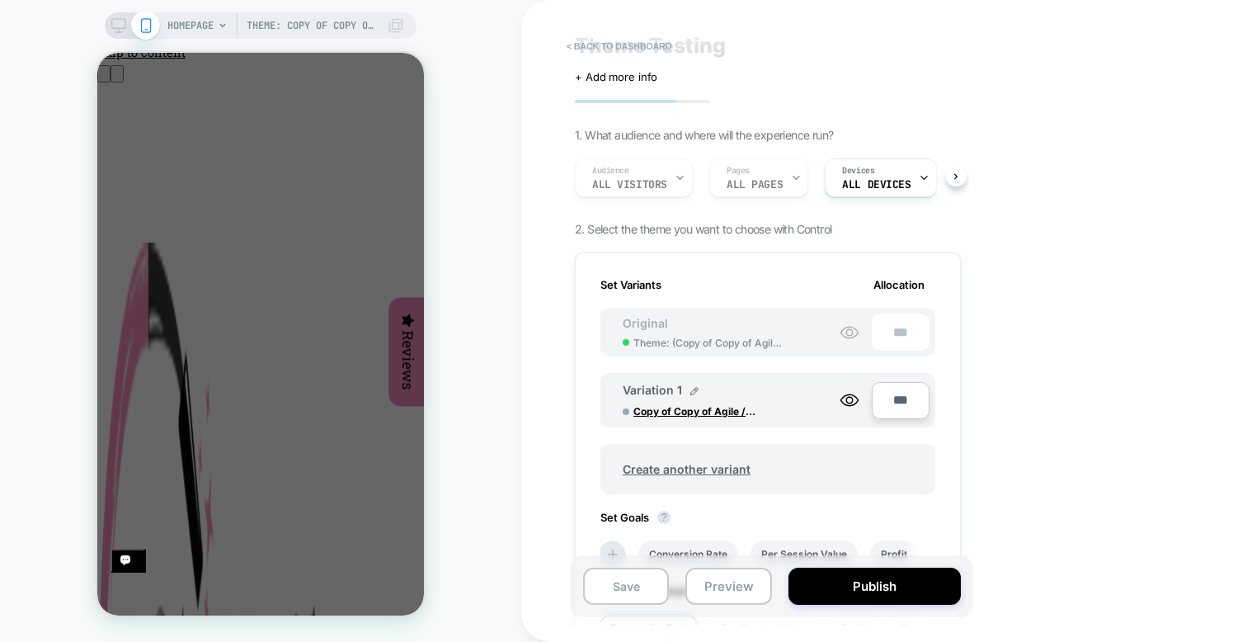
click at [339, 587] on div at bounding box center [260, 337] width 327 height 568
click at [286, 33] on span "Theme: Copy of Copy of Agile ////🚀 | [DATE]" at bounding box center [313, 25] width 132 height 26
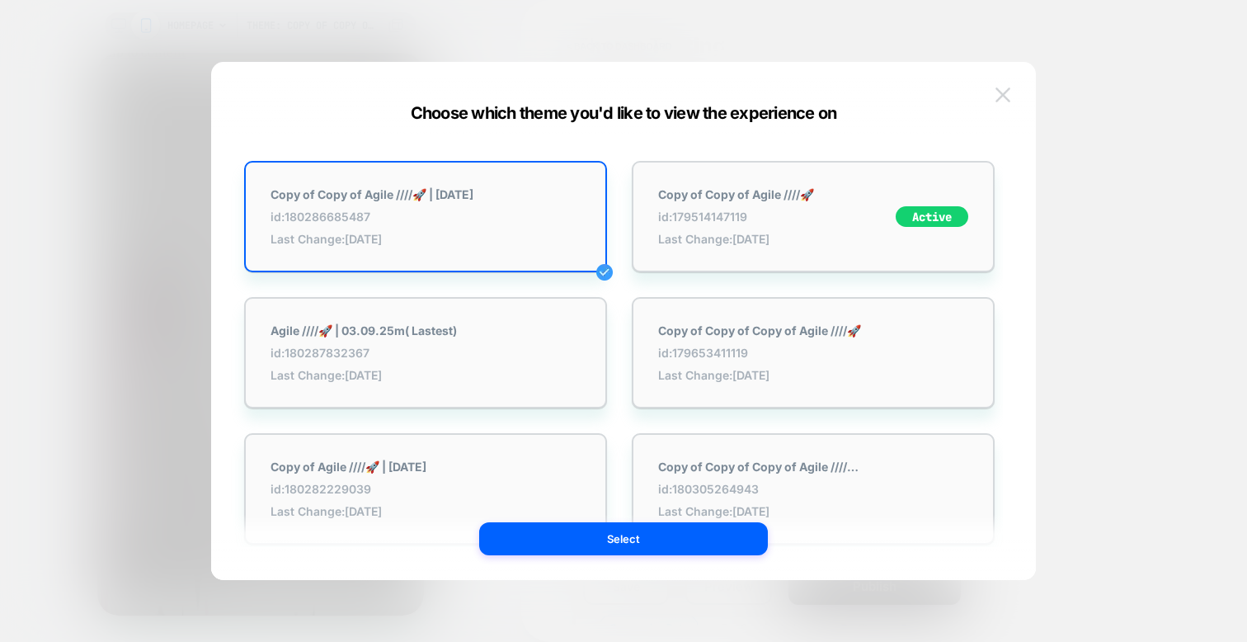
click at [997, 92] on img at bounding box center [1003, 94] width 15 height 14
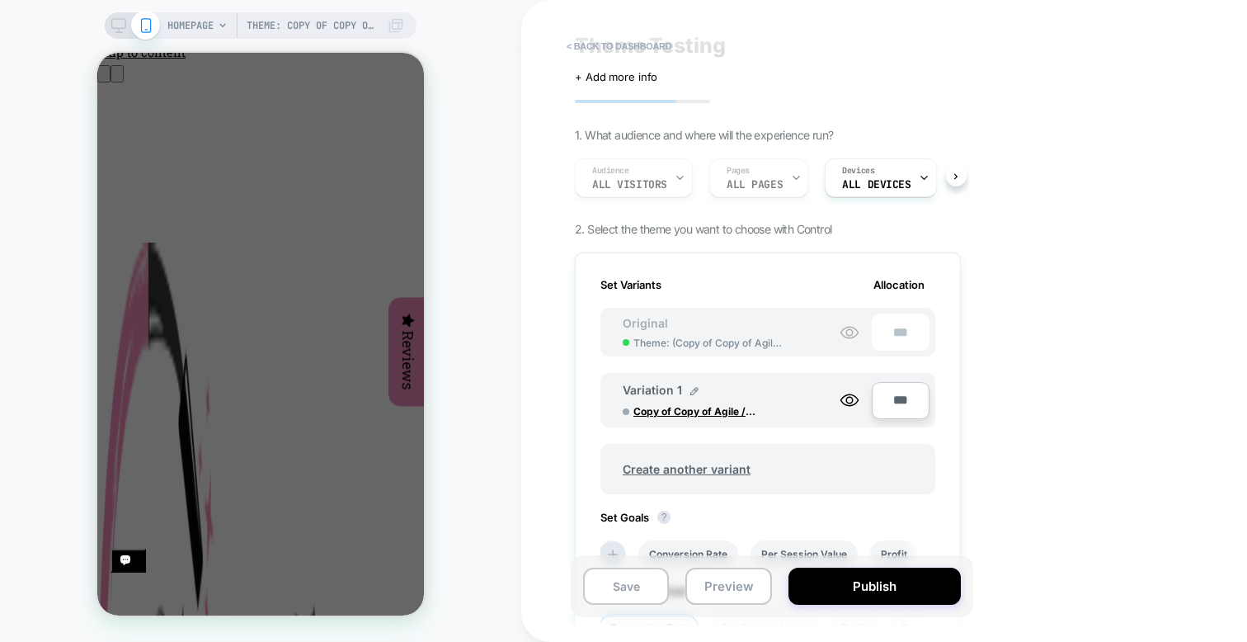
click at [186, 20] on span "HOMEPAGE" at bounding box center [190, 25] width 46 height 26
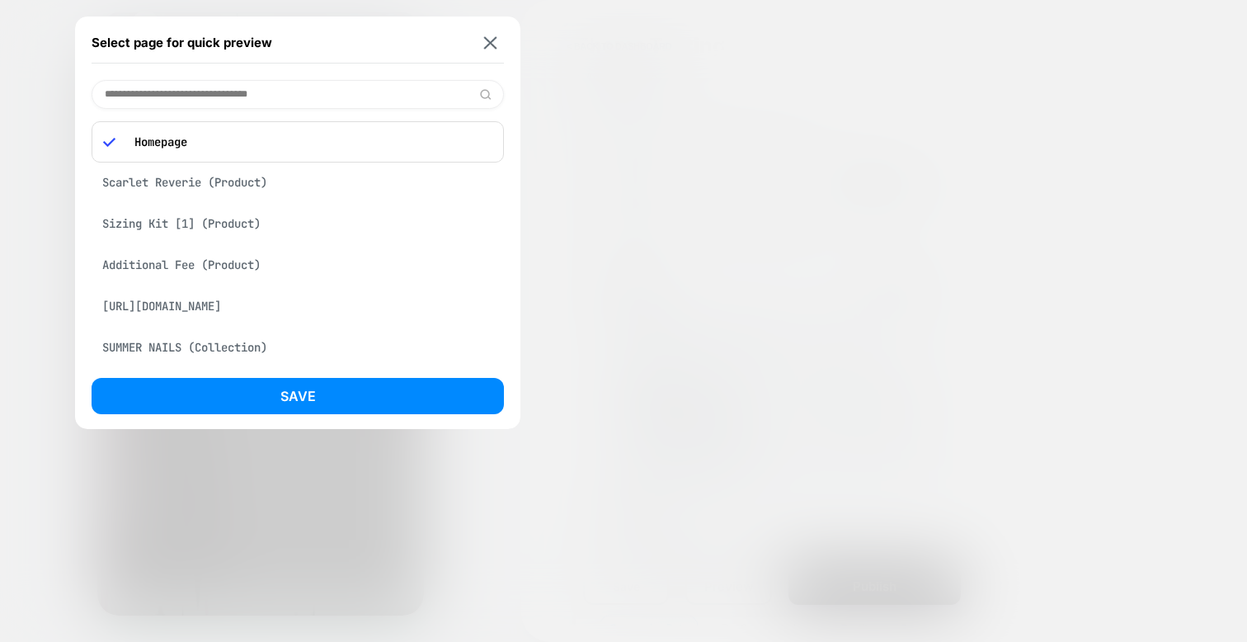
click at [228, 187] on div "Scarlet Reverie (Product)" at bounding box center [298, 182] width 412 height 31
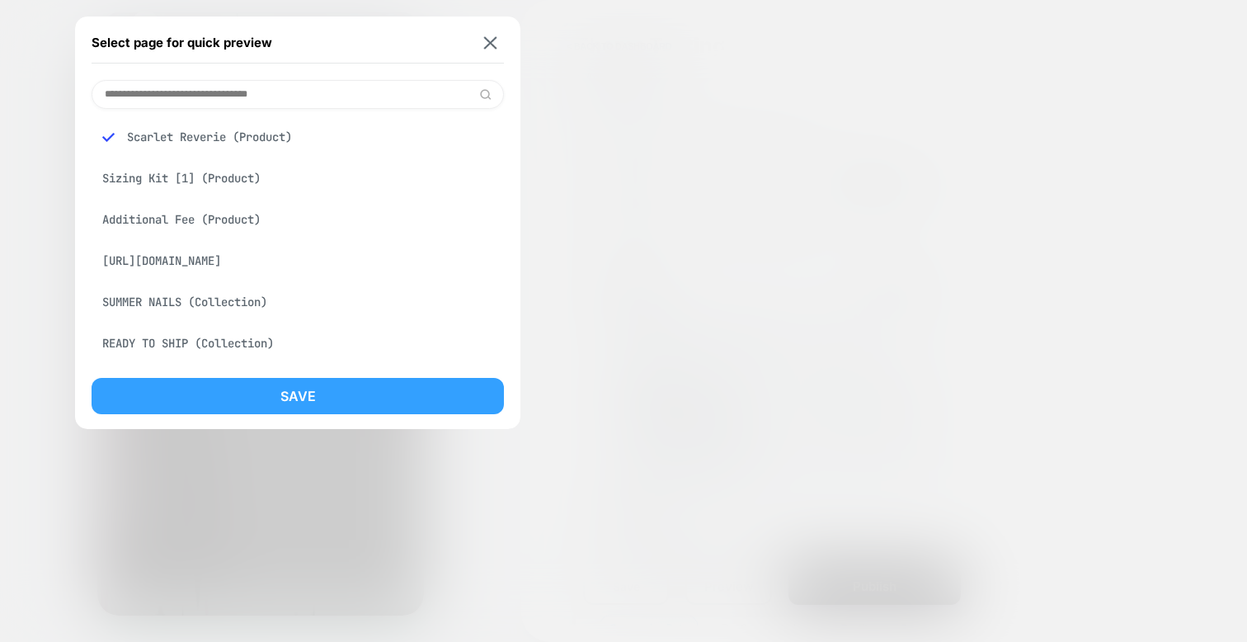
click at [385, 398] on button "Save" at bounding box center [298, 396] width 412 height 36
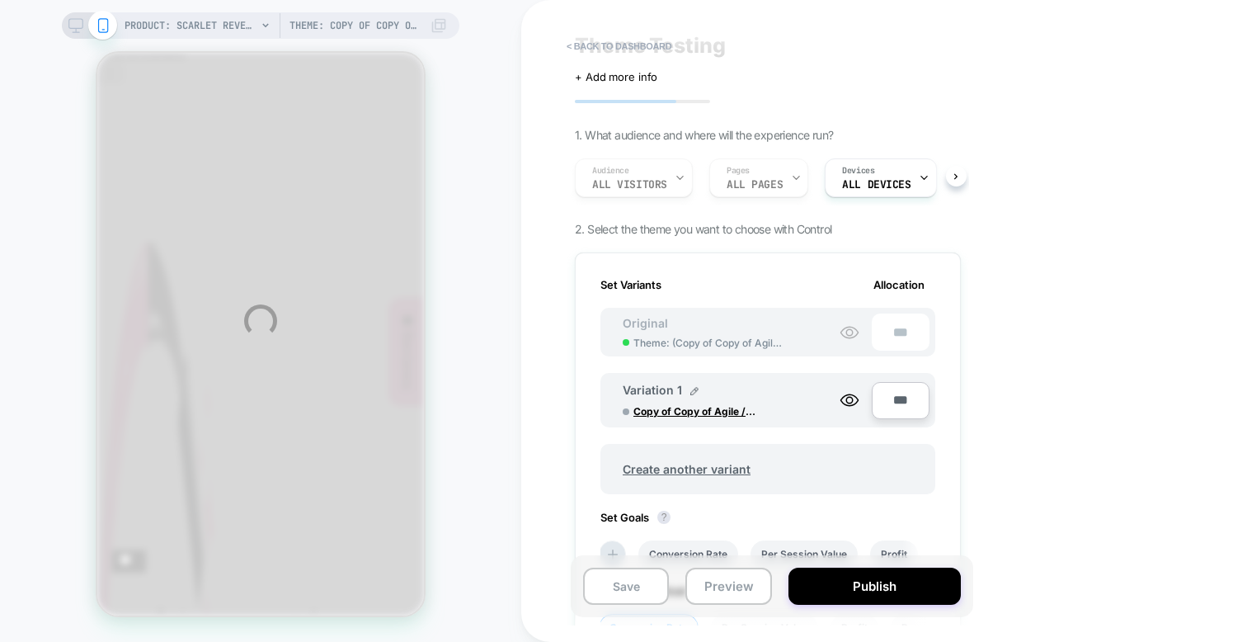
click at [492, 111] on div "PRODUCT: Scarlet Reverie Theme: Copy of Copy of Agile ////🚀 | [DATE] PRODUCT: S…" at bounding box center [623, 321] width 1247 height 642
click at [511, 158] on div "PRODUCT: Scarlet Reverie Theme: Copy of Copy of Agile ////🚀 | [DATE] PRODUCT: S…" at bounding box center [623, 321] width 1247 height 642
click at [503, 185] on div "PRODUCT: Scarlet Reverie Theme: Copy of Copy of Agile ////🚀 | [DATE] PRODUCT: S…" at bounding box center [623, 321] width 1247 height 642
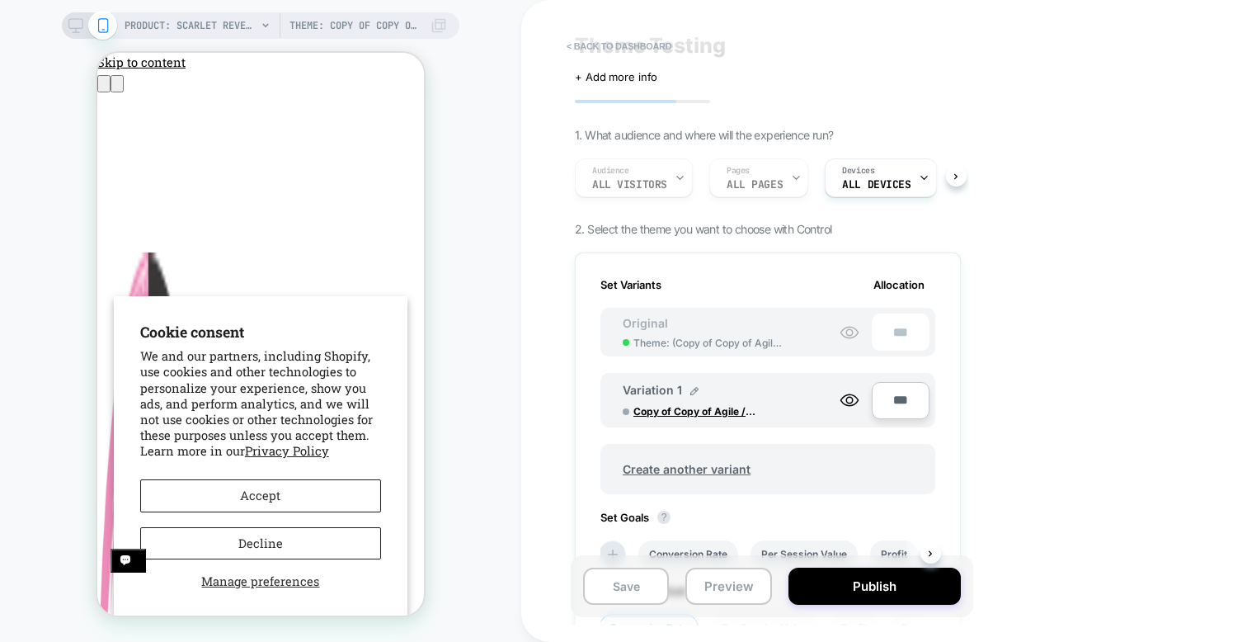
scroll to position [0, 0]
click at [478, 412] on div "PRODUCT: Scarlet Reverie Theme: Copy of Copy of Agile ////🚀 | [DATE] PRODUCT: S…" at bounding box center [260, 320] width 521 height 609
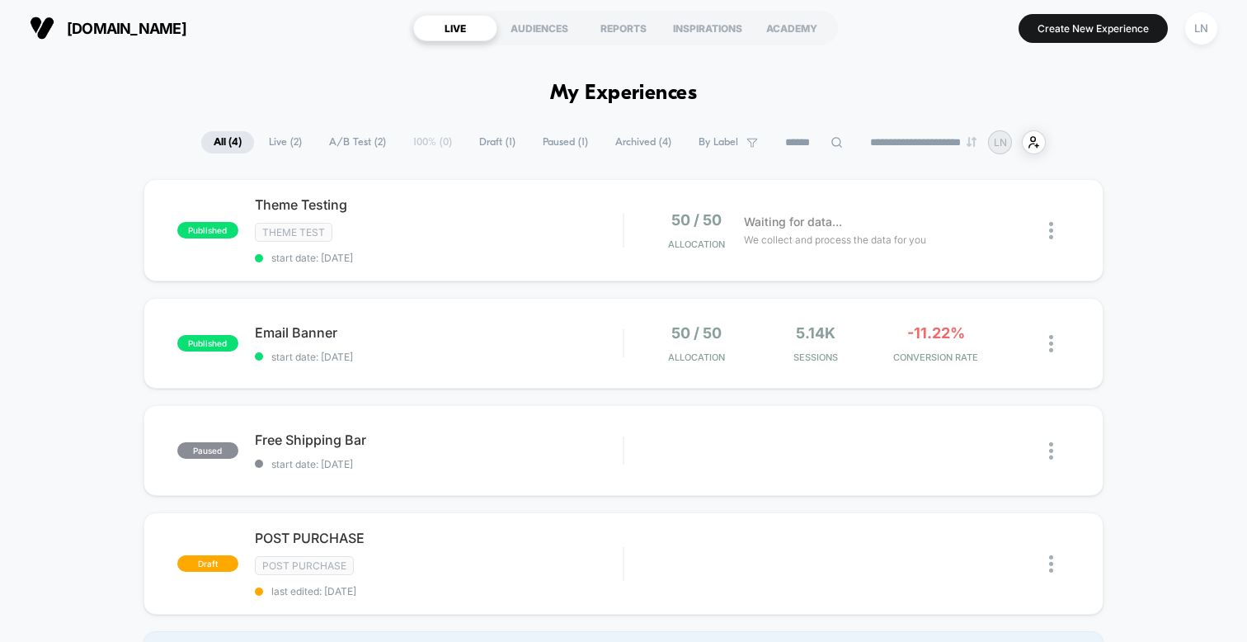
click at [98, 337] on div "published Theme Testing Theme Test start date: [DATE] 50 / 50 Allocation Waitin…" at bounding box center [623, 438] width 1247 height 518
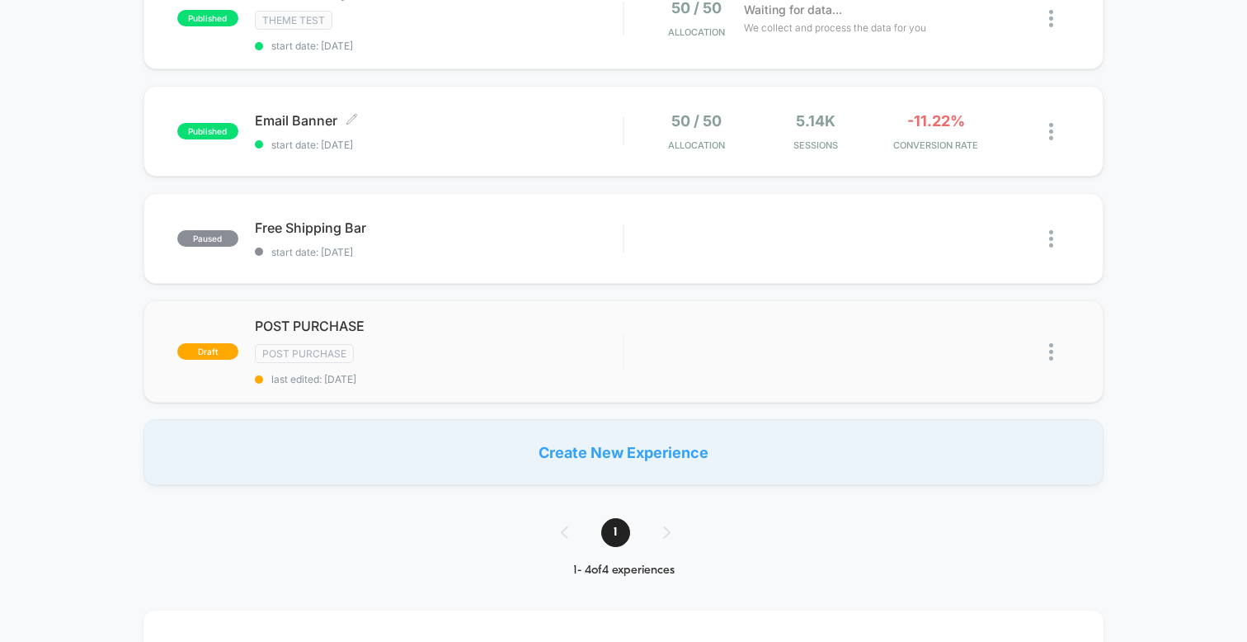
scroll to position [222, 0]
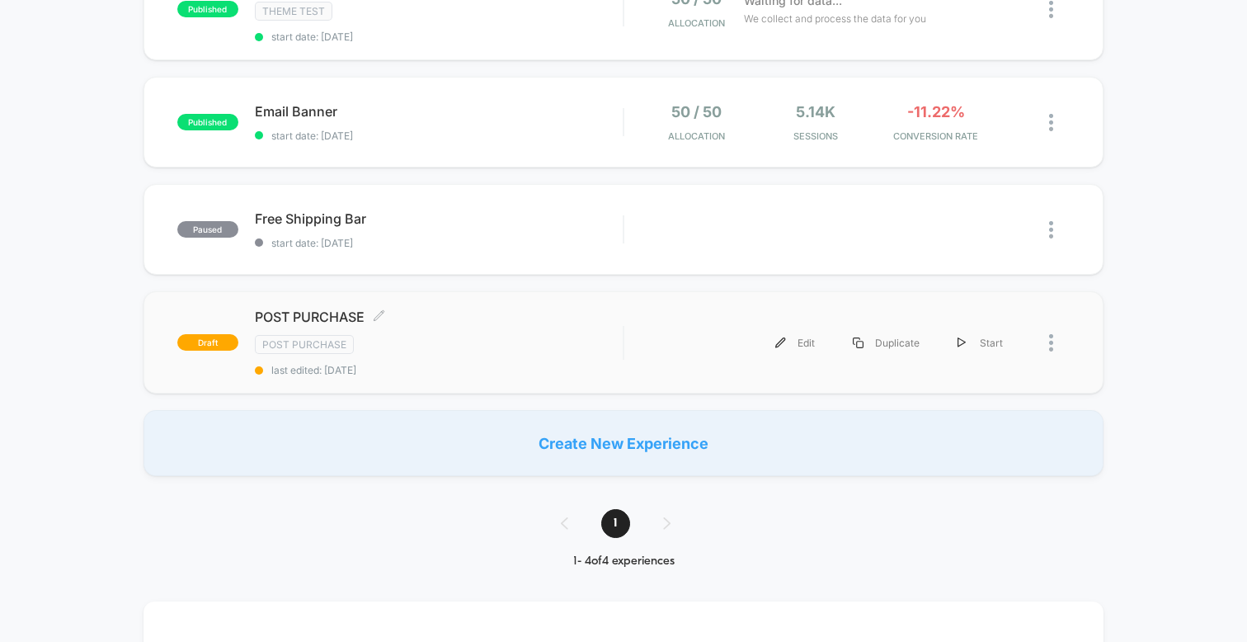
click at [376, 309] on span "POST PURCHASE Click to edit experience details" at bounding box center [439, 317] width 368 height 16
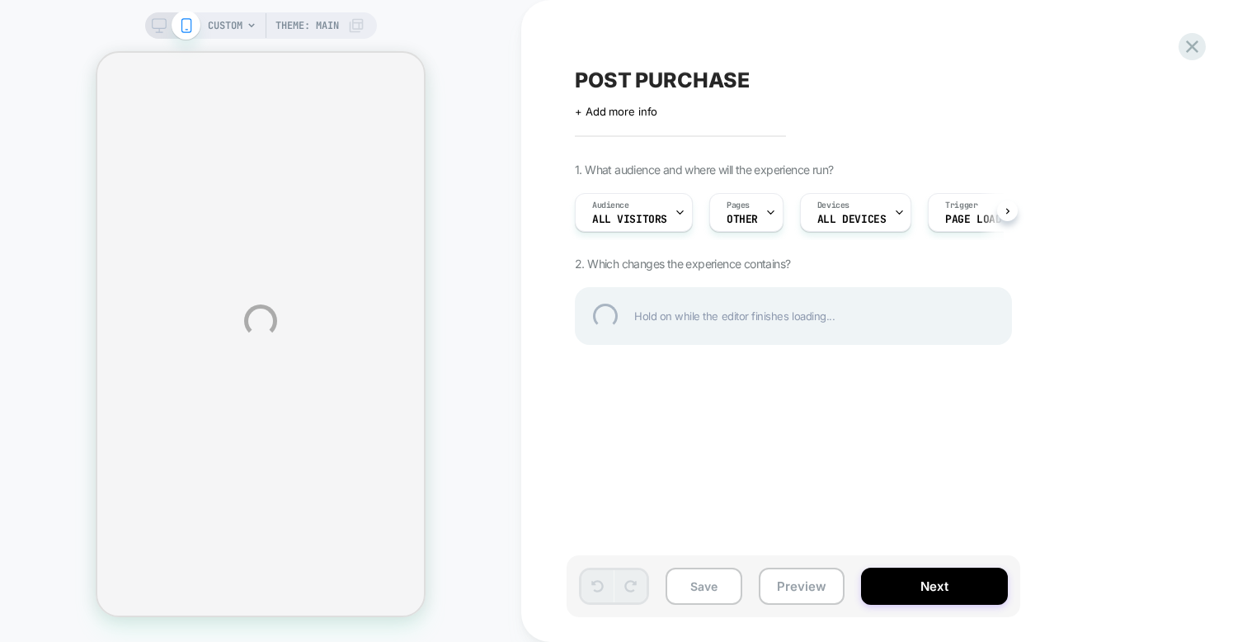
click at [506, 262] on div "CUSTOM Theme: MAIN POST PURCHASE Click to edit experience details + Add more in…" at bounding box center [623, 321] width 1247 height 642
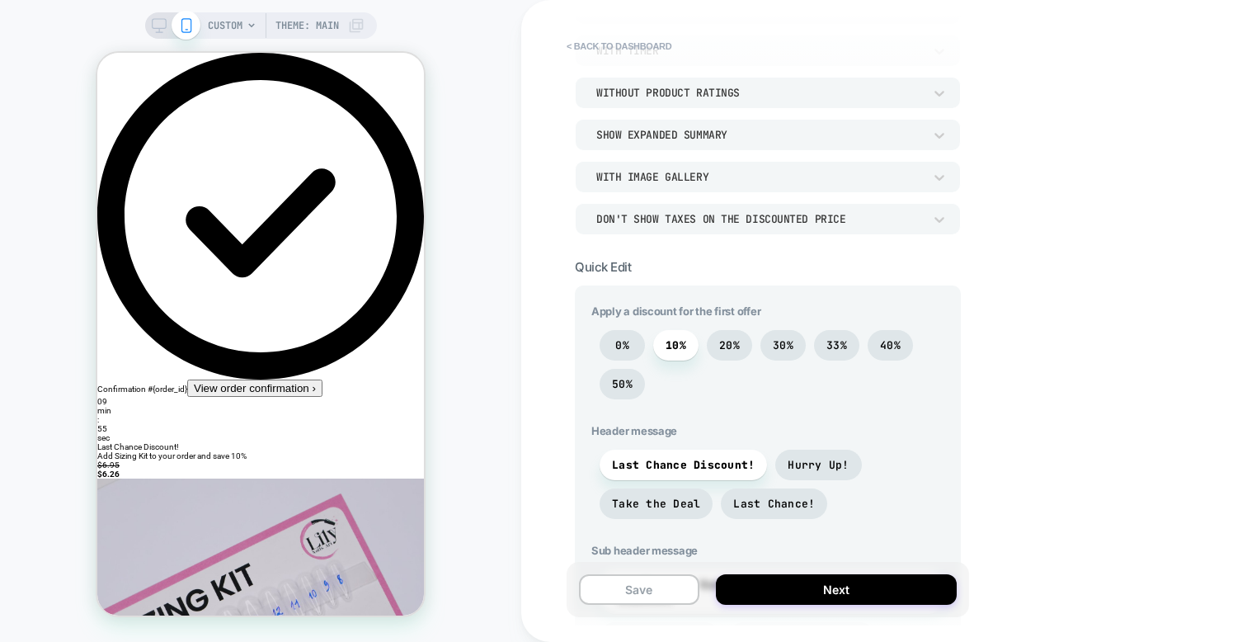
scroll to position [277, 0]
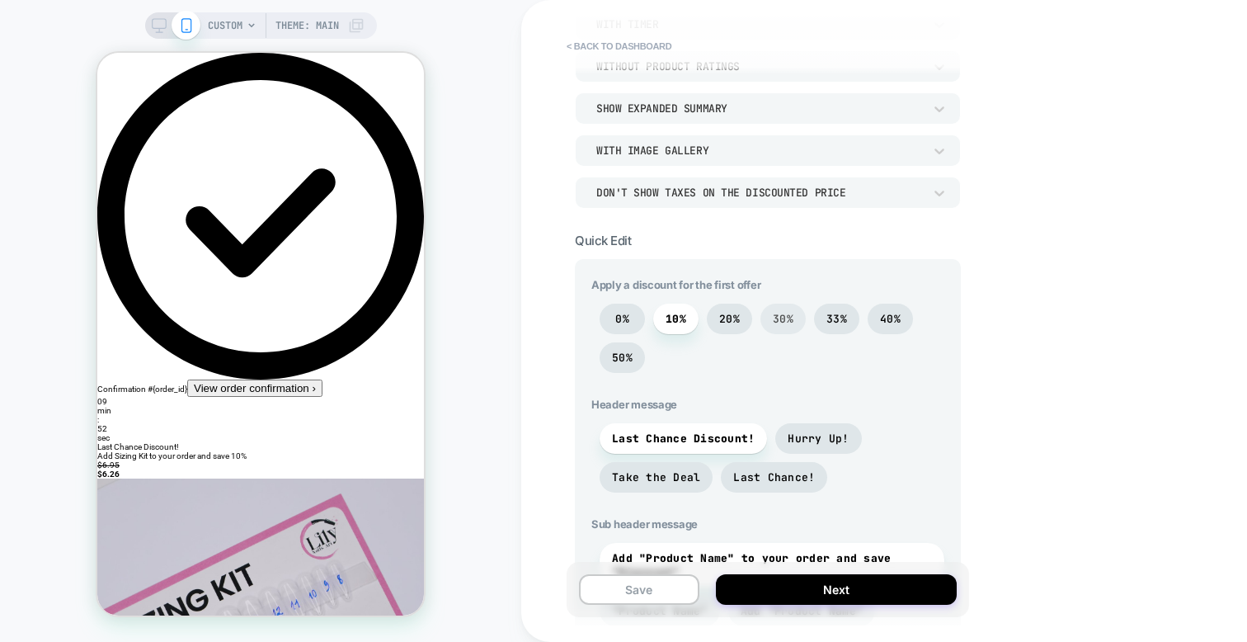
click at [789, 313] on span "30%" at bounding box center [783, 319] width 21 height 14
drag, startPoint x: 1014, startPoint y: 411, endPoint x: 917, endPoint y: 422, distance: 97.1
click at [1013, 411] on div "< back to dashboard POST PURCHASE Click to edit experience details + Add more i…" at bounding box center [884, 321] width 726 height 642
click at [688, 473] on span "Take the Deal" at bounding box center [656, 477] width 88 height 14
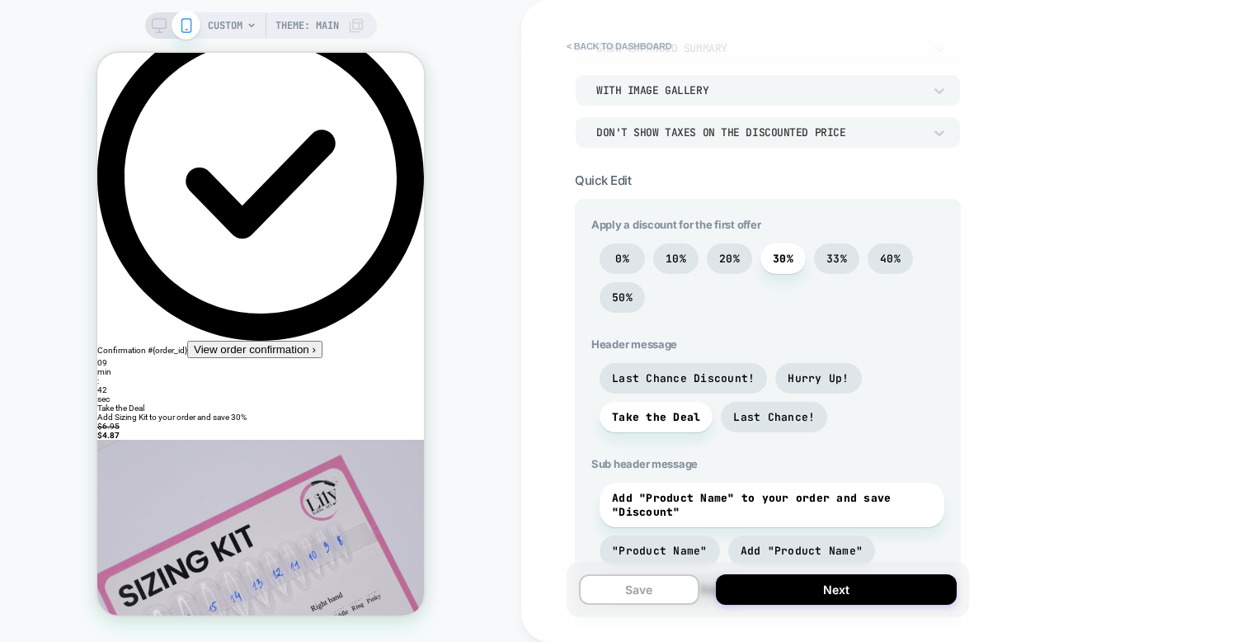
scroll to position [0, 0]
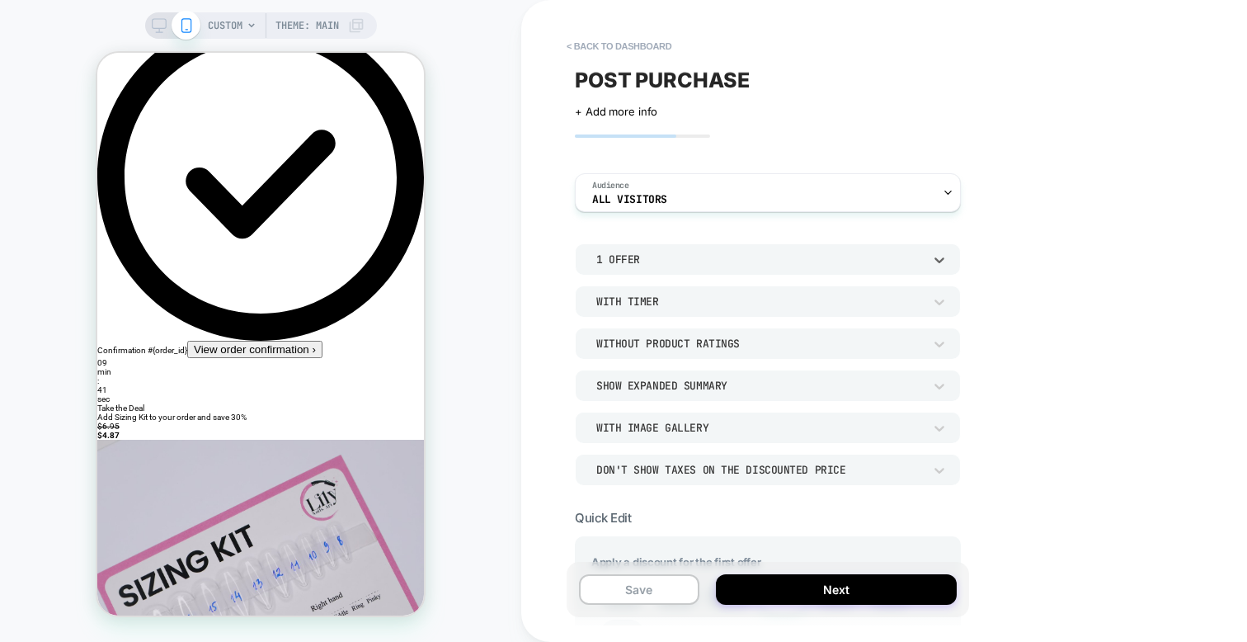
click at [697, 252] on div "1 Offer" at bounding box center [759, 259] width 327 height 14
click at [696, 252] on div at bounding box center [623, 321] width 1247 height 642
click at [663, 292] on div "With Timer" at bounding box center [759, 299] width 327 height 14
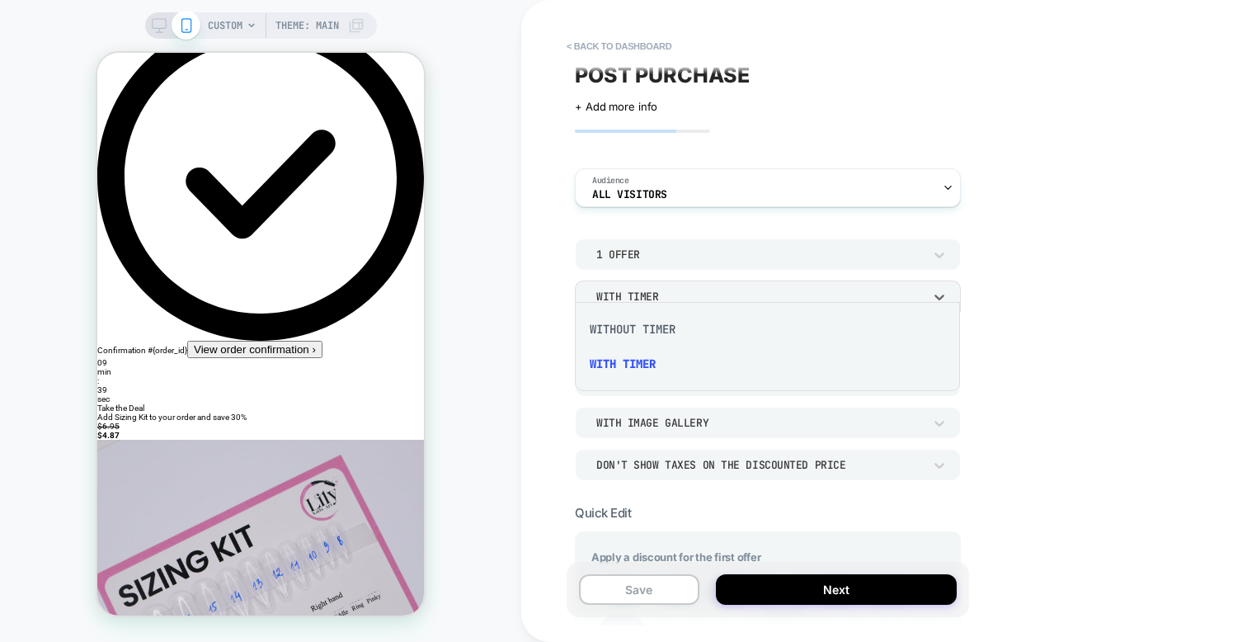
scroll to position [15, 0]
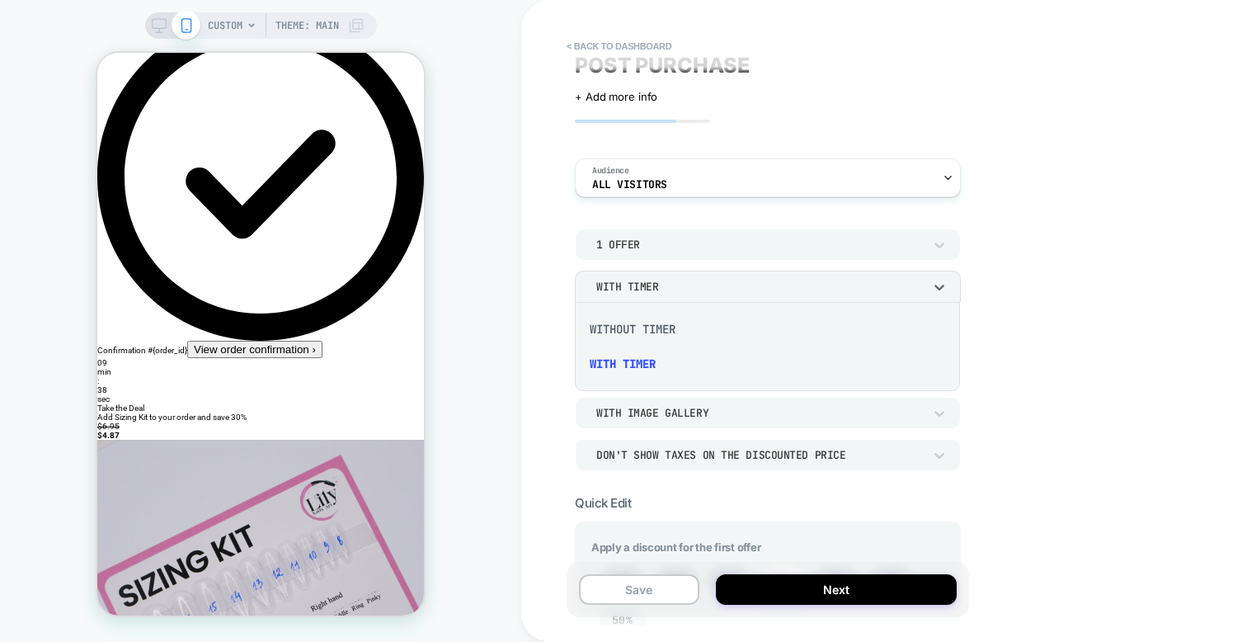
click at [667, 288] on div at bounding box center [623, 321] width 1247 height 642
click at [660, 326] on div "Without Product Ratings" at bounding box center [759, 329] width 327 height 14
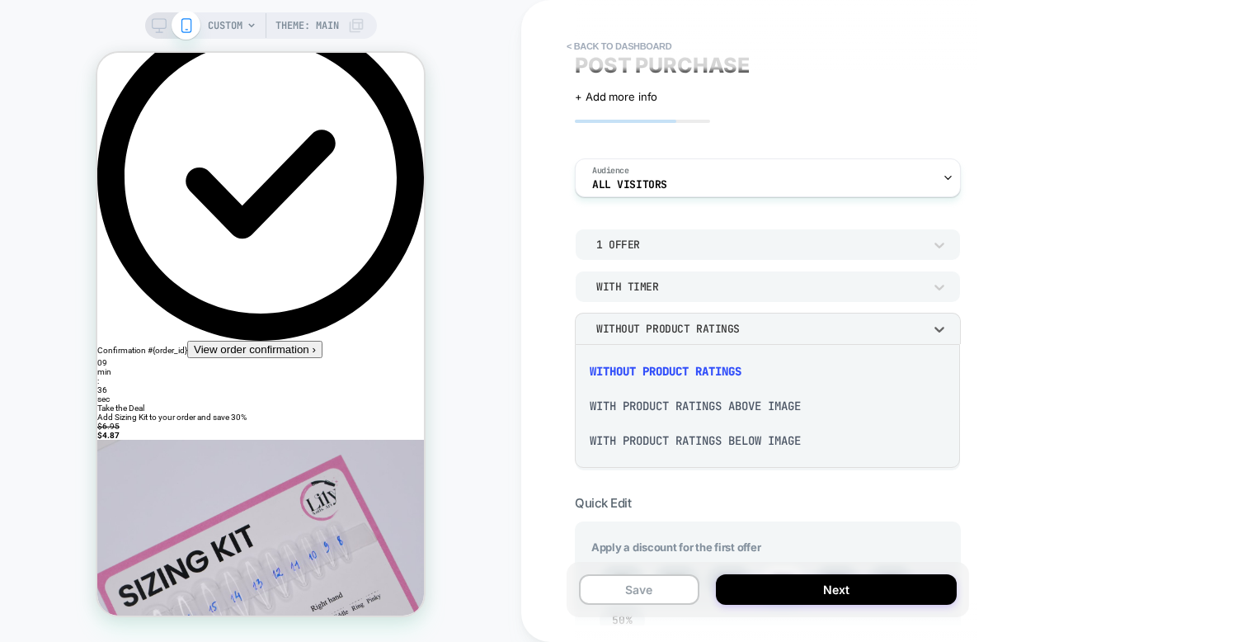
click at [704, 329] on div at bounding box center [623, 321] width 1247 height 642
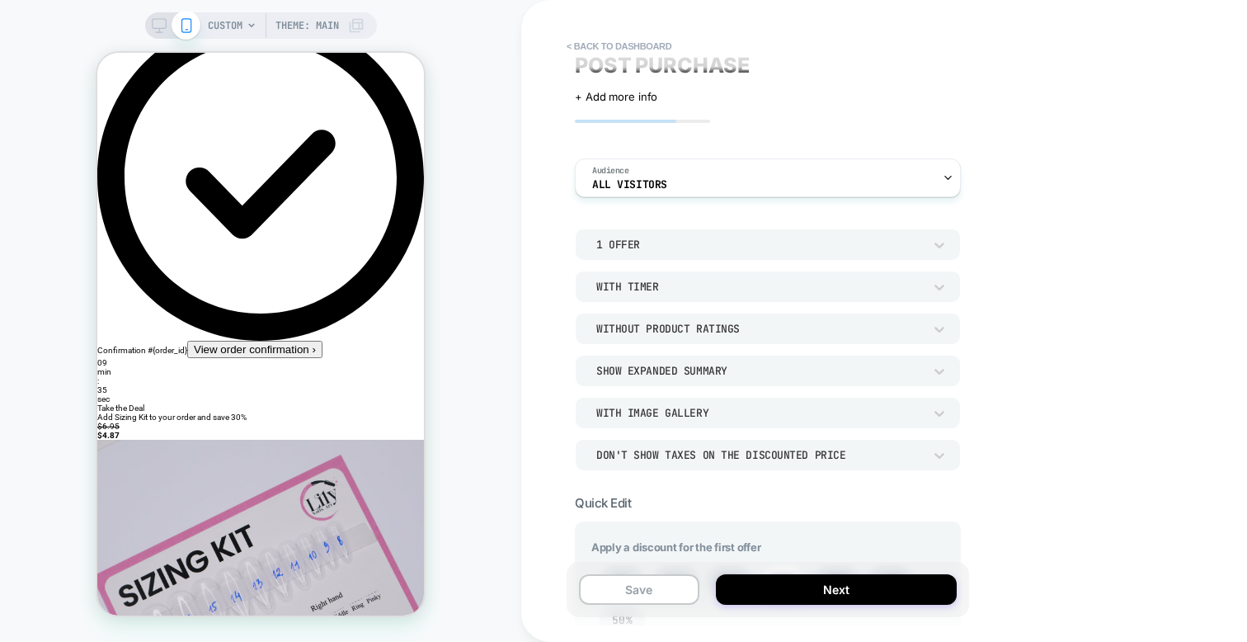
click at [705, 367] on div "Show Expanded Summary" at bounding box center [759, 371] width 327 height 14
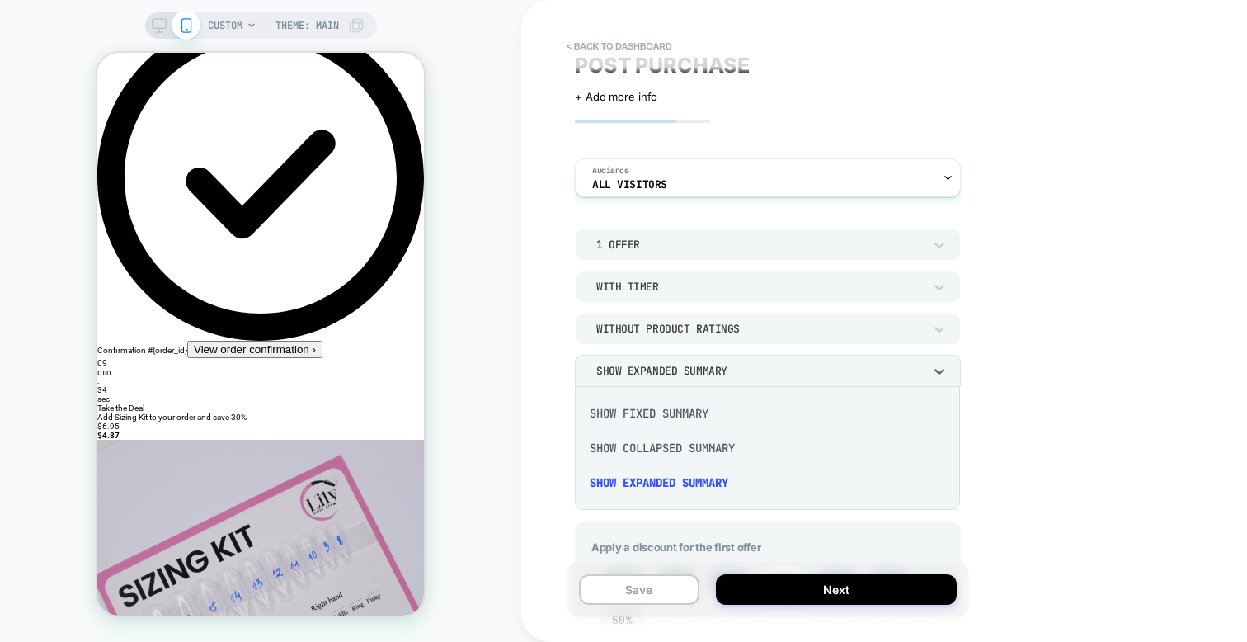
click at [712, 366] on div at bounding box center [623, 321] width 1247 height 642
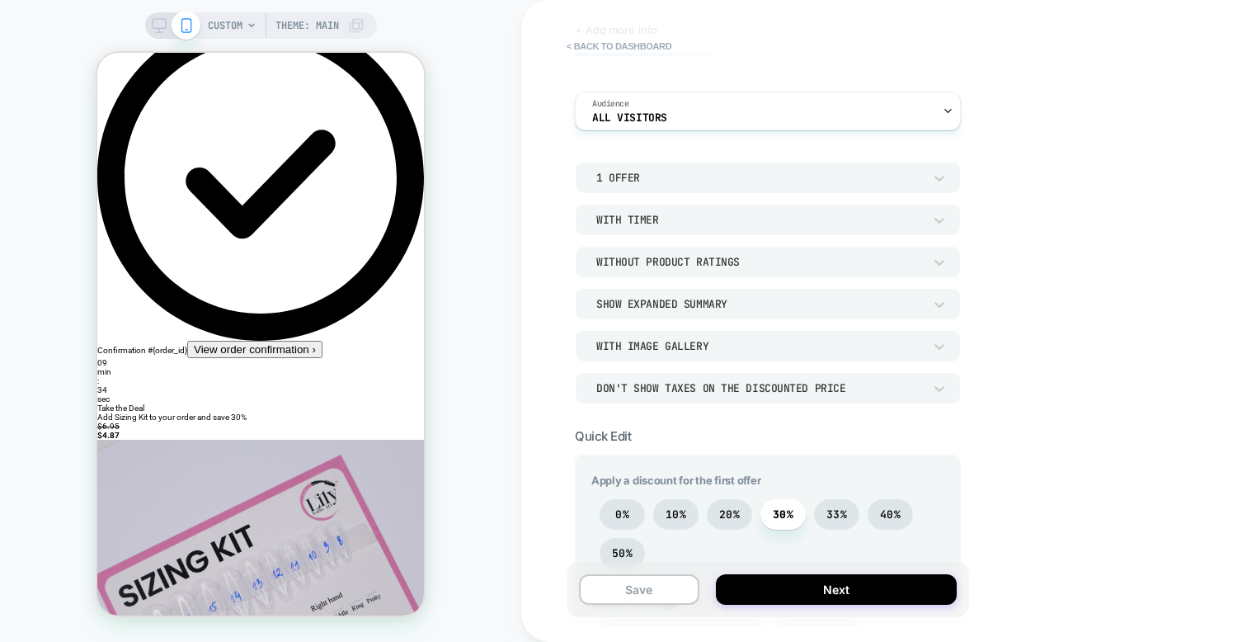
scroll to position [80, 0]
click at [694, 341] on div "With Image Gallery" at bounding box center [759, 348] width 327 height 14
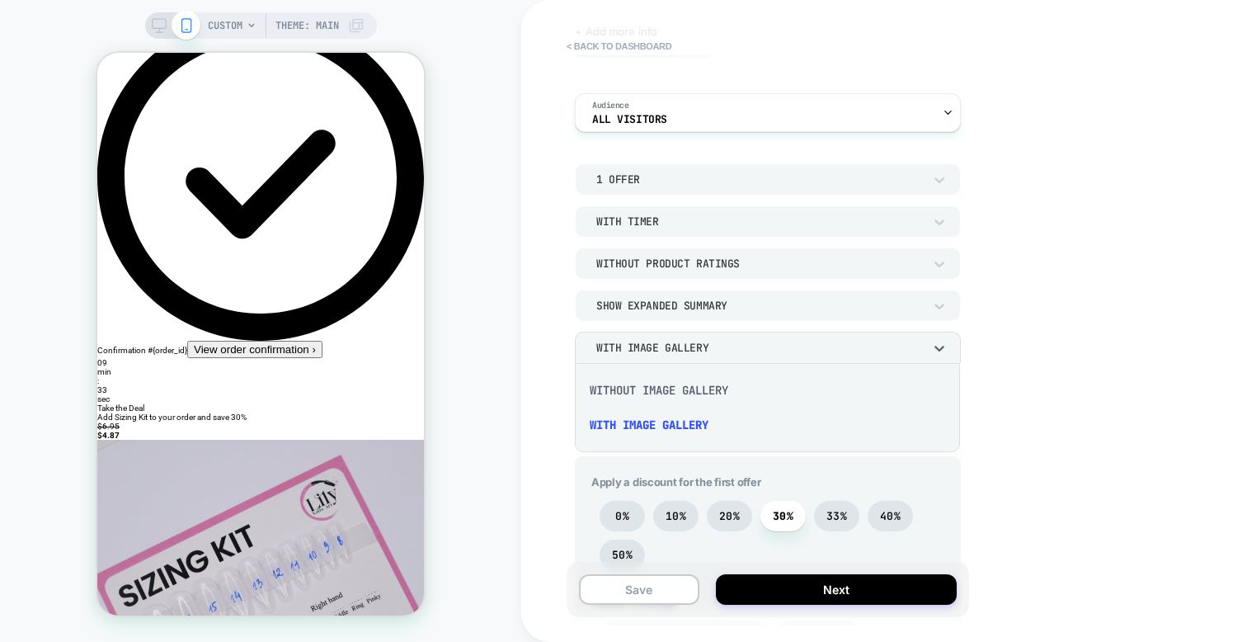
click at [694, 341] on div at bounding box center [623, 321] width 1247 height 642
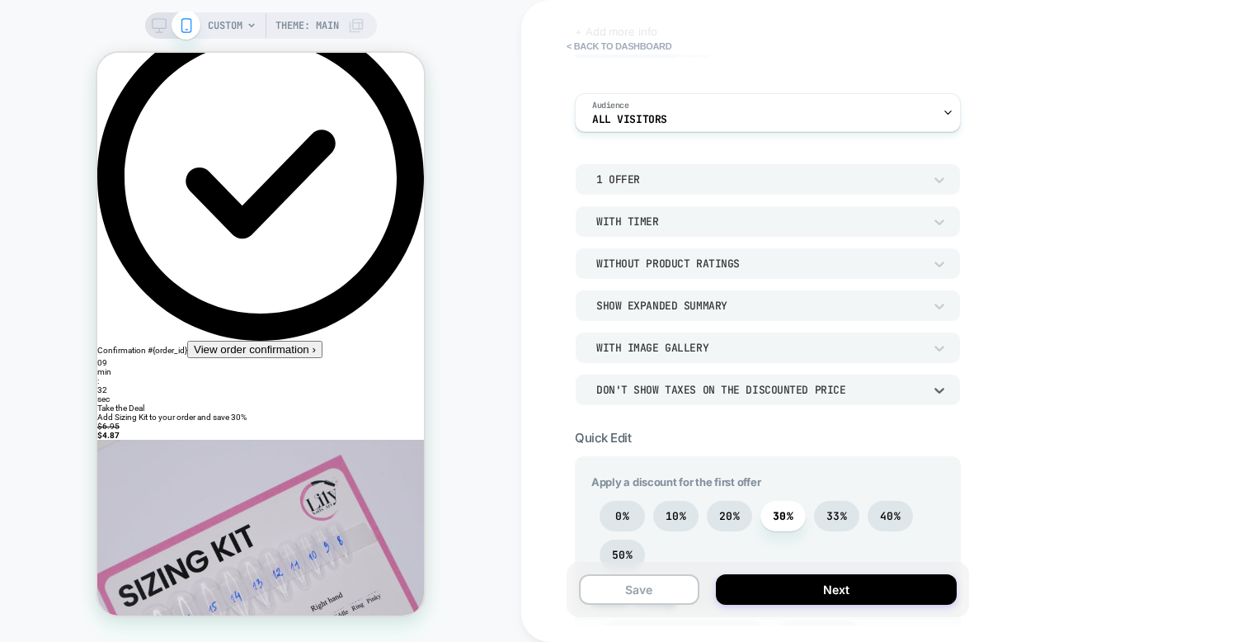
click at [686, 393] on div "Don't show taxes on the discounted price" at bounding box center [759, 390] width 327 height 14
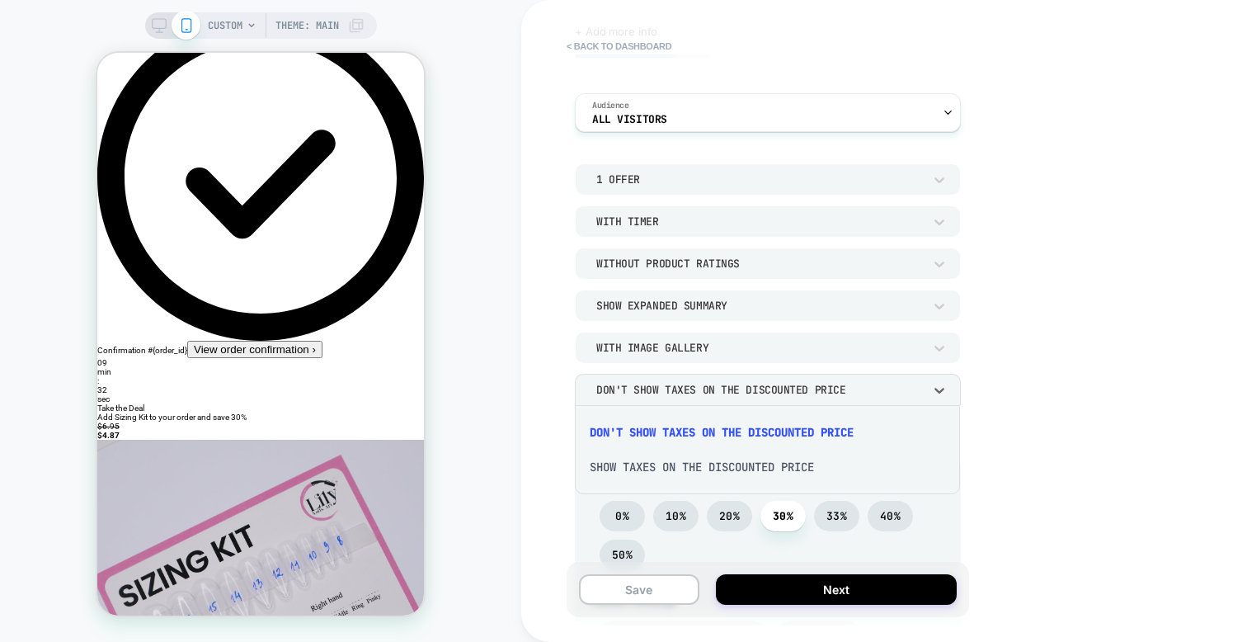
click at [700, 391] on div at bounding box center [623, 321] width 1247 height 642
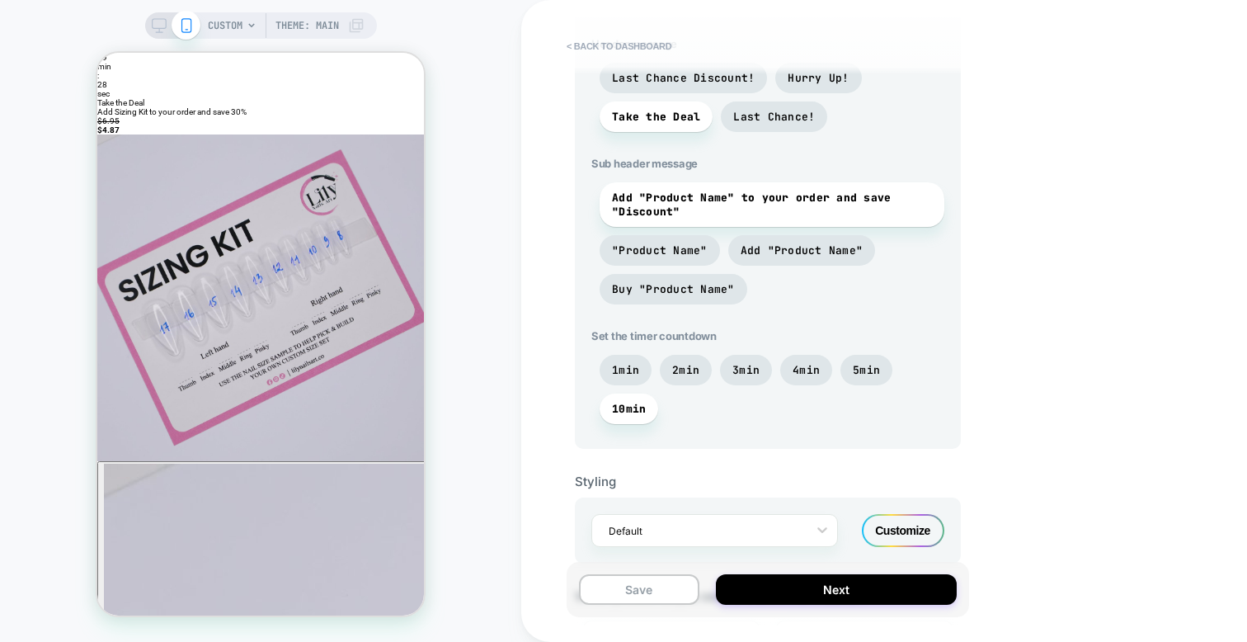
scroll to position [351, 0]
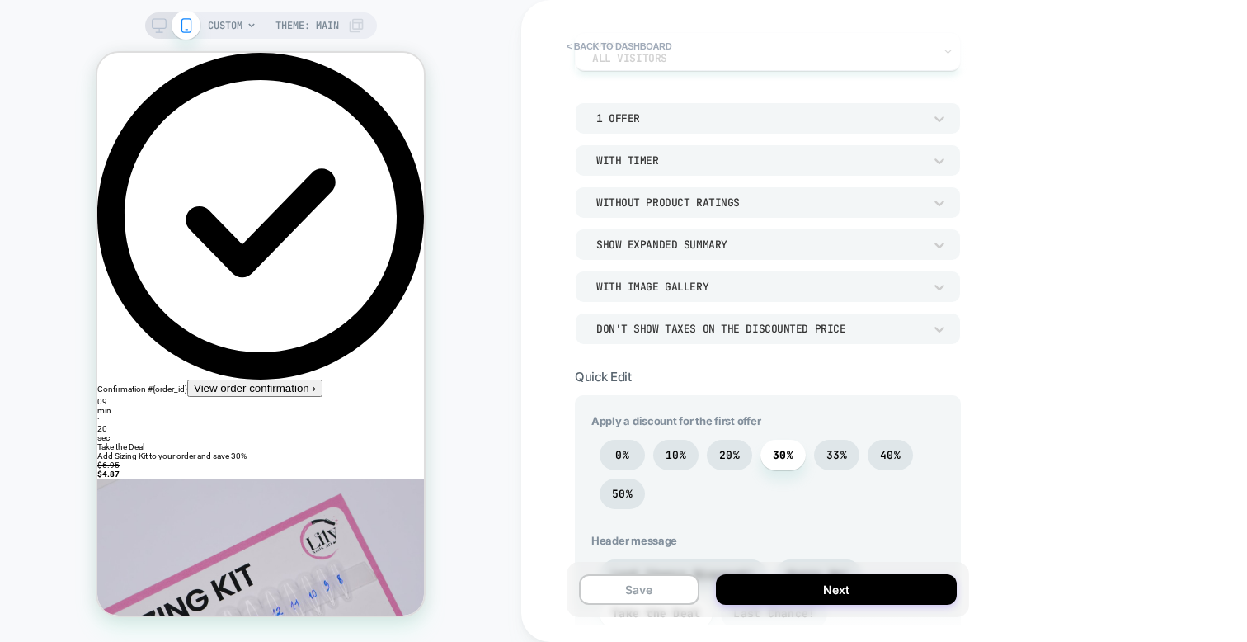
scroll to position [0, 0]
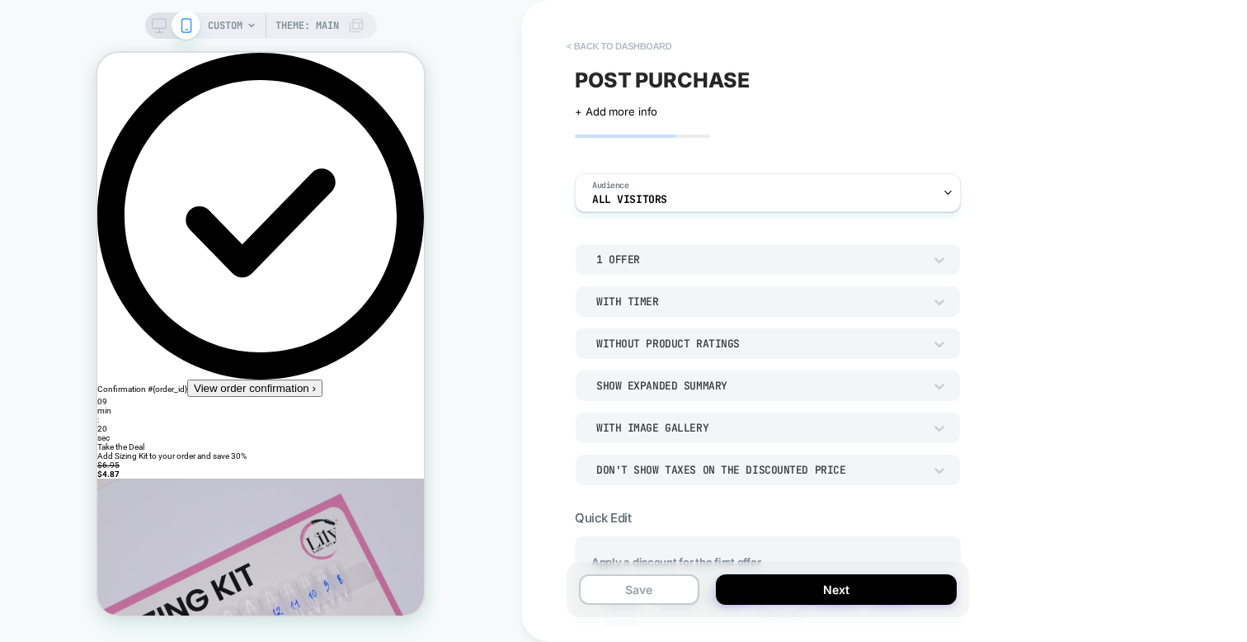
click at [648, 46] on button "< back to dashboard" at bounding box center [618, 46] width 121 height 26
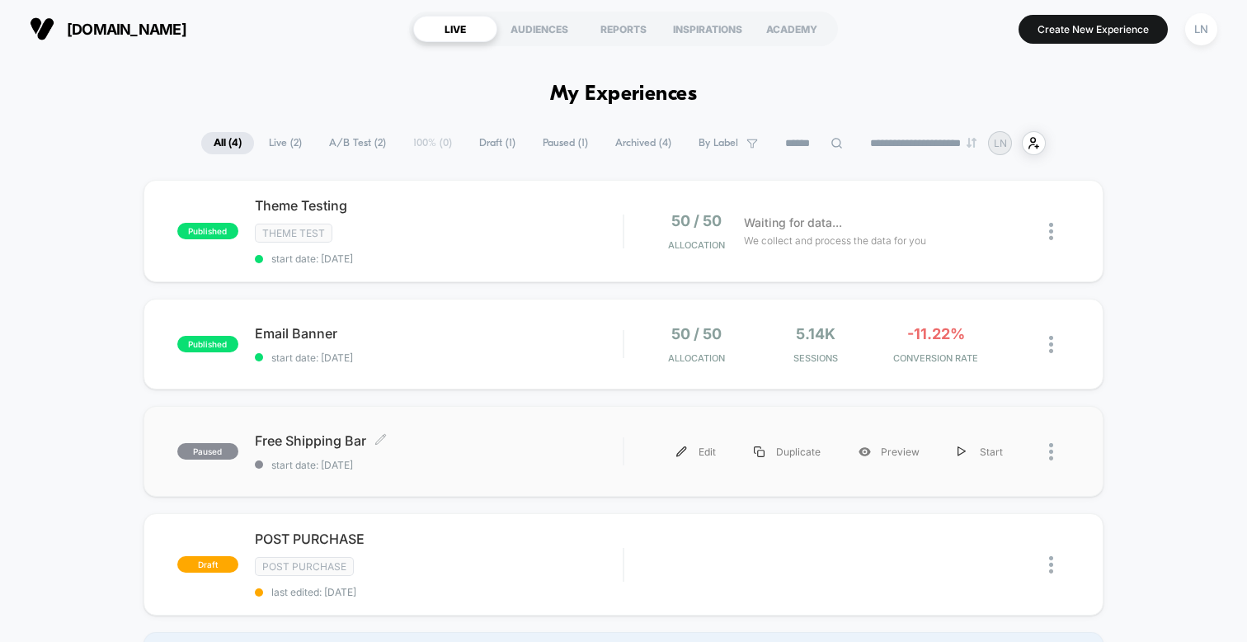
scroll to position [210, 0]
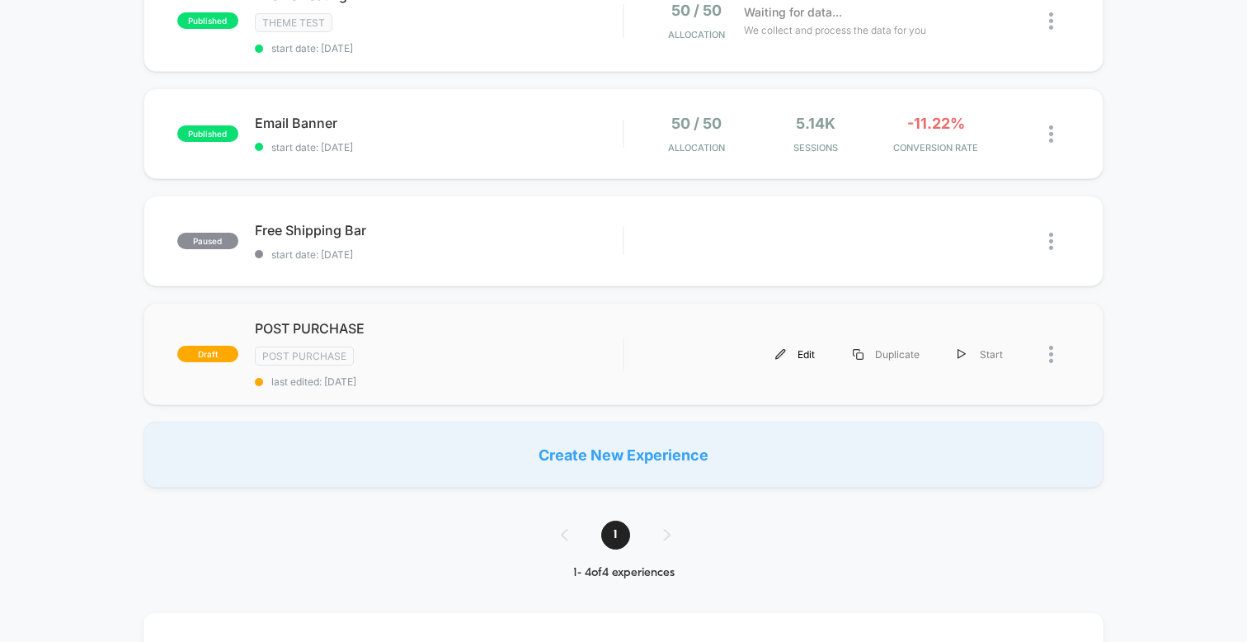
click at [802, 351] on div "Edit" at bounding box center [795, 354] width 78 height 37
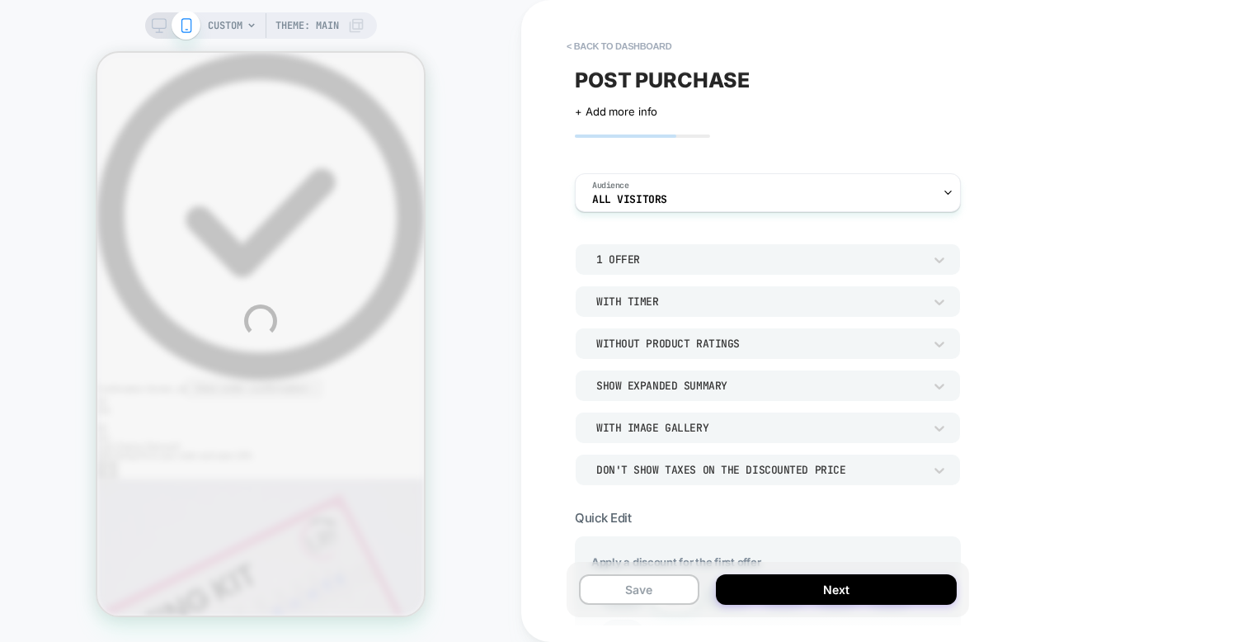
click at [448, 205] on div "CUSTOM Theme: MAIN < back to dashboard POST PURCHASE Click to edit experience d…" at bounding box center [623, 321] width 1247 height 642
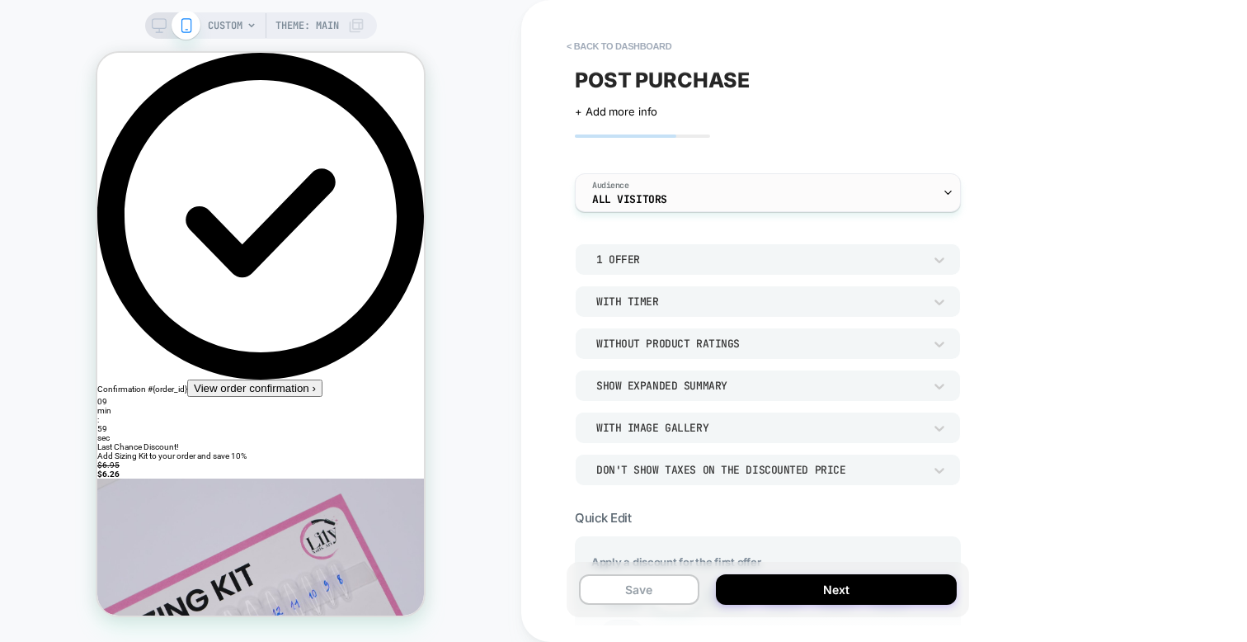
click at [785, 201] on div "Audience All Visitors" at bounding box center [764, 192] width 376 height 37
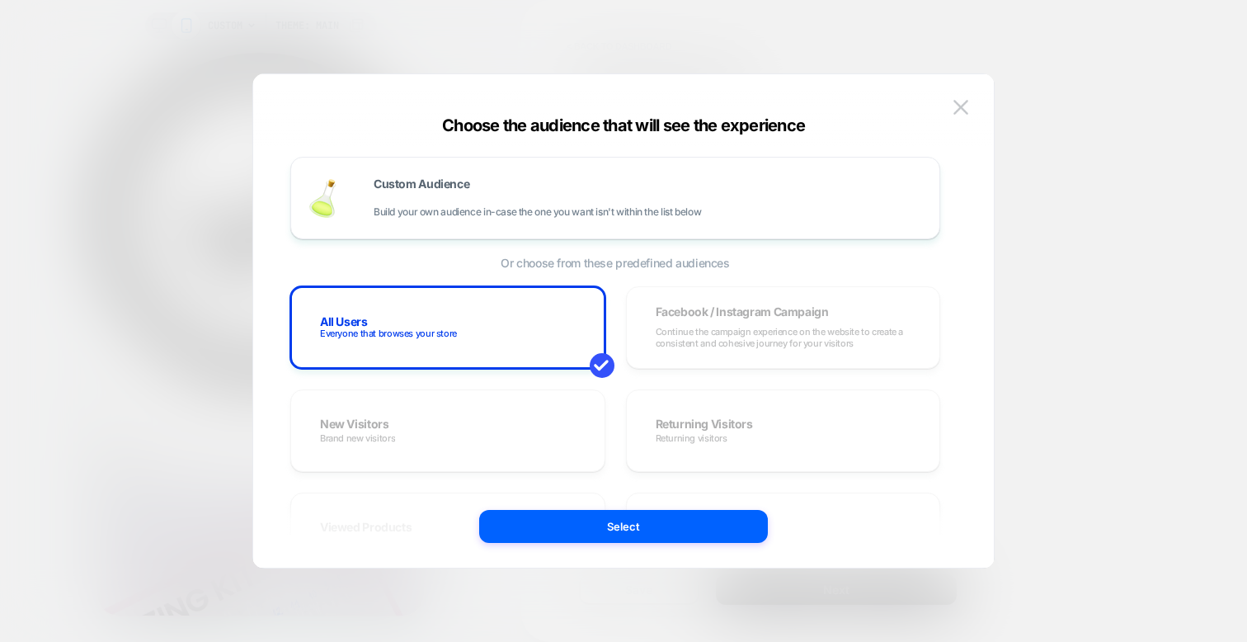
scroll to position [1, 0]
click at [661, 514] on button "Select" at bounding box center [623, 526] width 289 height 33
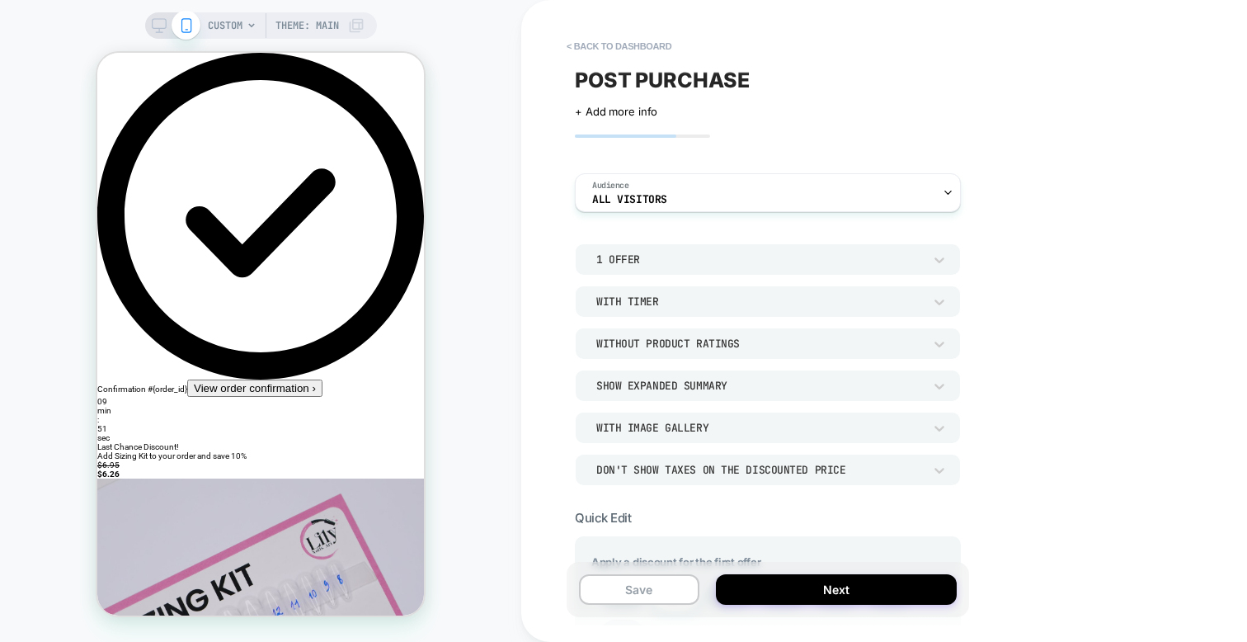
click at [653, 263] on div "1 Offer" at bounding box center [759, 259] width 327 height 14
click at [670, 259] on div at bounding box center [623, 321] width 1247 height 642
click at [656, 295] on div "With Timer" at bounding box center [759, 301] width 327 height 14
click at [669, 298] on div at bounding box center [623, 321] width 1247 height 642
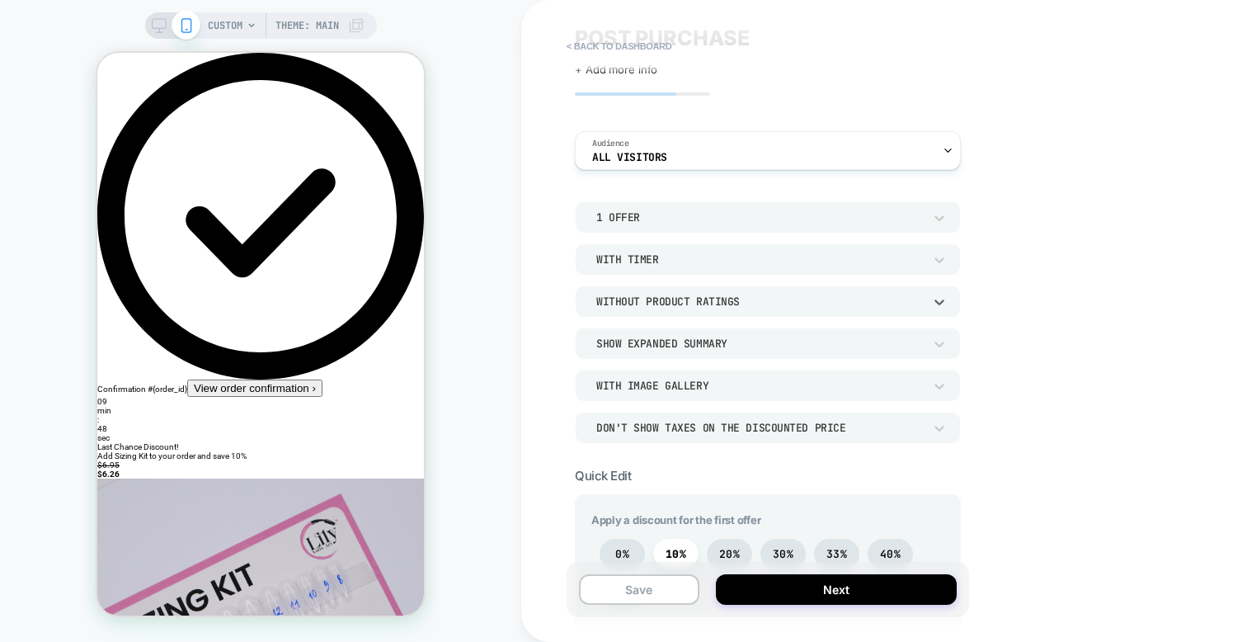
click at [690, 294] on div "Without Product Ratings" at bounding box center [759, 301] width 327 height 14
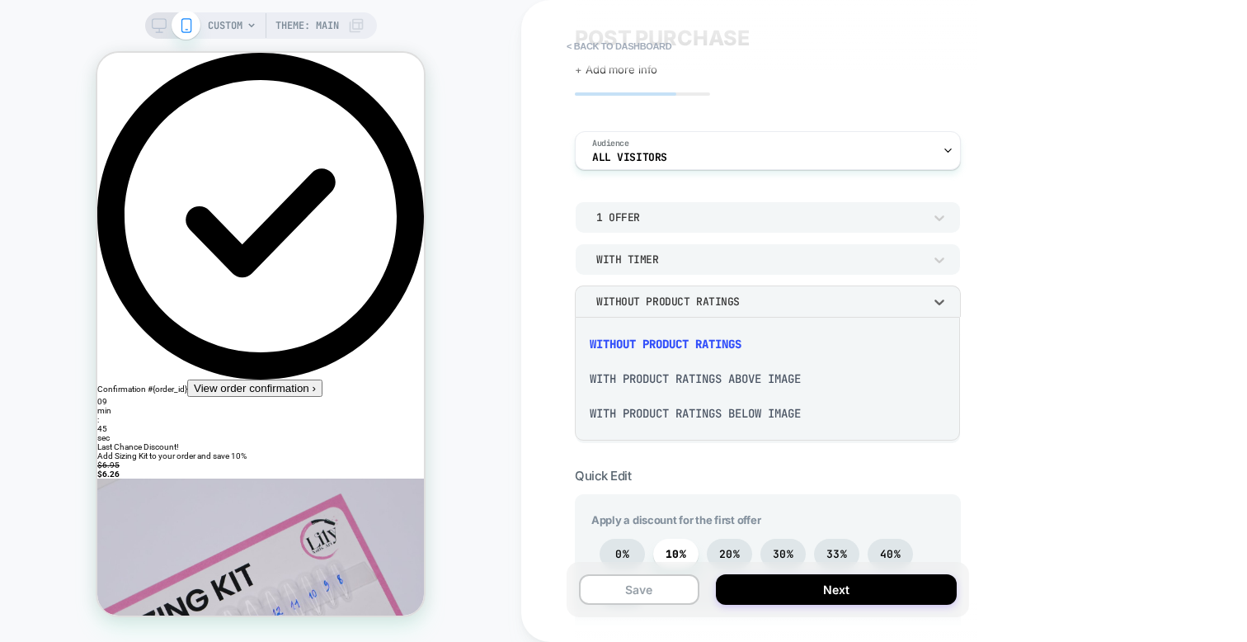
click at [528, 310] on div at bounding box center [623, 321] width 1247 height 642
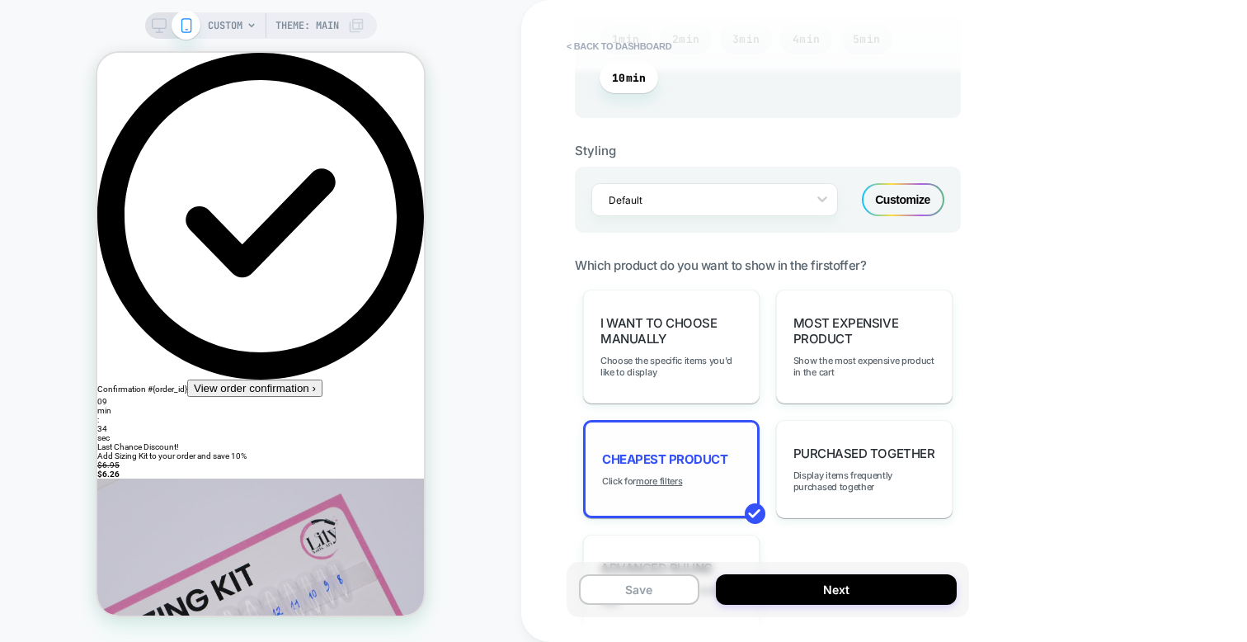
scroll to position [1113, 0]
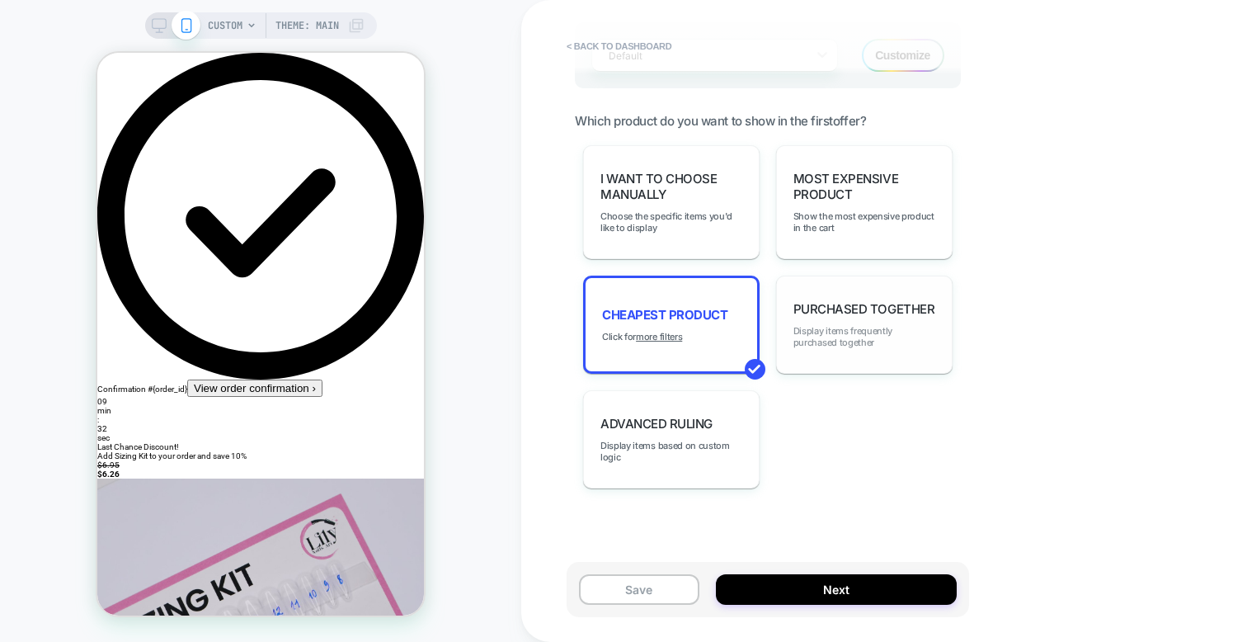
click at [886, 331] on span "Display items frequently purchased together" at bounding box center [865, 336] width 142 height 23
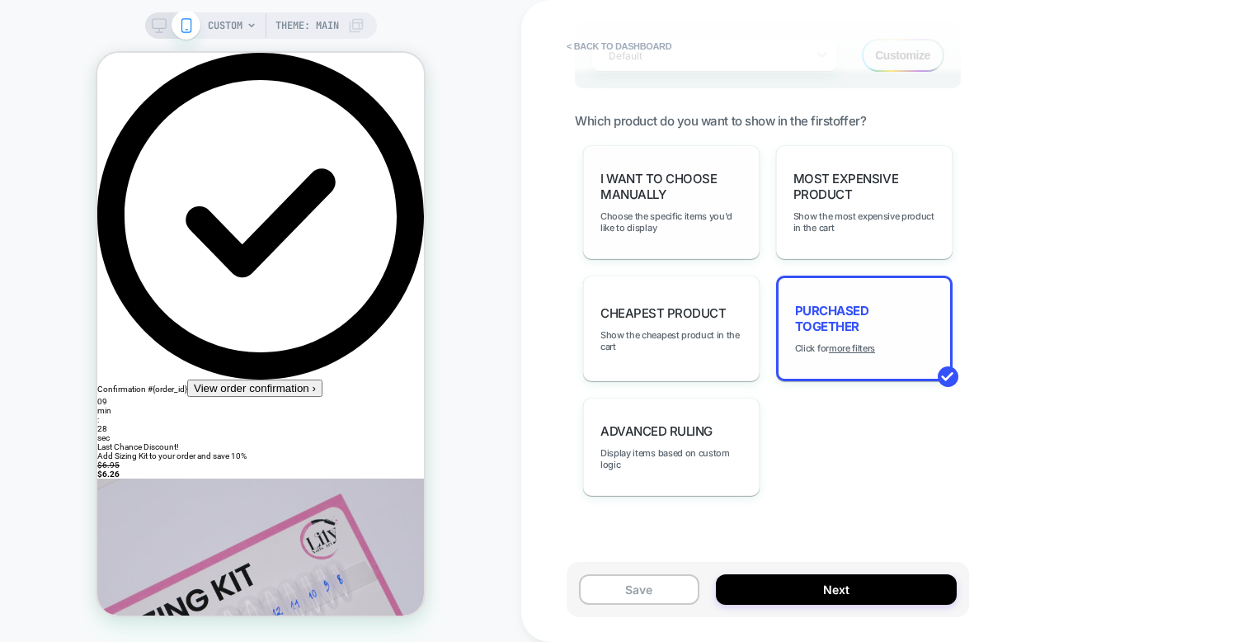
click at [653, 190] on span "I want to choose manually" at bounding box center [672, 186] width 142 height 31
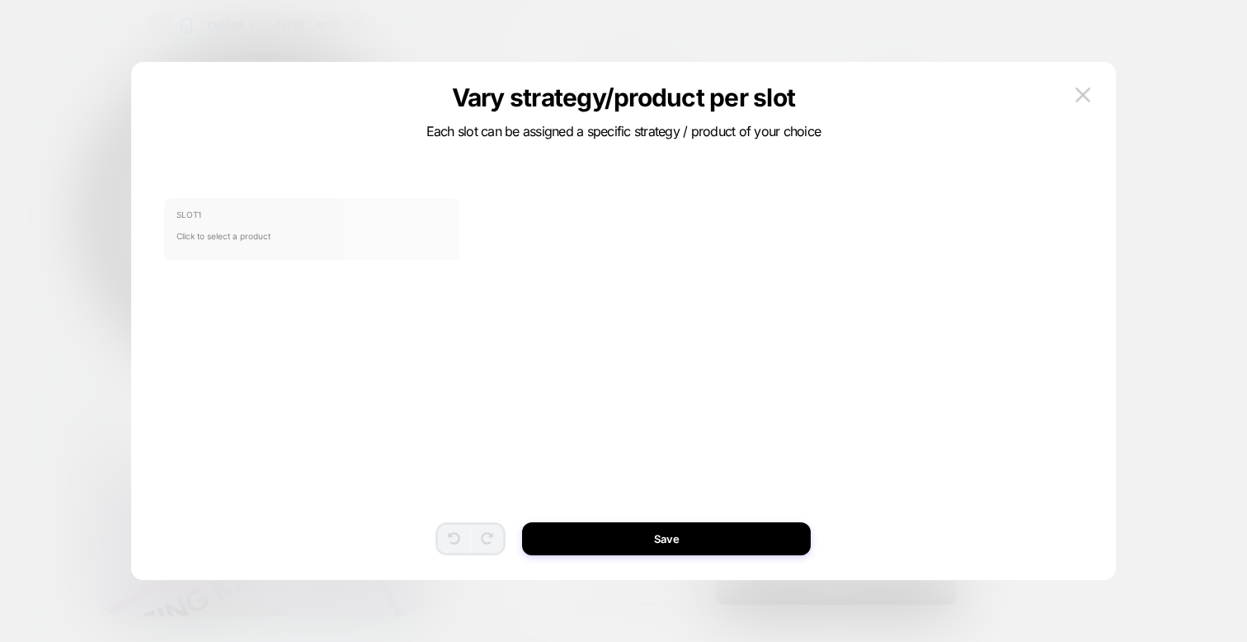
click at [376, 241] on span "Click to select a product" at bounding box center [312, 235] width 271 height 33
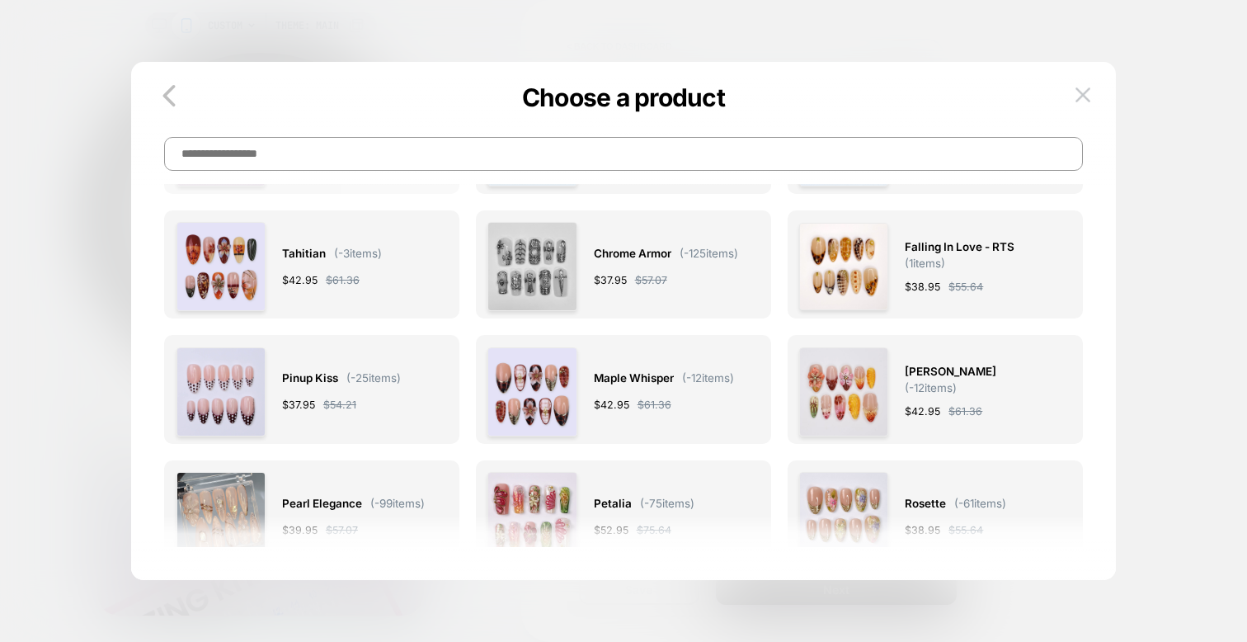
scroll to position [0, 0]
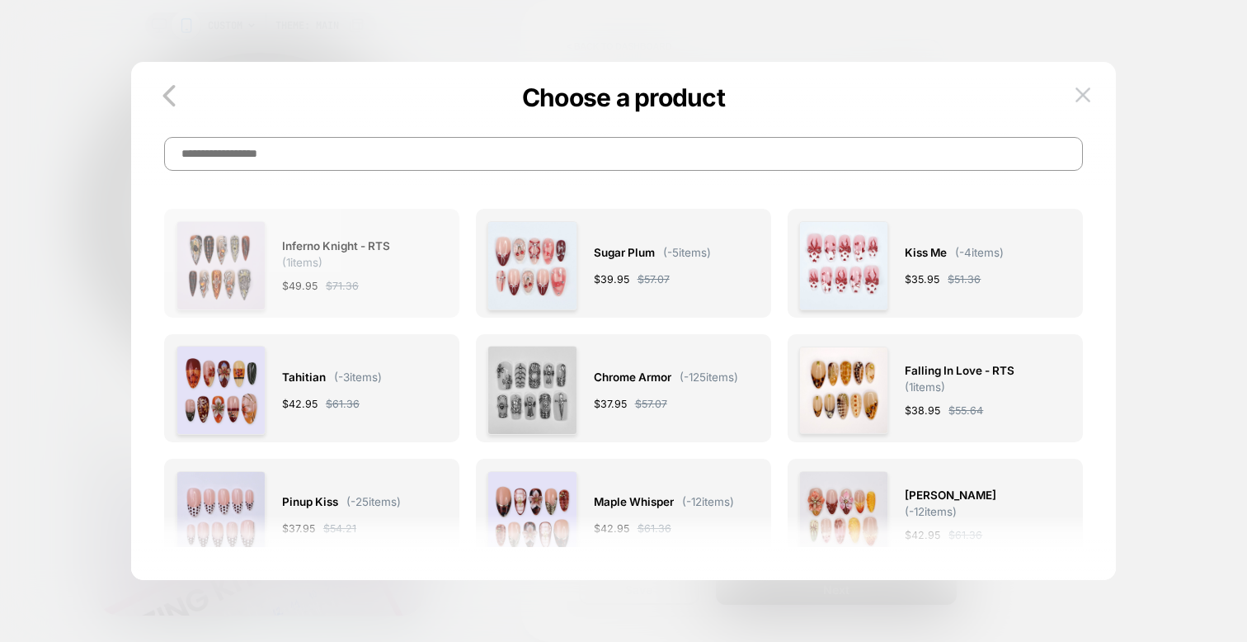
click at [330, 255] on span "Inferno Knight - RTS ( 1 items)" at bounding box center [356, 253] width 149 height 32
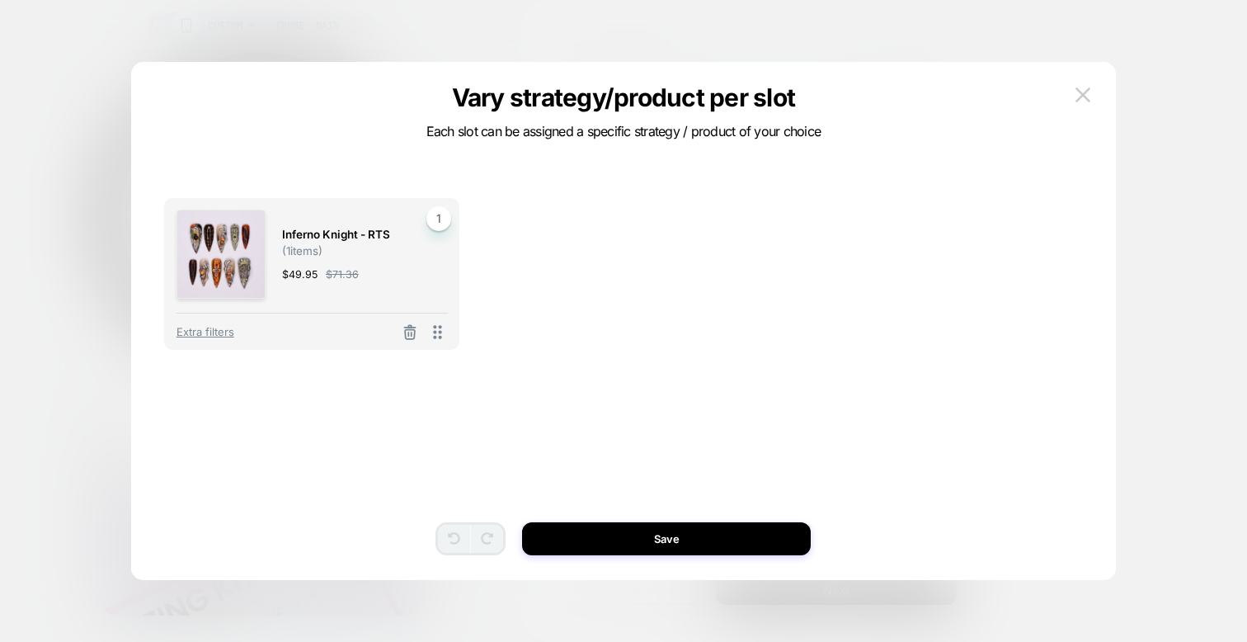
drag, startPoint x: 404, startPoint y: 450, endPoint x: 320, endPoint y: 387, distance: 105.4
click at [404, 450] on div "Inferno Knight - RTS ( 1 items) $ 49.95 $ 71.36 1 Extra filters To pick up a dr…" at bounding box center [623, 346] width 918 height 436
click at [590, 361] on div "Inferno Knight - RTS ( 1 items) $ 49.95 $ 71.36 1 Extra filters To pick up a dr…" at bounding box center [623, 294] width 918 height 193
click at [601, 97] on p "Vary strategy/product per slot" at bounding box center [623, 97] width 395 height 30
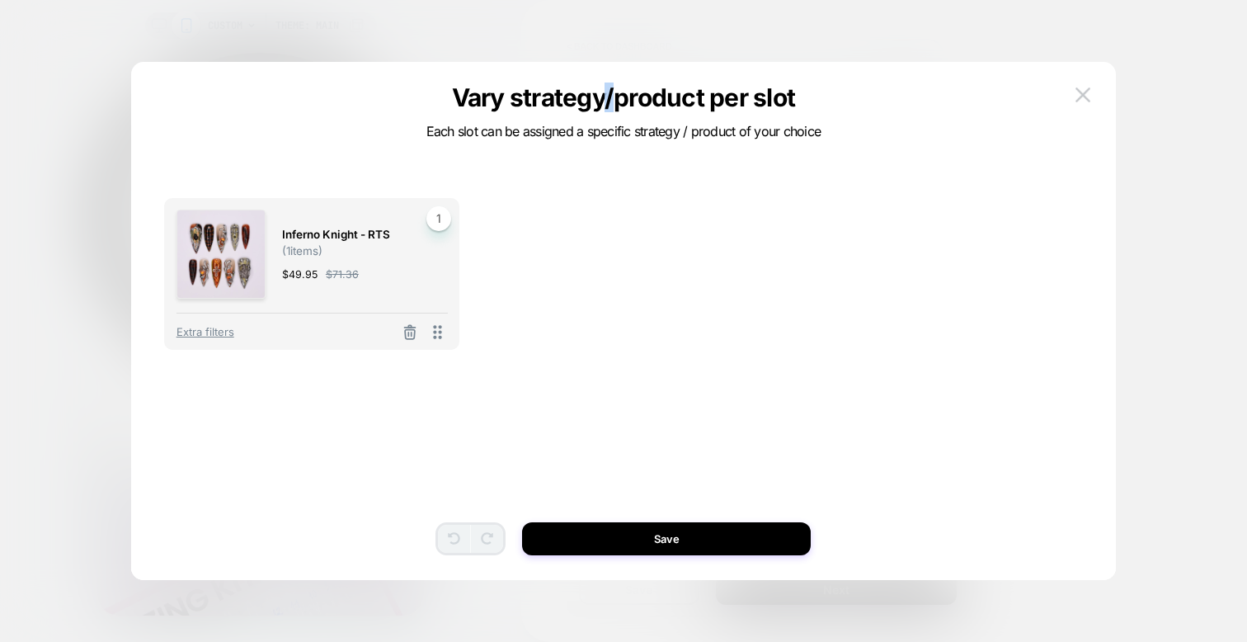
click at [601, 97] on p "Vary strategy/product per slot" at bounding box center [623, 97] width 395 height 30
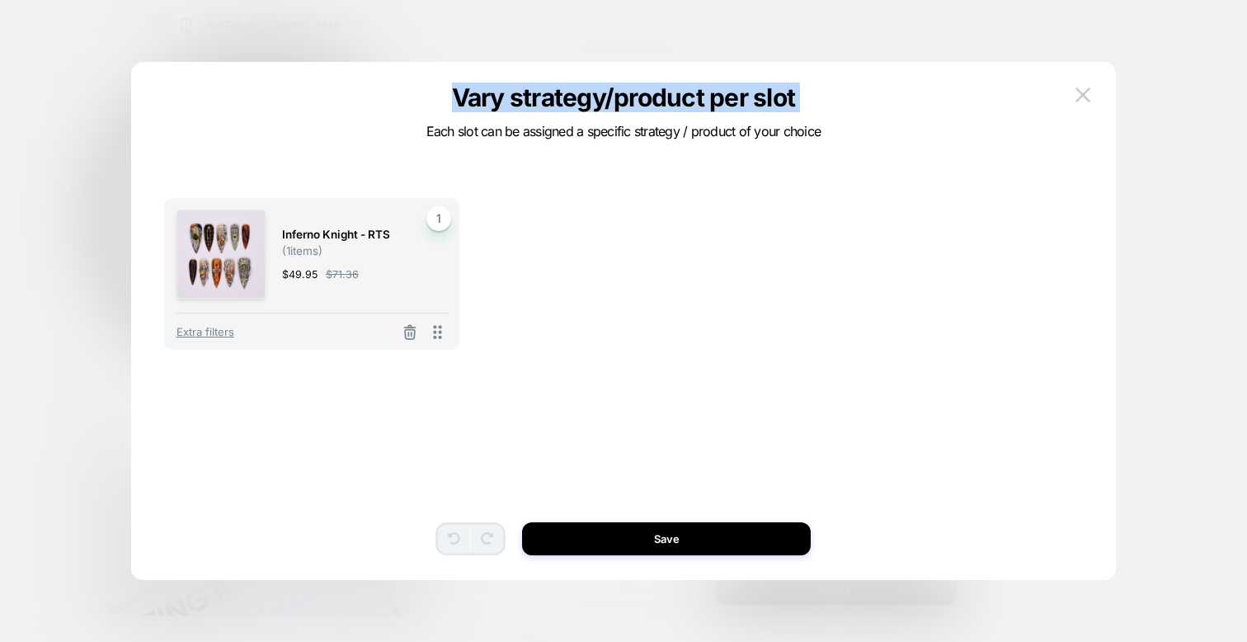
click at [502, 96] on p "Vary strategy/product per slot" at bounding box center [623, 97] width 395 height 30
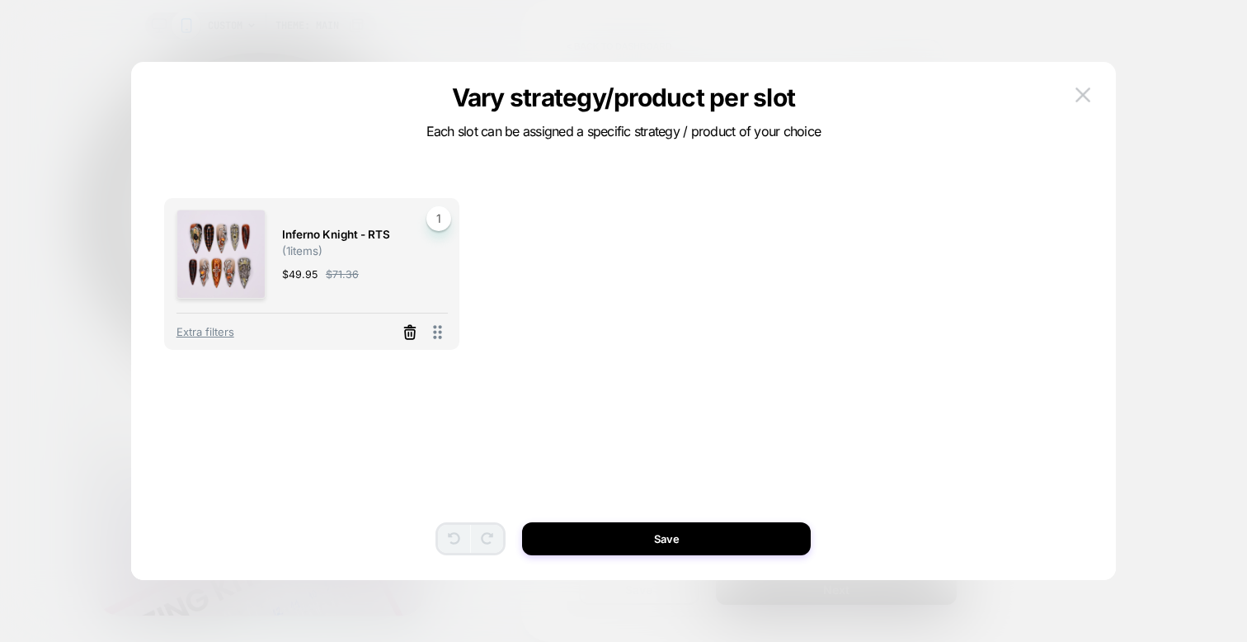
click at [412, 331] on icon at bounding box center [410, 332] width 16 height 16
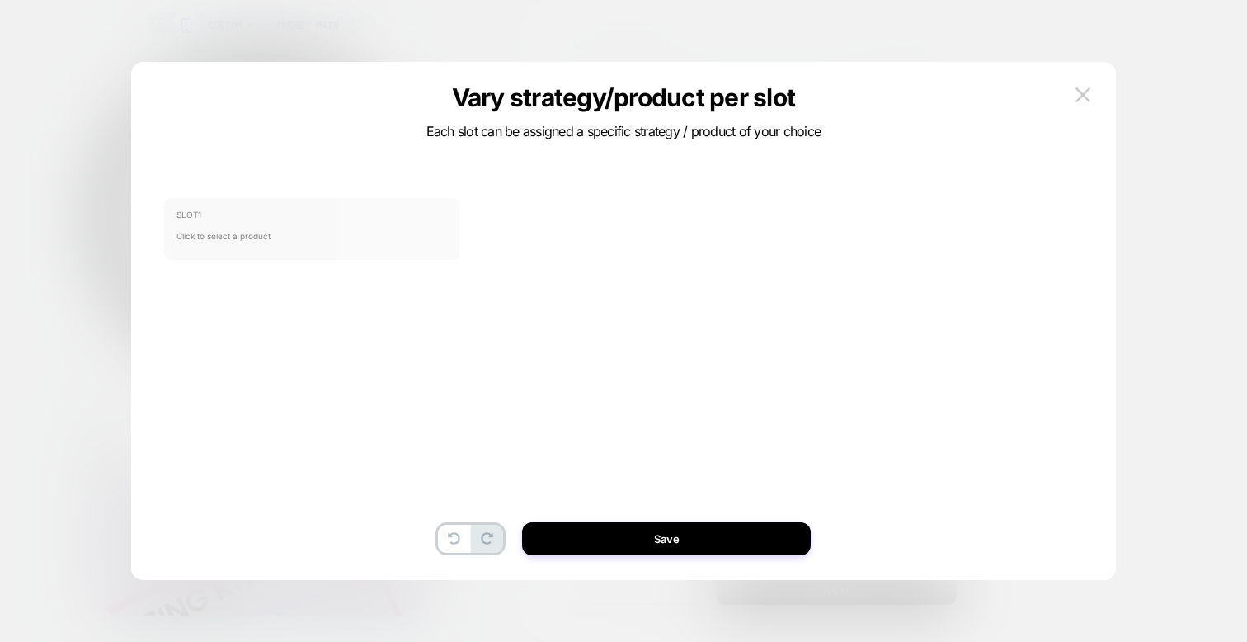
click at [283, 234] on span "Click to select a product" at bounding box center [312, 235] width 271 height 33
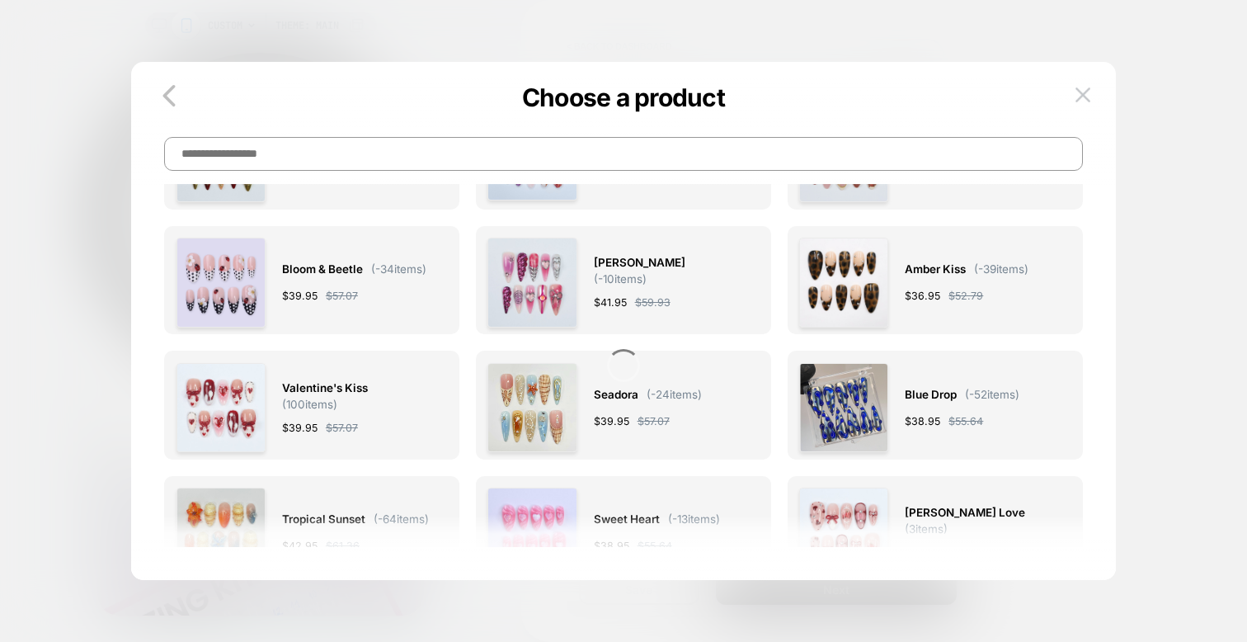
scroll to position [4100, 0]
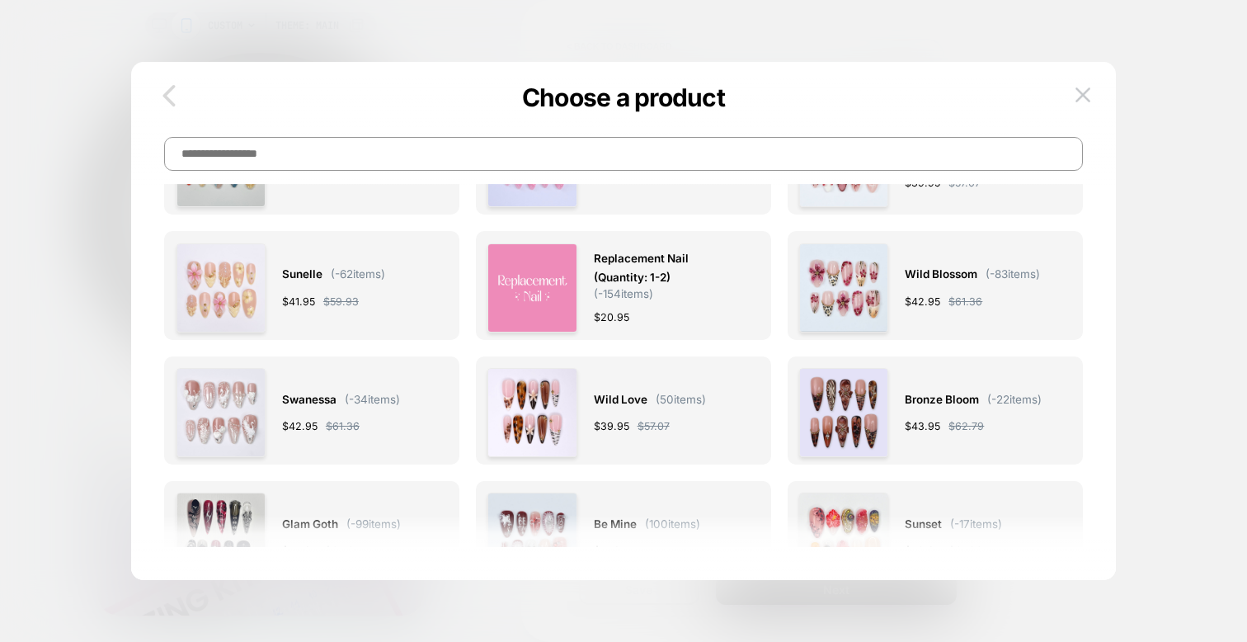
click at [186, 98] on button "button" at bounding box center [169, 96] width 43 height 37
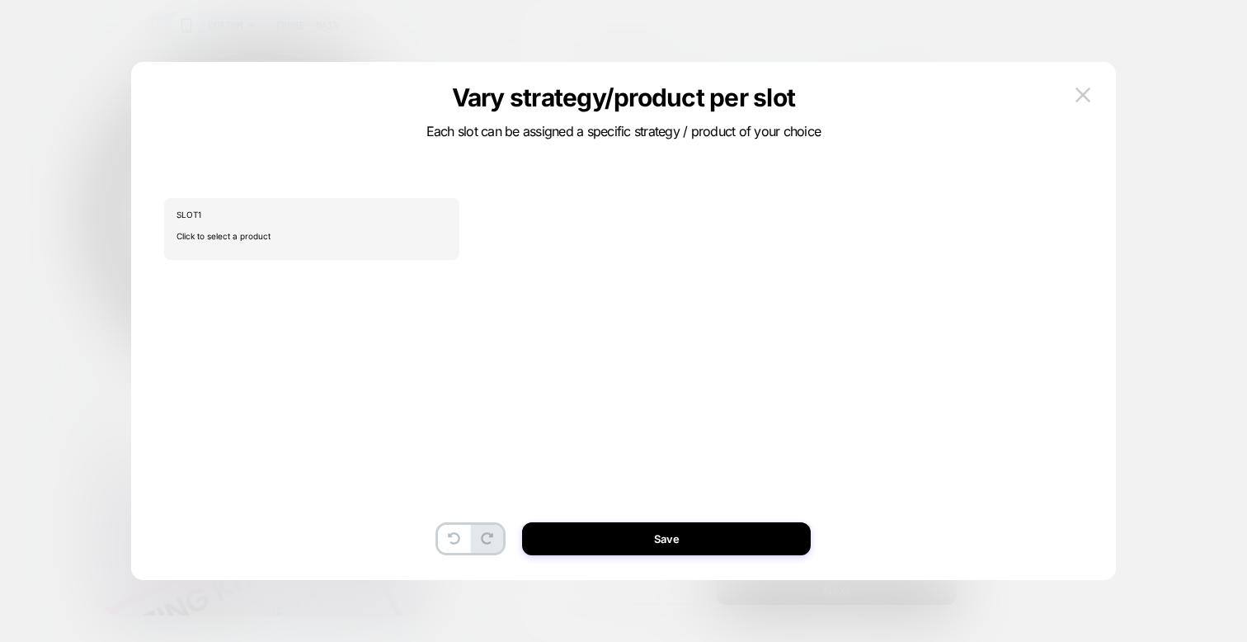
click at [177, 97] on div "SLOT 1 Click to select a product To pick up a draggable item, press the space b…" at bounding box center [615, 321] width 935 height 452
click at [1099, 92] on div "Vary strategy/product per slot Each slot can be assigned a specific strategy / …" at bounding box center [623, 329] width 984 height 502
click at [1074, 92] on button at bounding box center [1083, 94] width 25 height 25
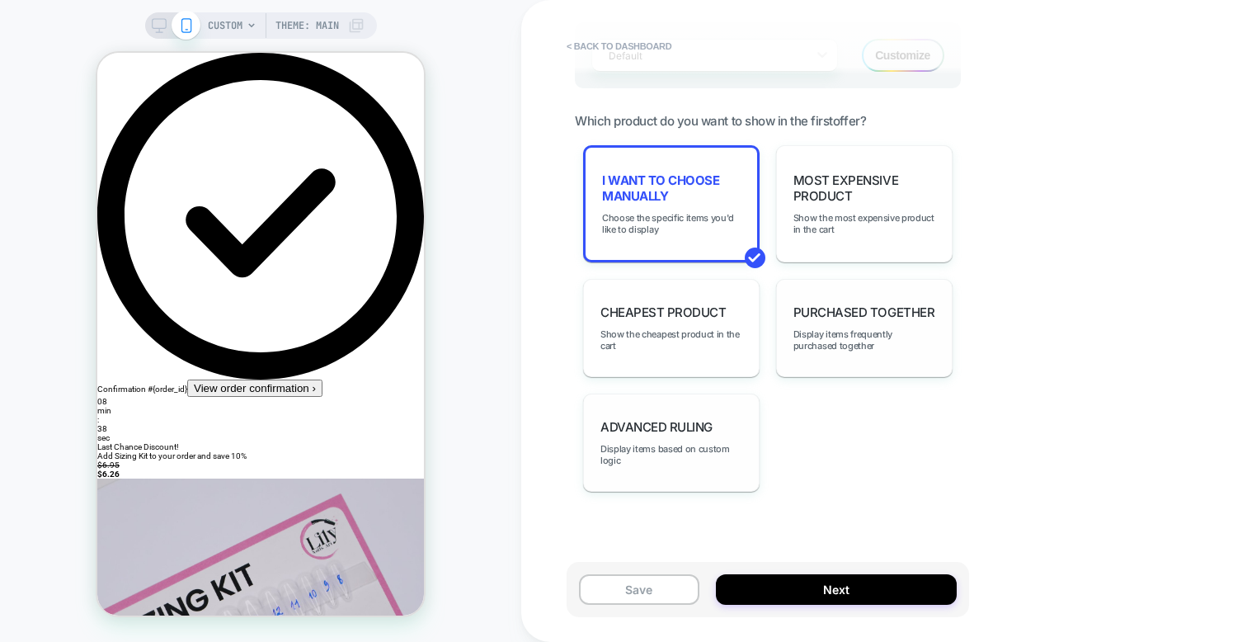
click at [708, 403] on div "Advanced Ruling Display items based on custom logic" at bounding box center [671, 442] width 177 height 98
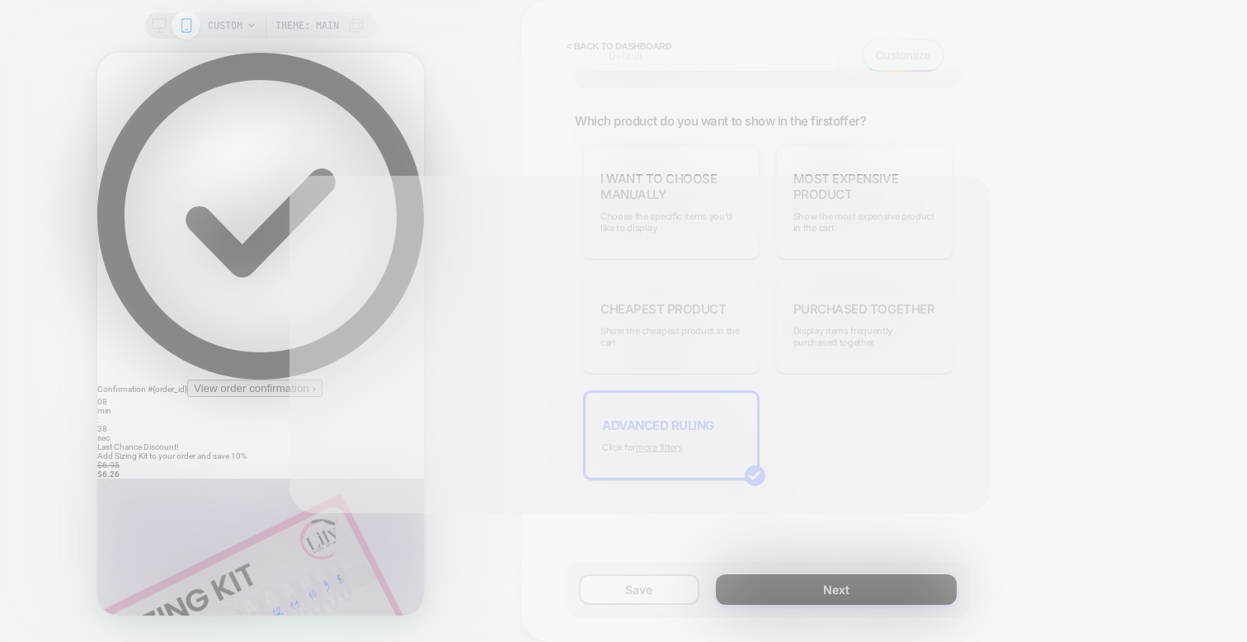
scroll to position [1106, 0]
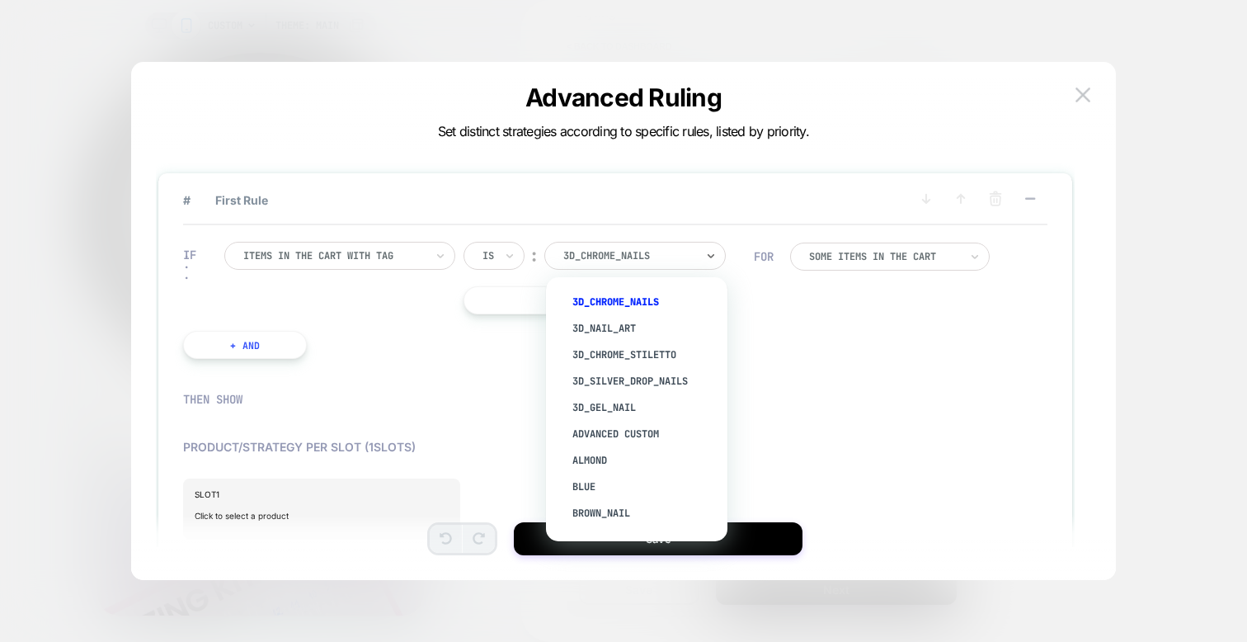
click at [682, 257] on div at bounding box center [629, 255] width 132 height 15
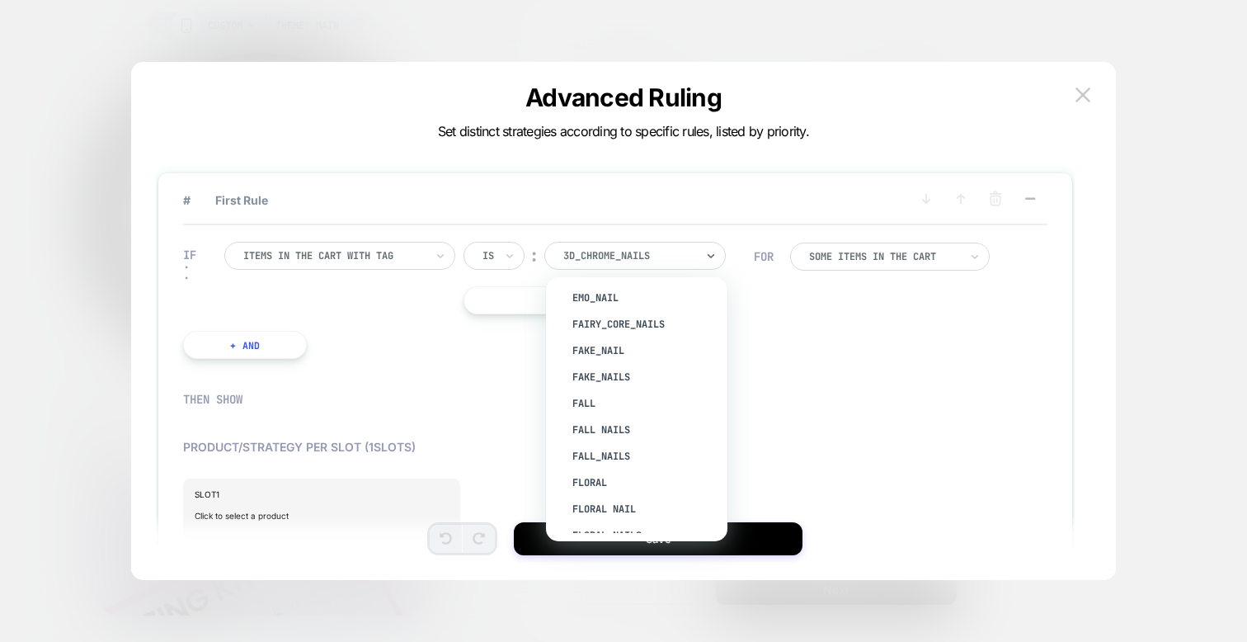
scroll to position [1854, 0]
click at [601, 389] on div "fall" at bounding box center [645, 402] width 165 height 26
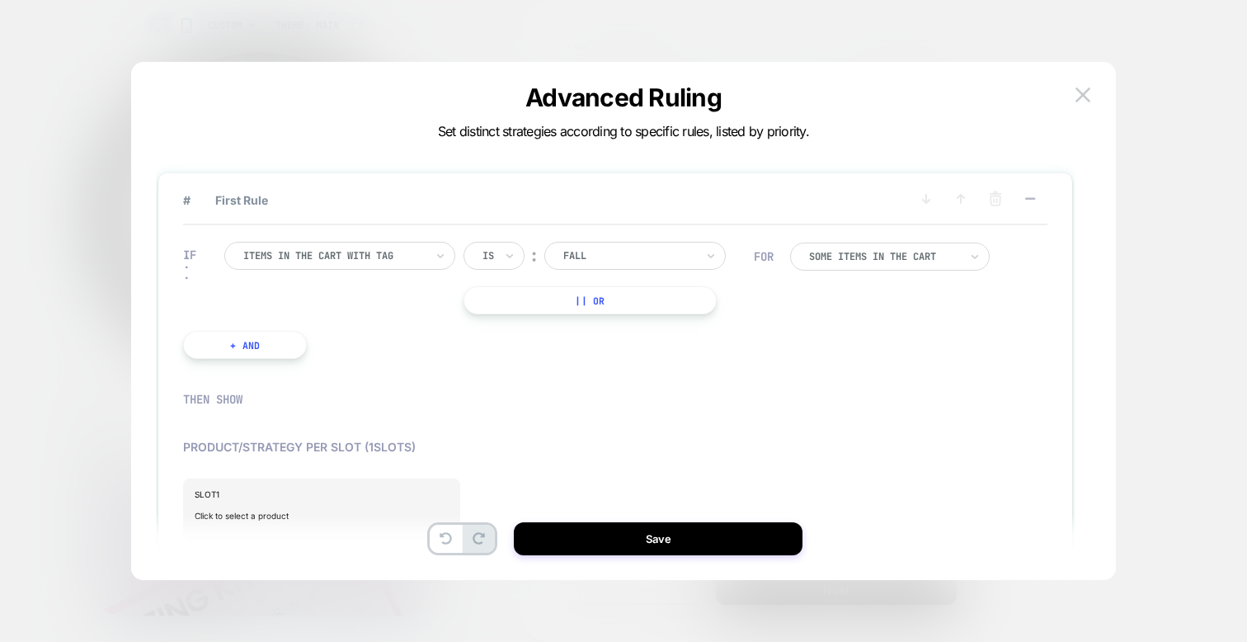
click at [853, 256] on div at bounding box center [884, 257] width 150 height 10
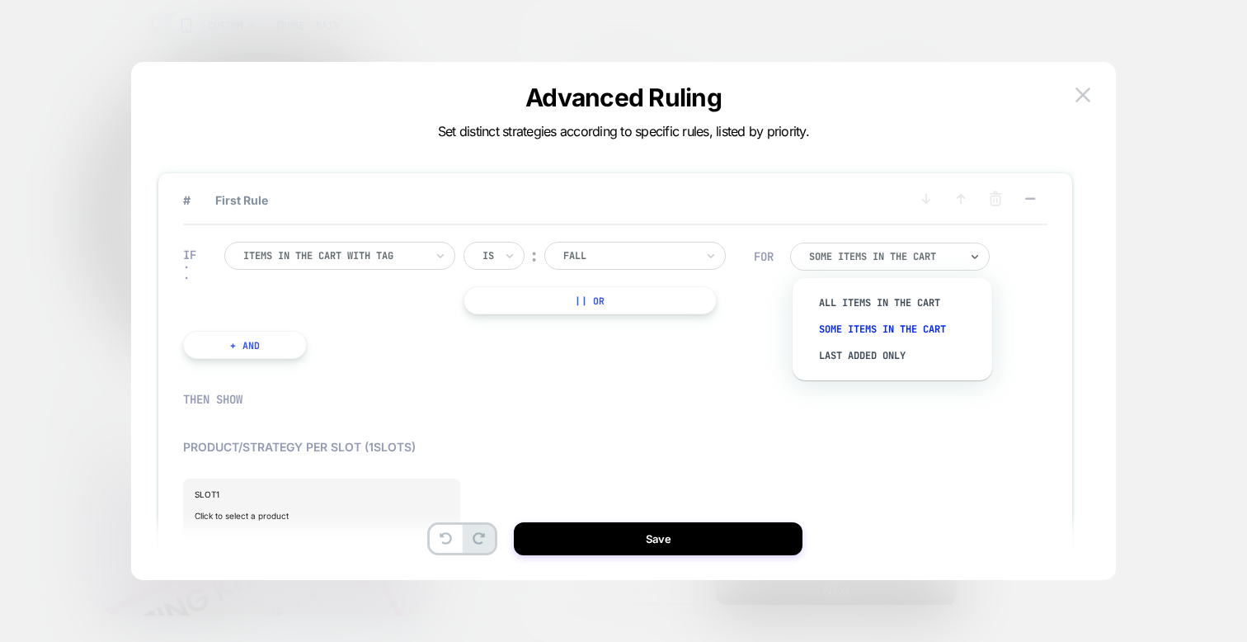
click at [864, 256] on div at bounding box center [884, 257] width 150 height 10
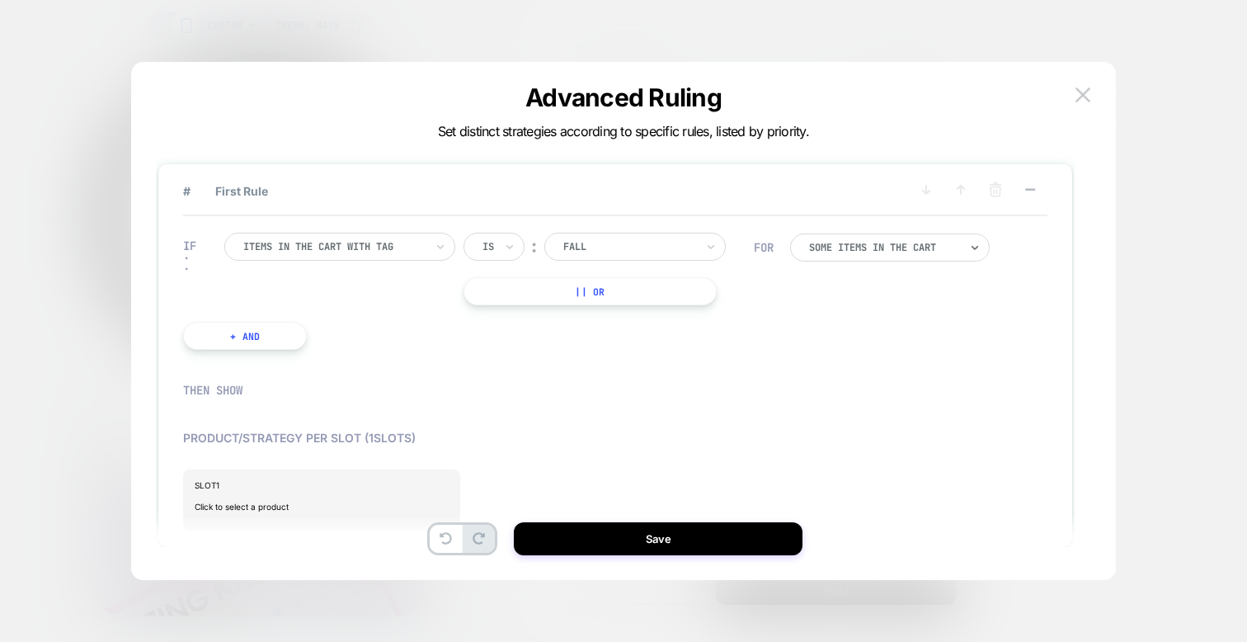
scroll to position [90, 0]
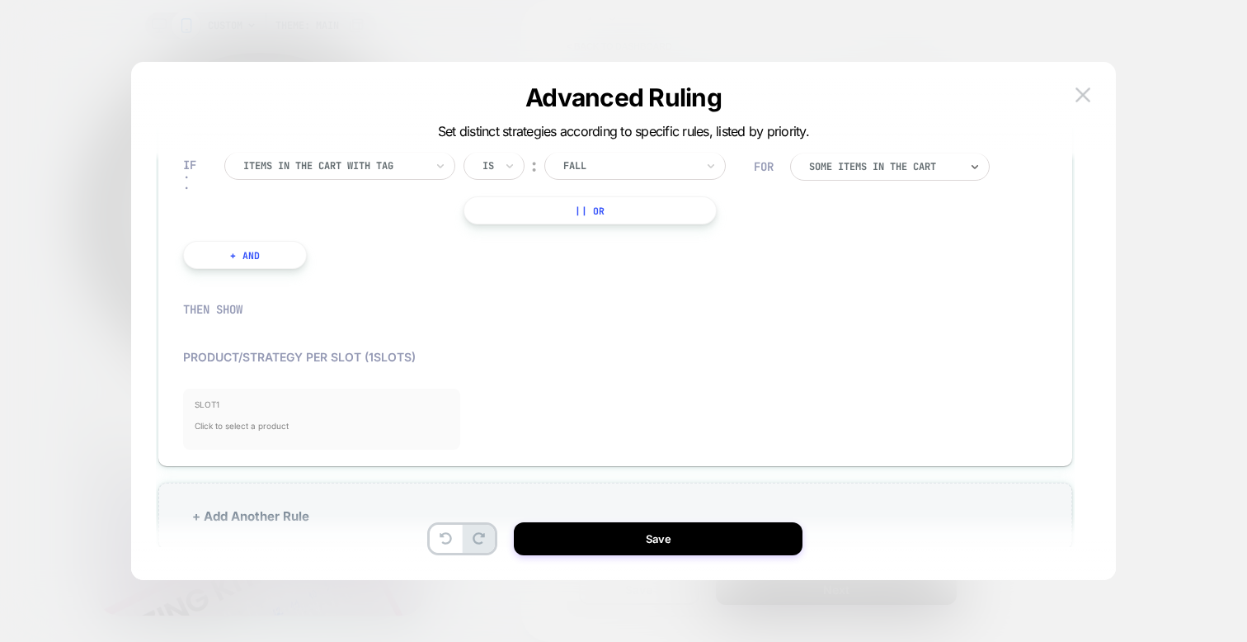
click at [293, 409] on span "SLOT 1" at bounding box center [322, 404] width 255 height 10
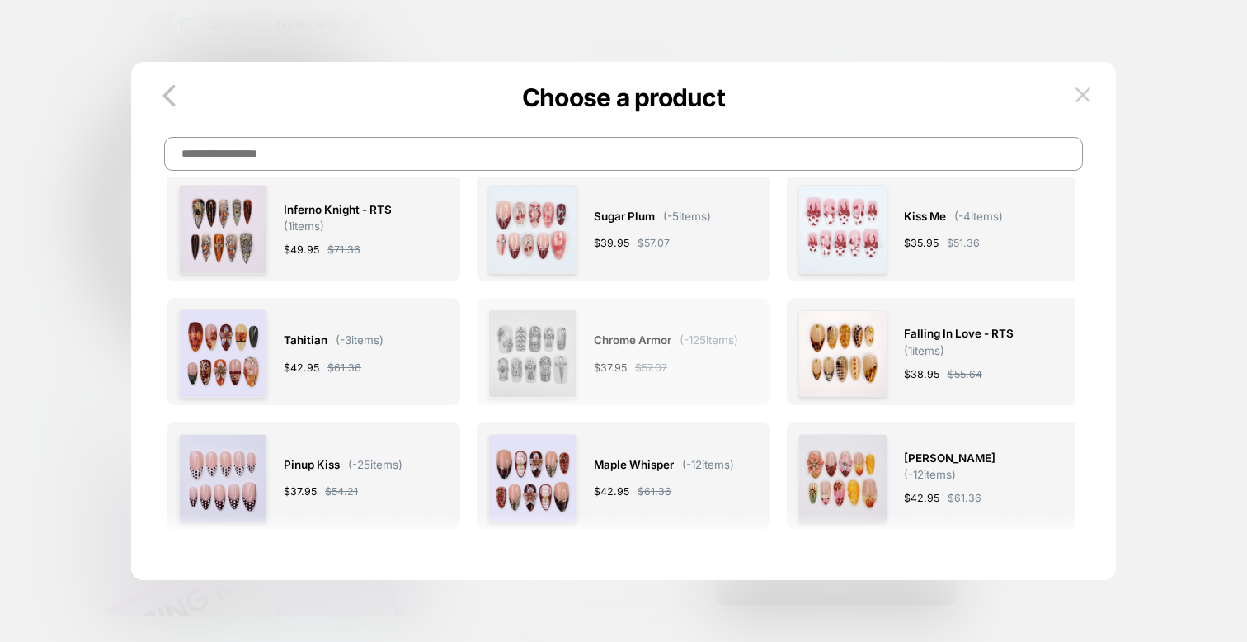
scroll to position [28, 0]
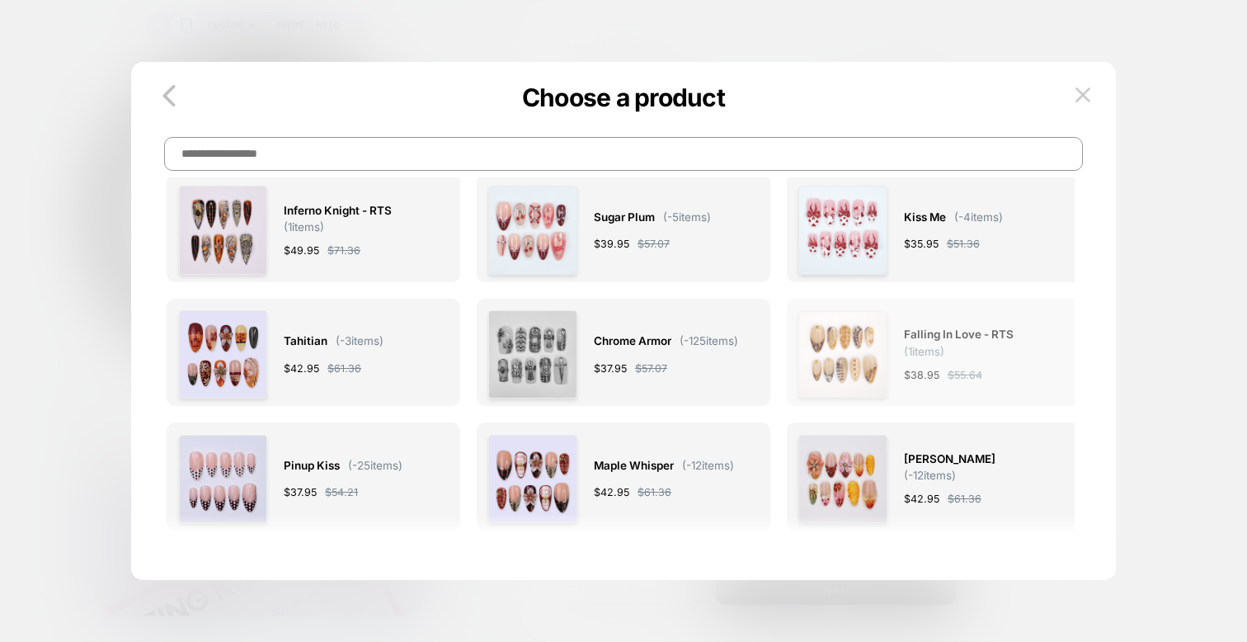
click at [850, 352] on img at bounding box center [843, 354] width 89 height 87
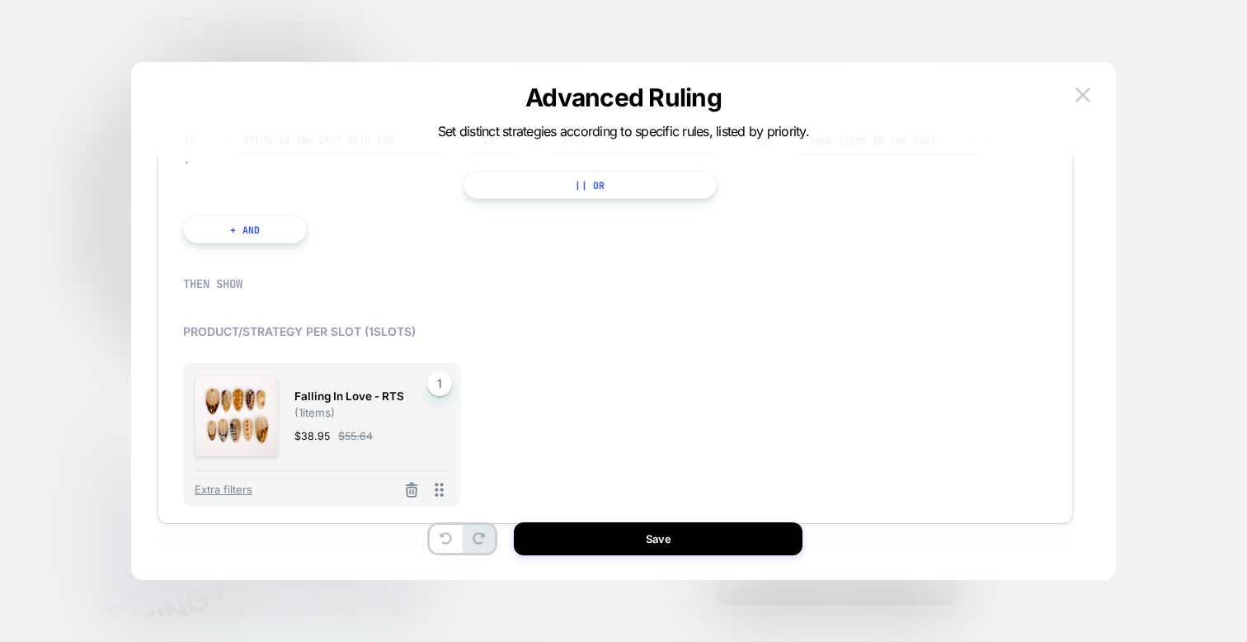
scroll to position [186, 0]
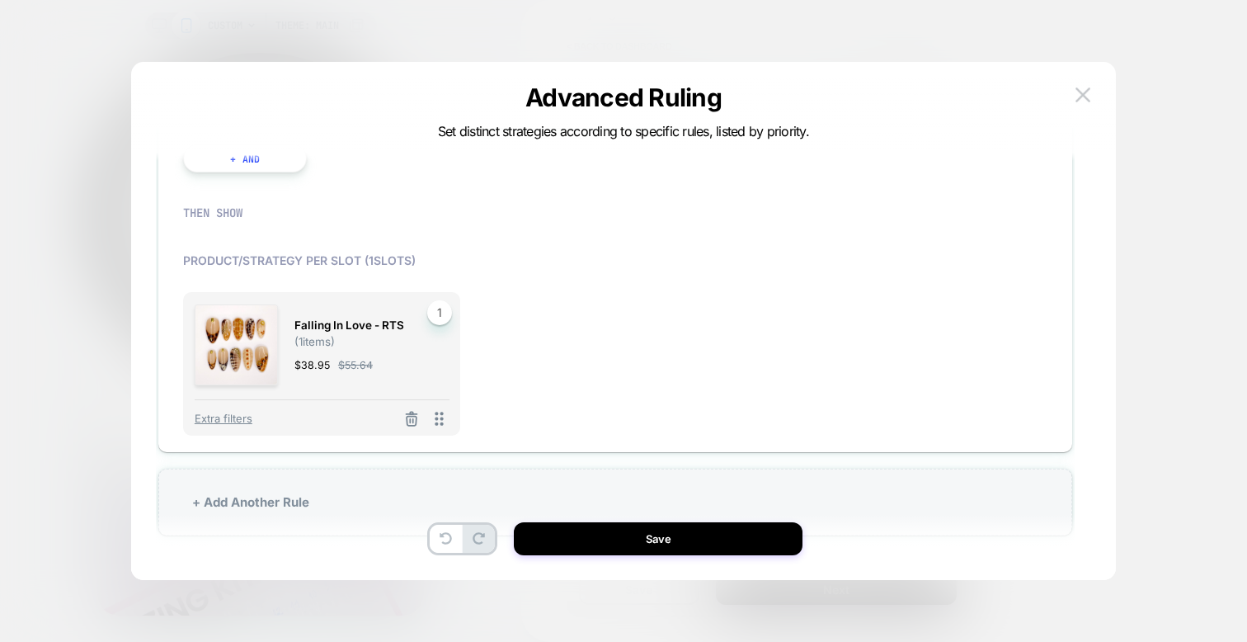
click at [510, 400] on div "Falling in Love - RTS ( 1 items) $ 38.95 $ 55.64 1 Extra filters" at bounding box center [615, 364] width 864 height 144
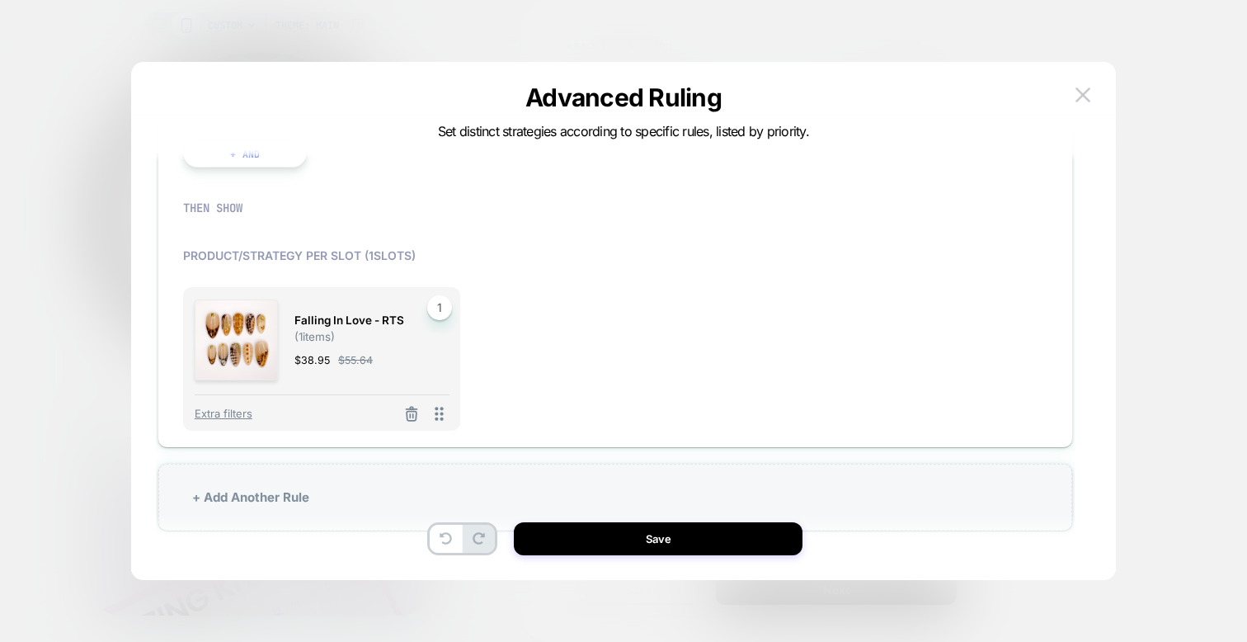
click at [488, 334] on div "Falling in Love - RTS ( 1 items) $ 38.95 $ 55.64 1 Extra filters" at bounding box center [615, 359] width 864 height 144
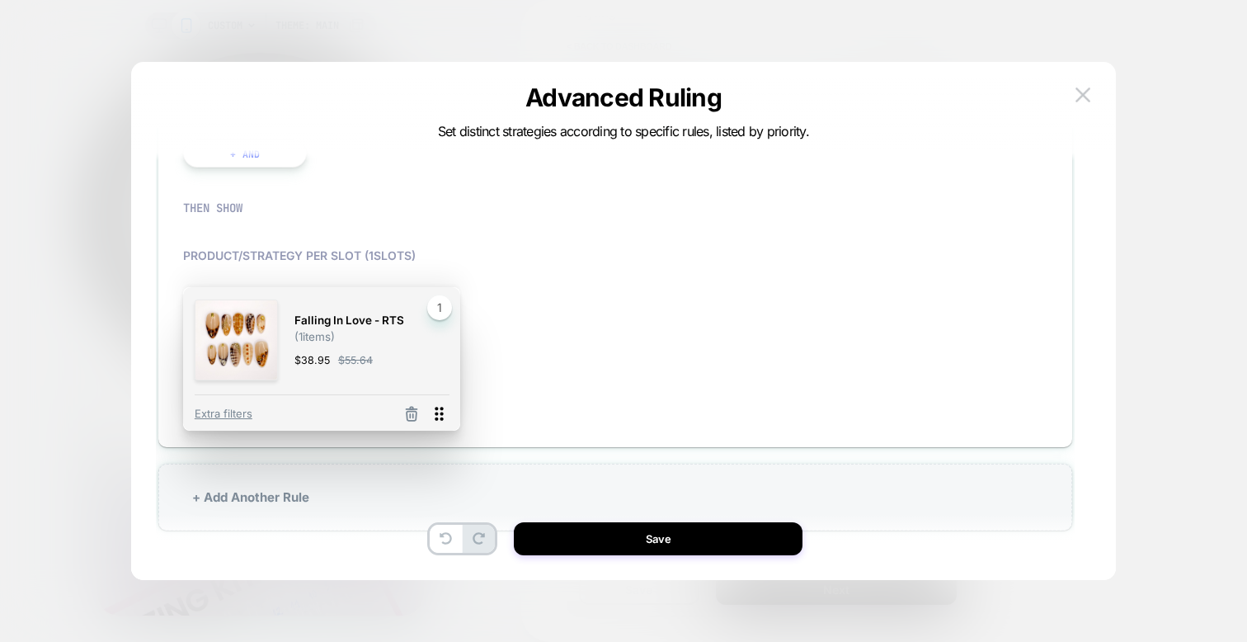
click at [439, 413] on icon at bounding box center [439, 413] width 21 height 21
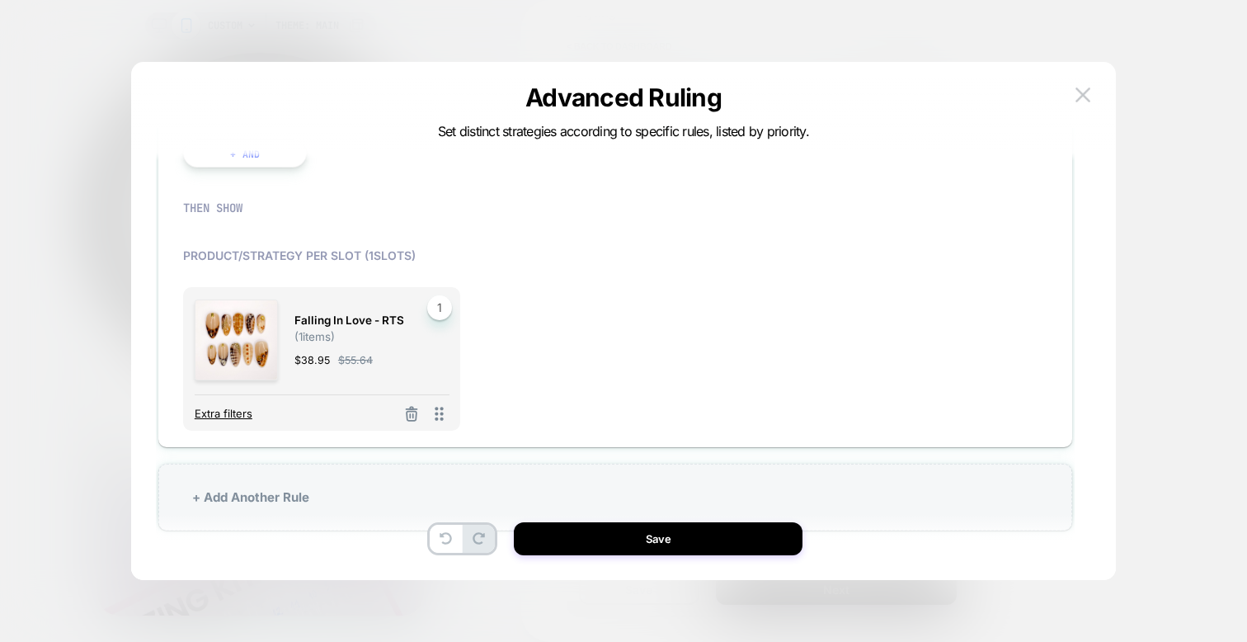
click at [232, 419] on span "Extra filters" at bounding box center [224, 413] width 58 height 13
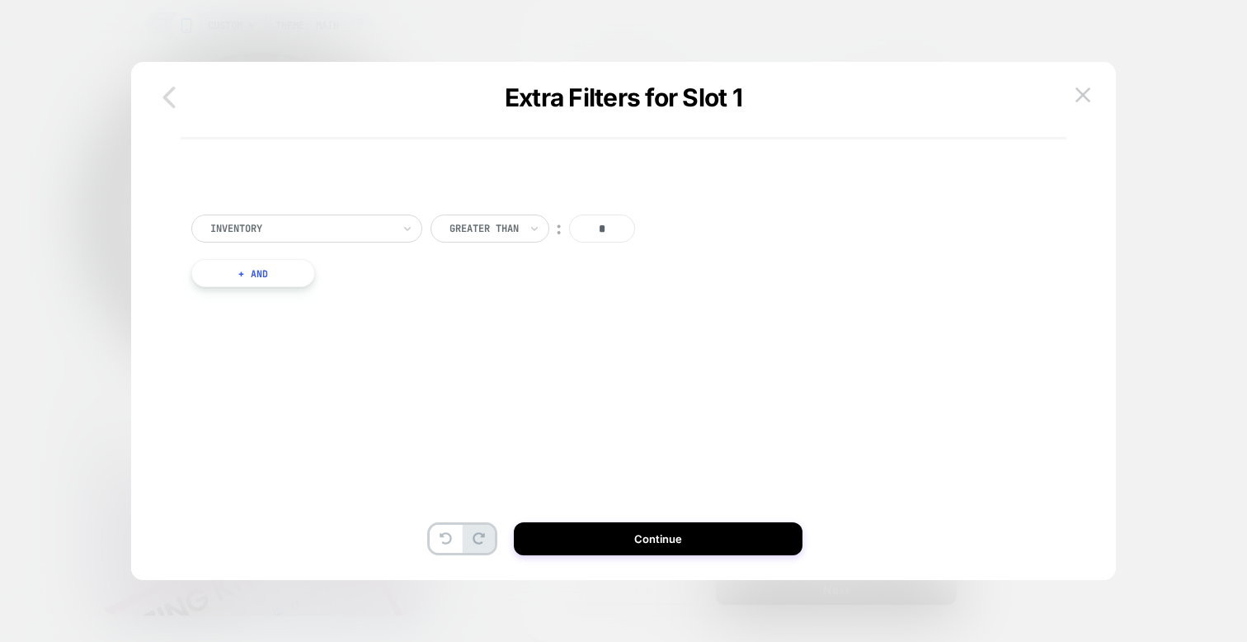
click at [173, 115] on button "button" at bounding box center [169, 98] width 43 height 37
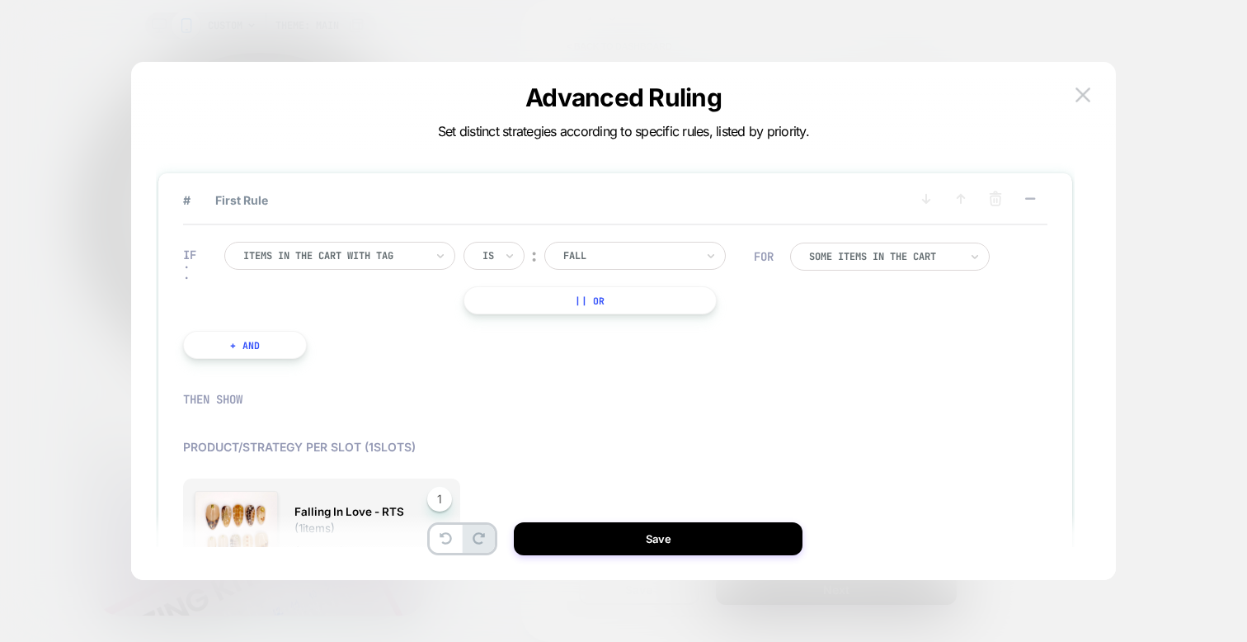
scroll to position [192, 0]
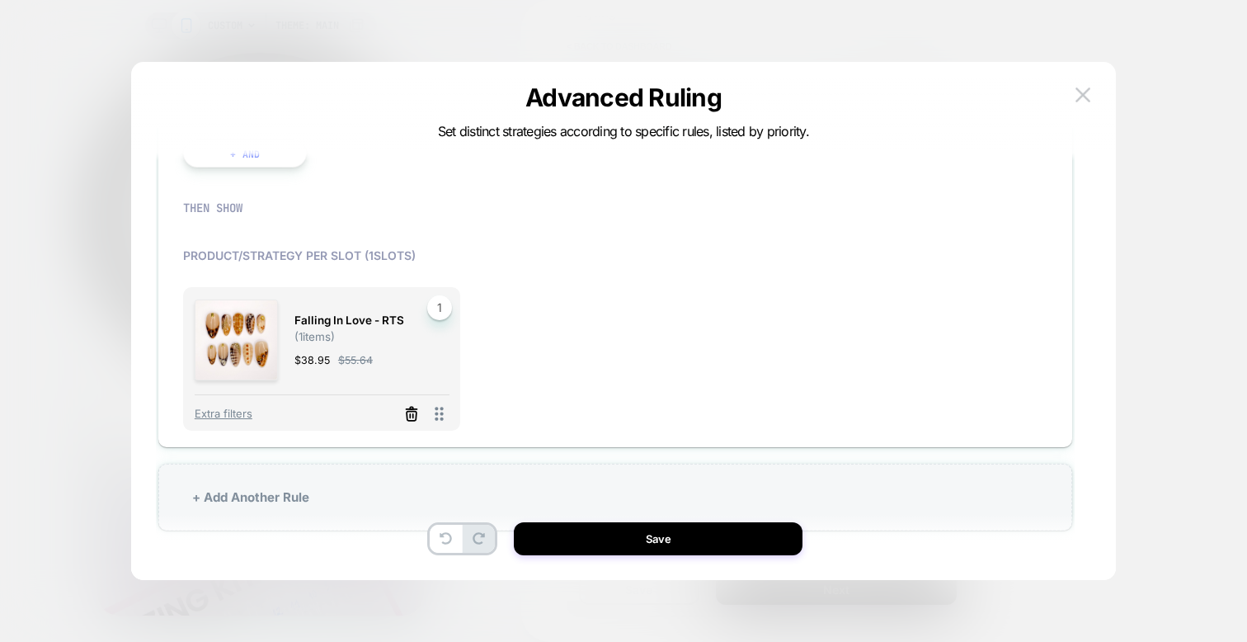
click at [412, 415] on line at bounding box center [412, 415] width 0 height 3
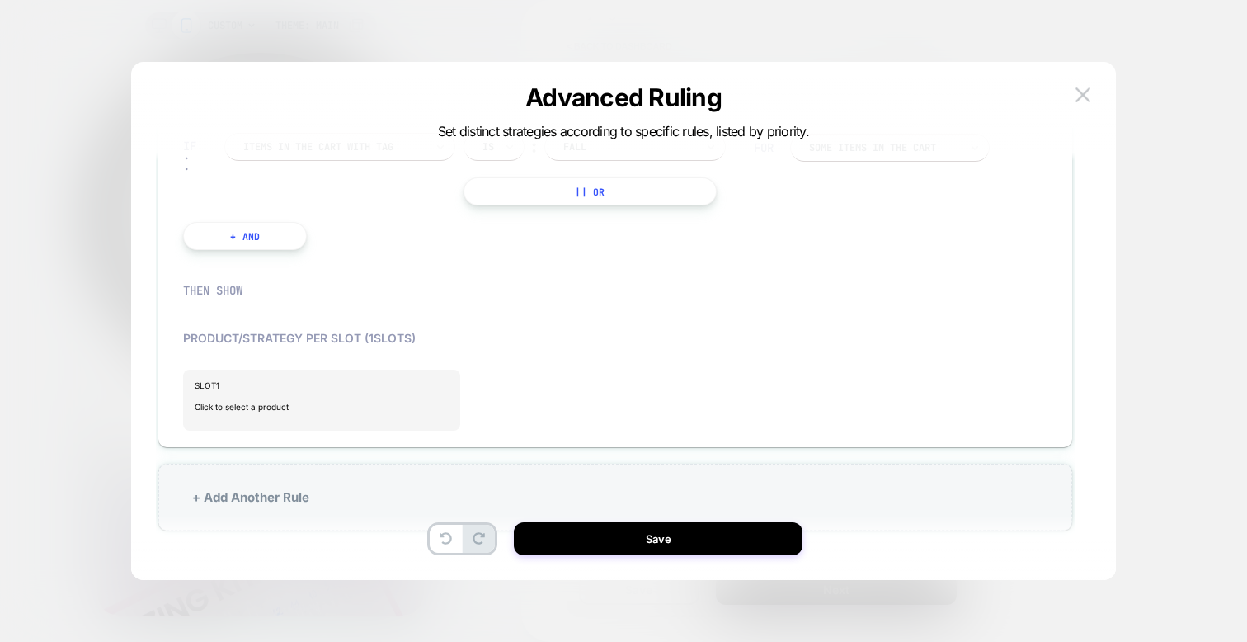
click at [225, 238] on button "+ And" at bounding box center [245, 236] width 124 height 28
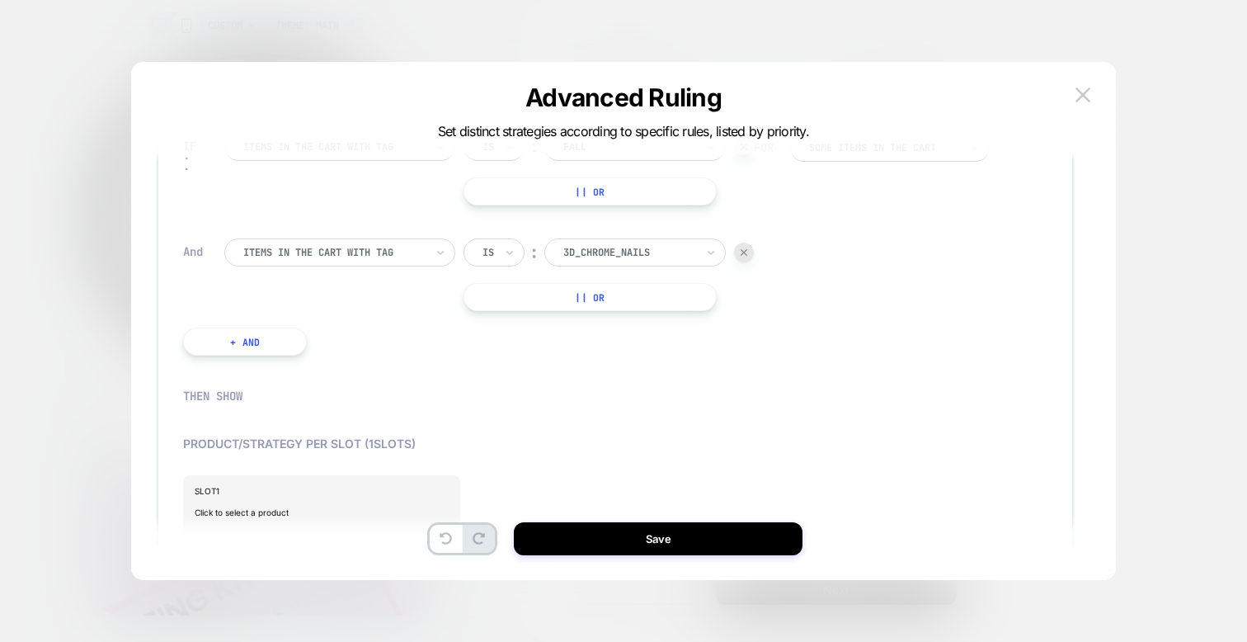
scroll to position [0, 0]
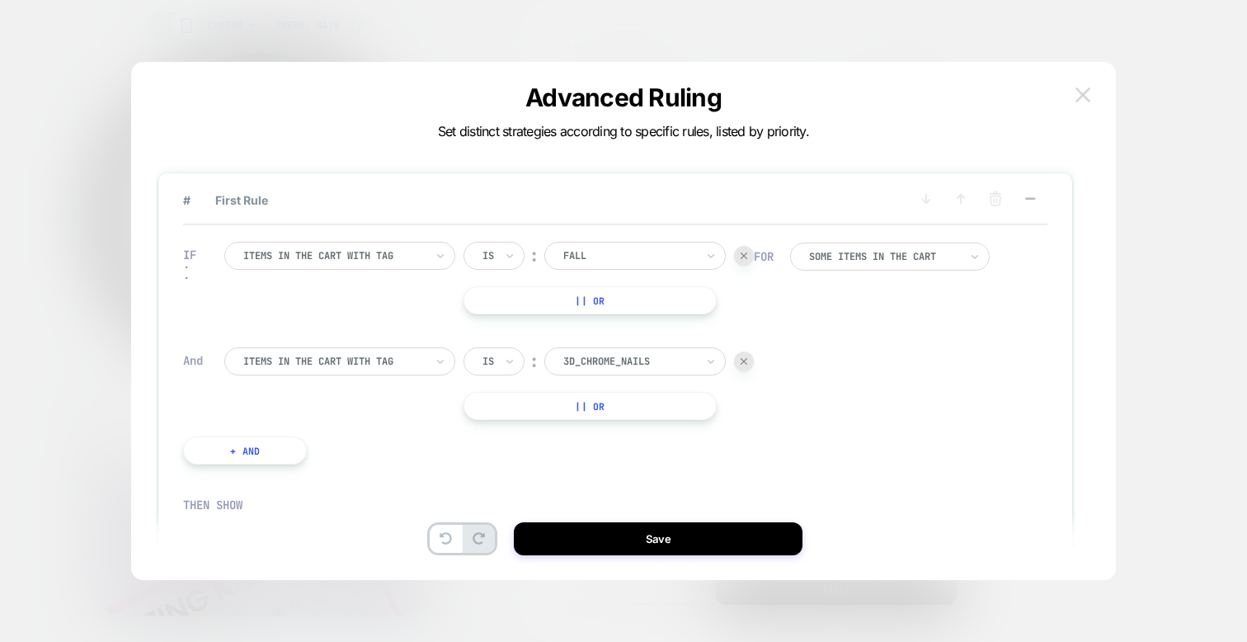
click at [1081, 93] on img at bounding box center [1083, 94] width 15 height 14
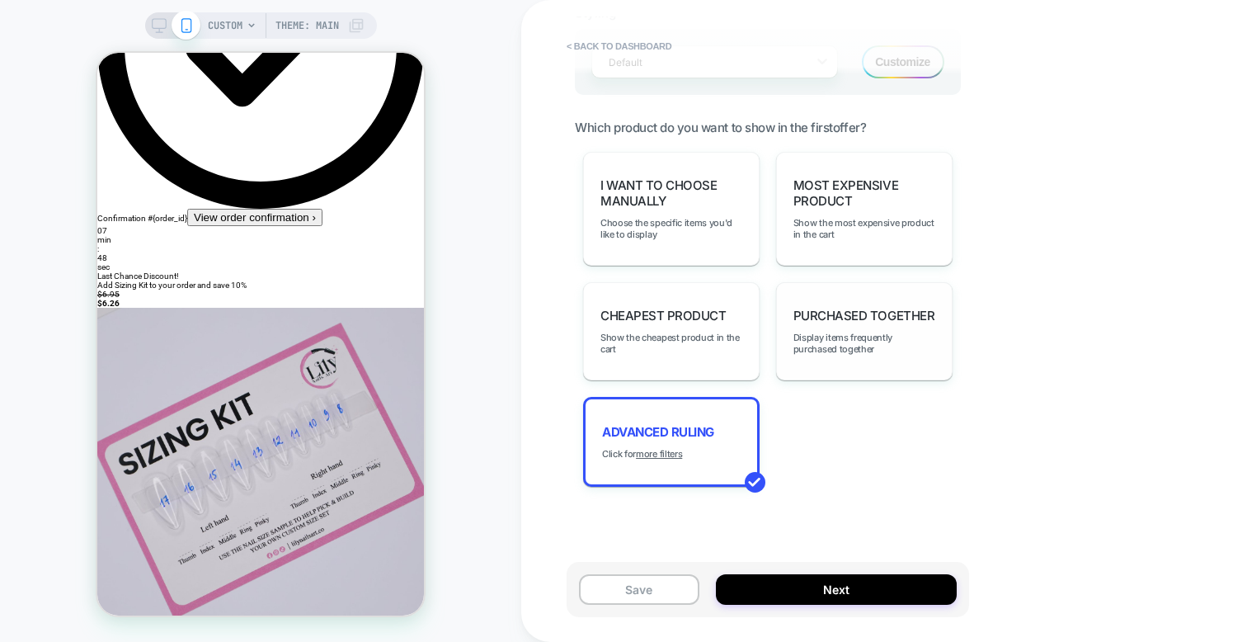
scroll to position [174, 0]
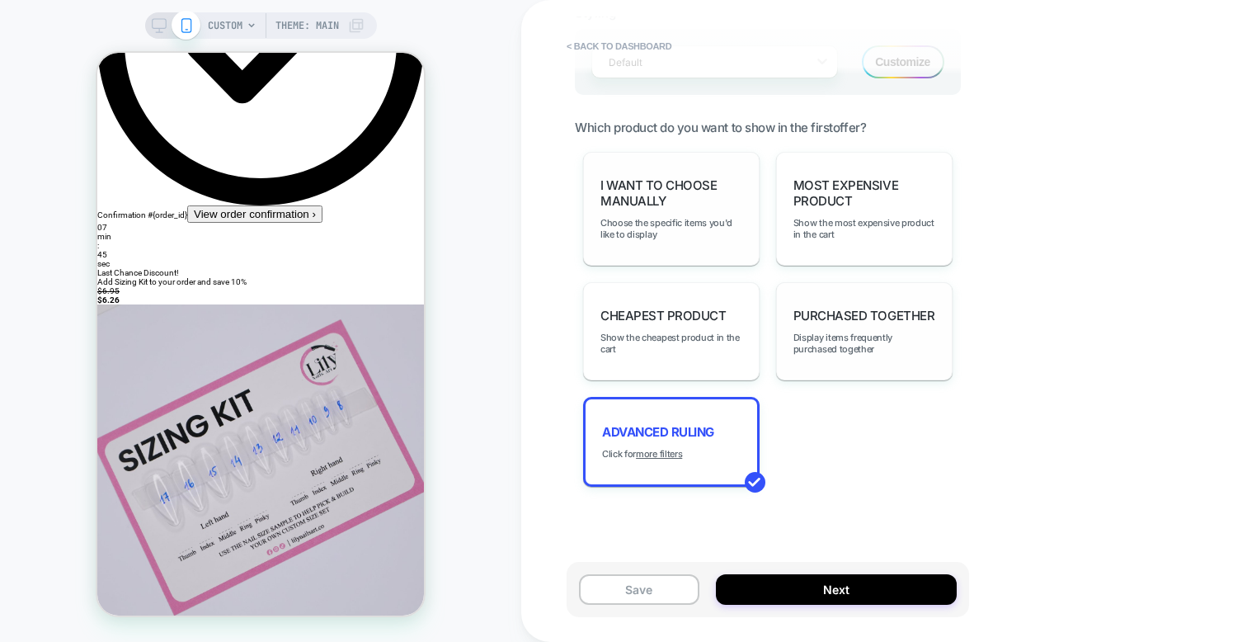
click at [655, 200] on span "I want to choose manually" at bounding box center [672, 192] width 142 height 31
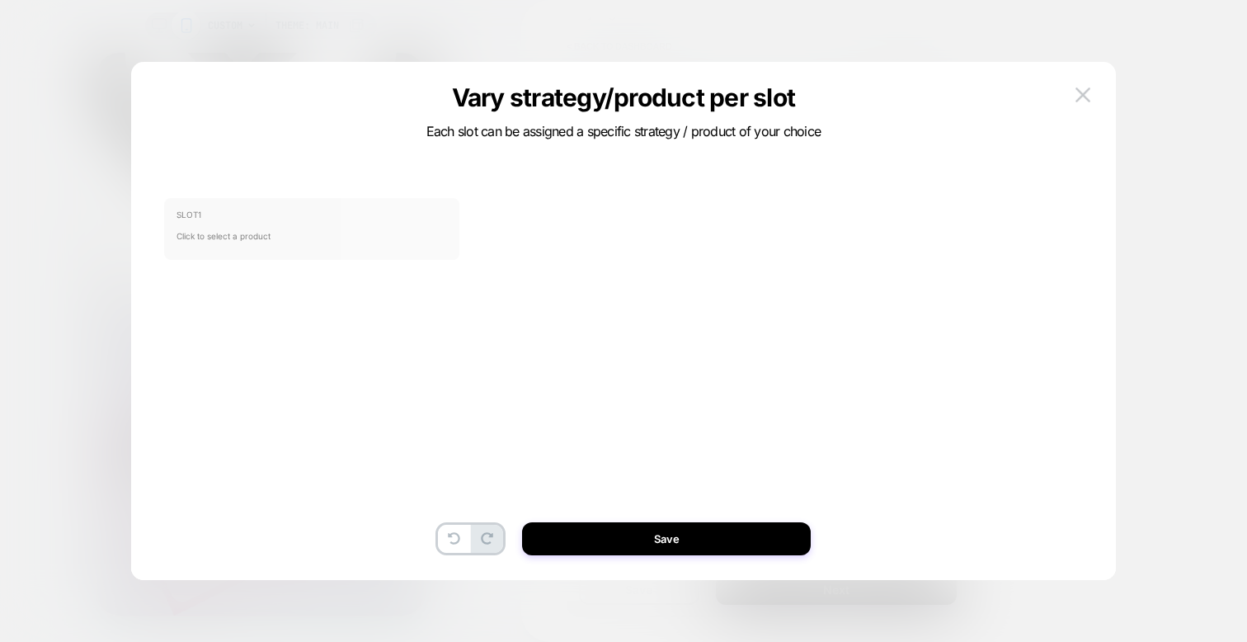
click at [284, 214] on span "SLOT 1" at bounding box center [312, 215] width 271 height 10
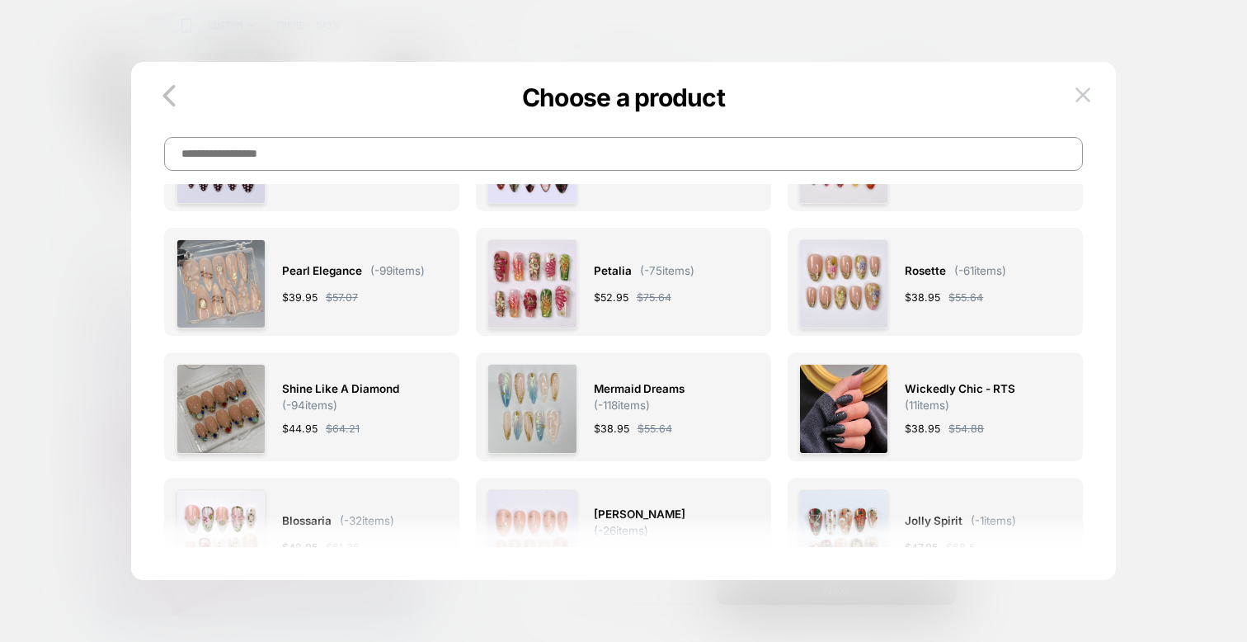
scroll to position [379, 0]
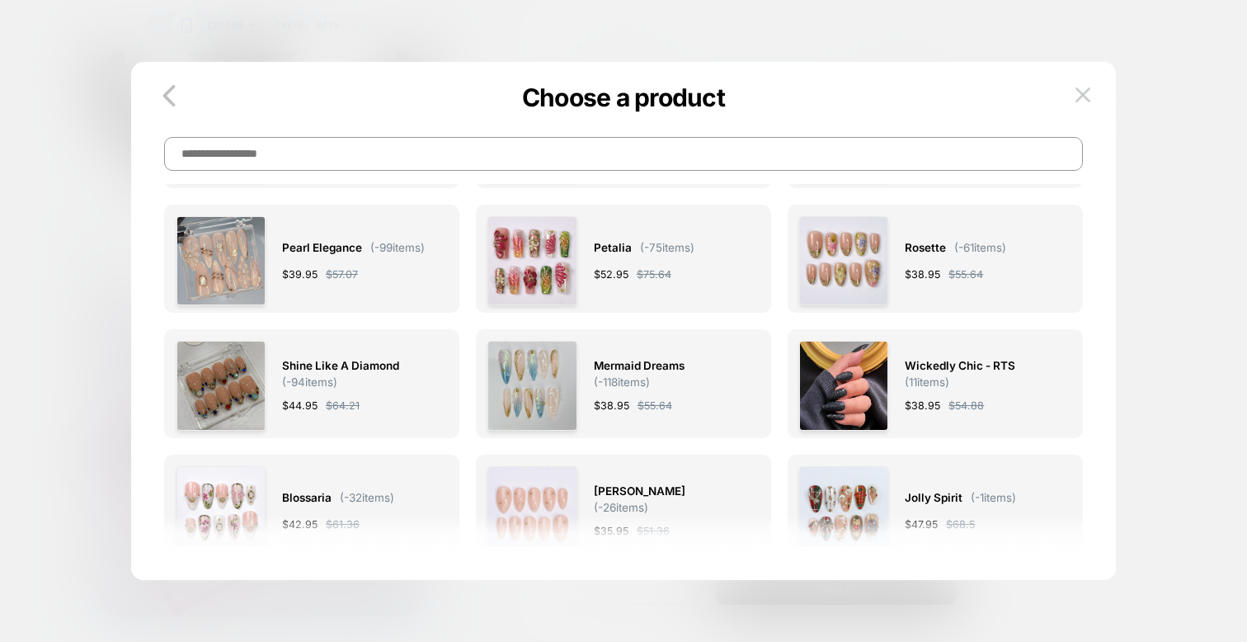
click at [427, 148] on input at bounding box center [623, 154] width 918 height 34
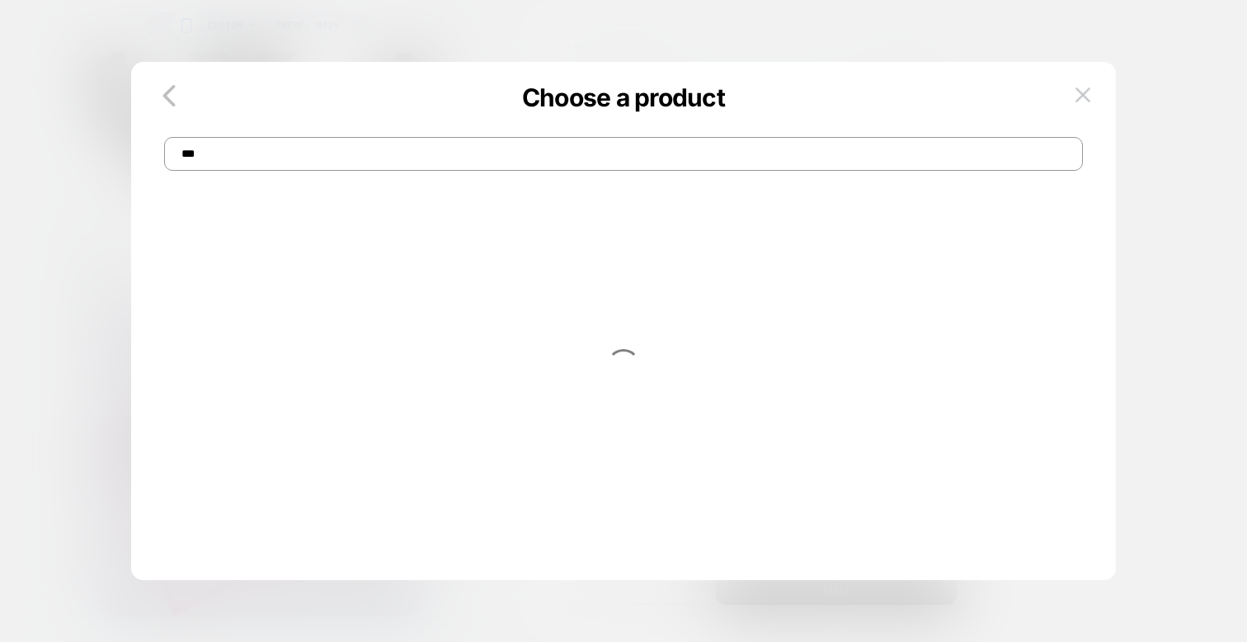
scroll to position [0, 0]
type input "***"
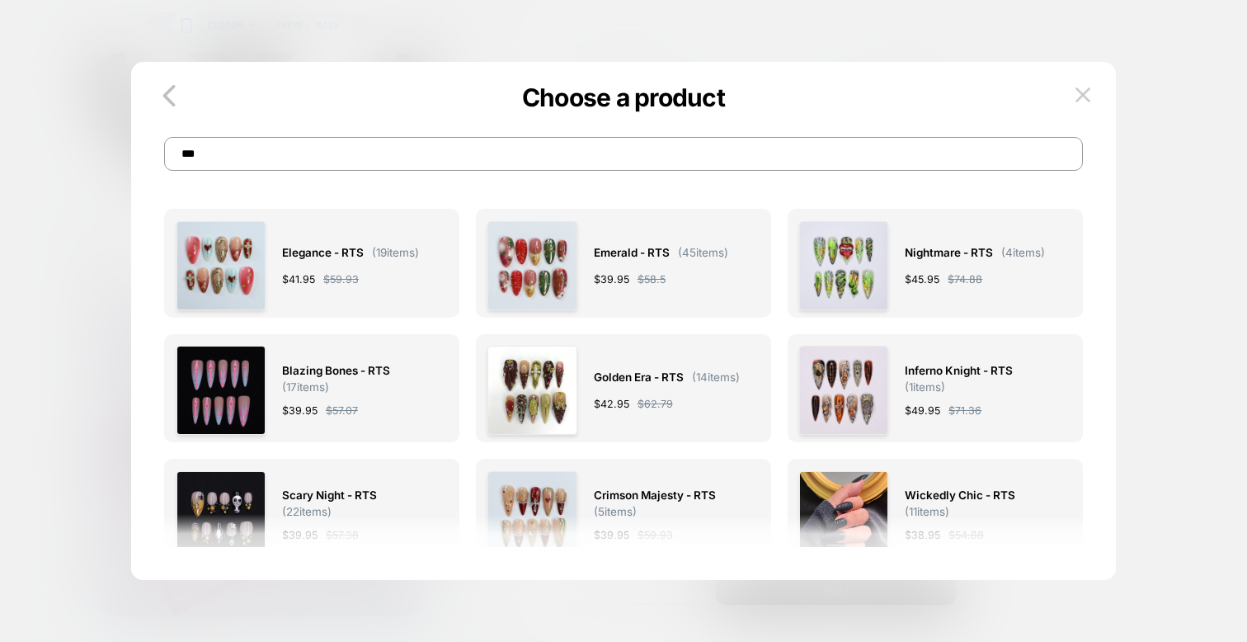
scroll to position [346, 0]
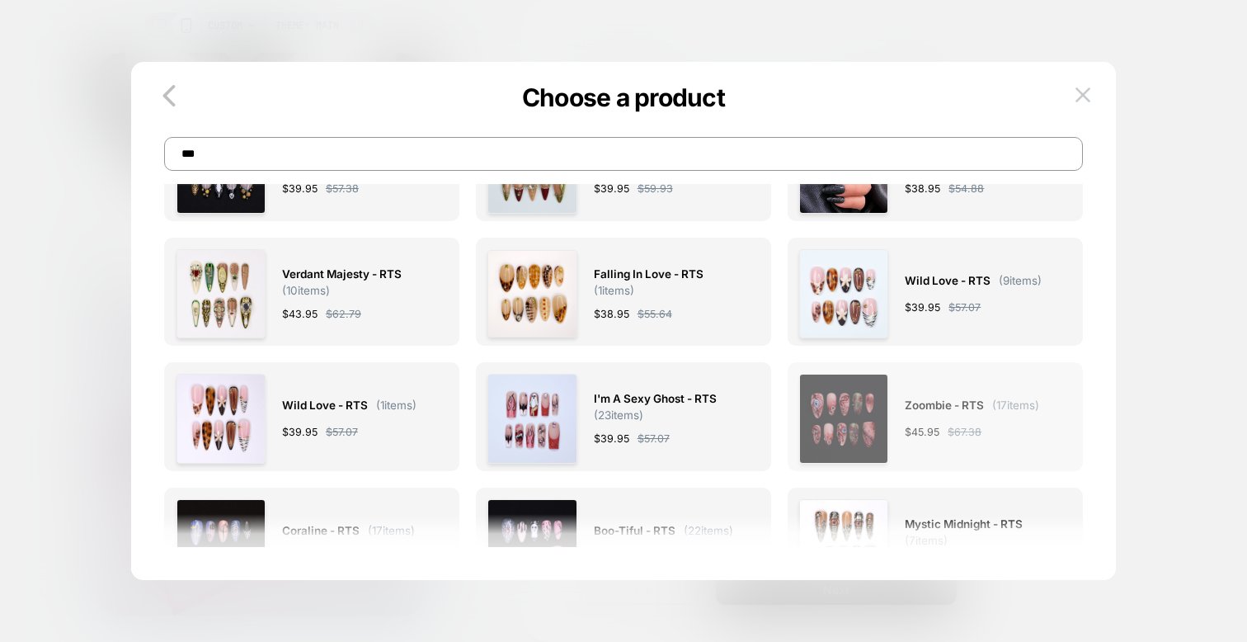
click at [822, 418] on img at bounding box center [843, 418] width 89 height 89
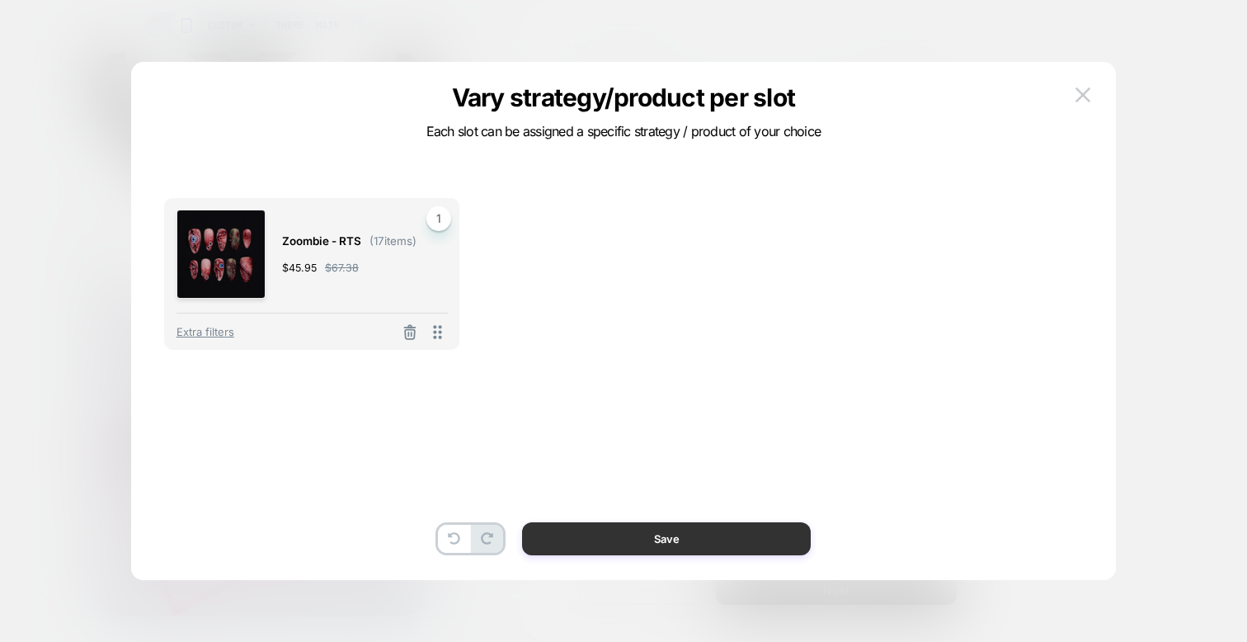
click at [614, 526] on button "Save" at bounding box center [666, 538] width 289 height 33
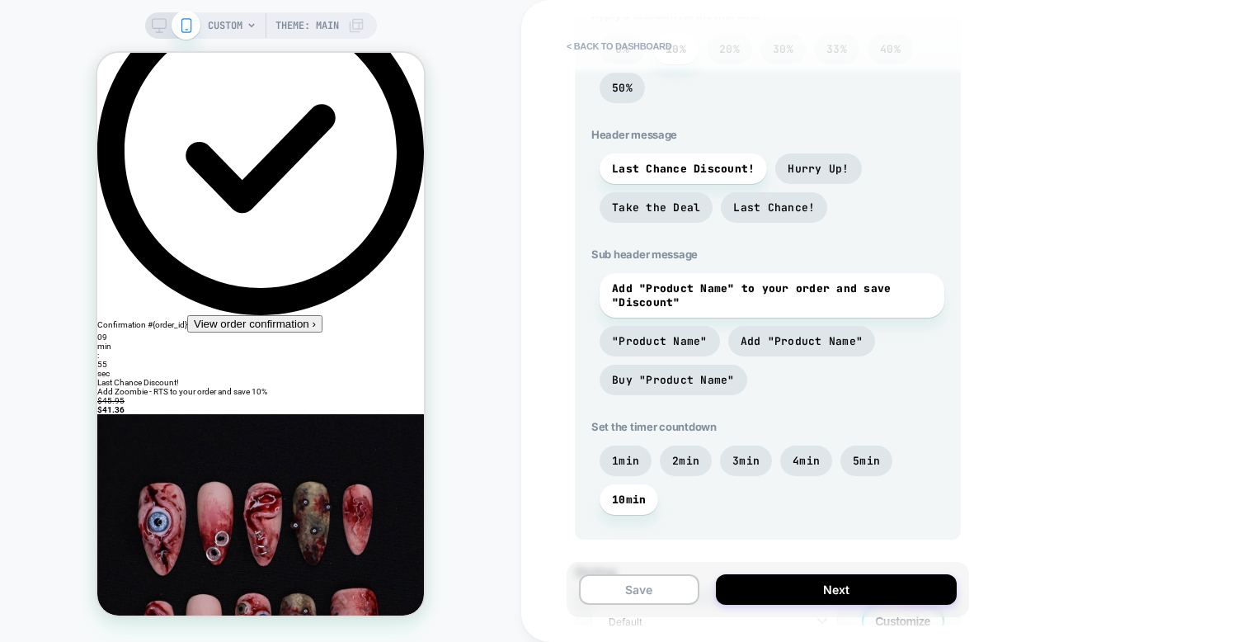
scroll to position [356, 0]
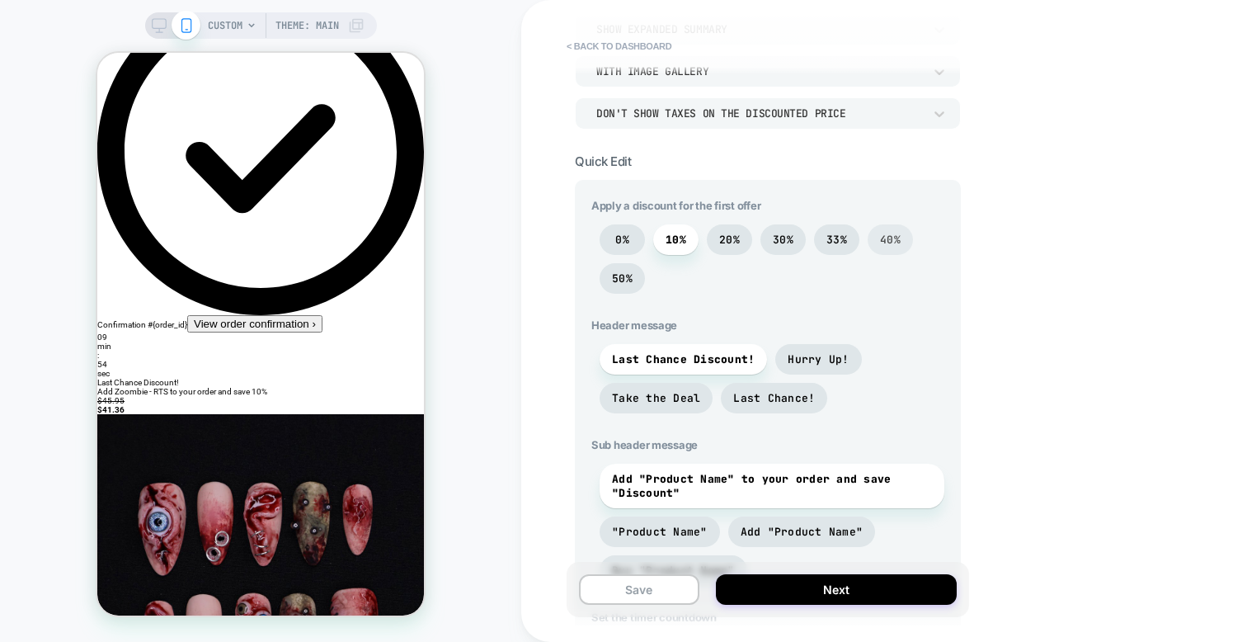
click at [895, 228] on span "40%" at bounding box center [890, 239] width 45 height 31
click at [524, 304] on div "< back to dashboard POST PURCHASE Click to edit experience details + Add more i…" at bounding box center [884, 321] width 726 height 642
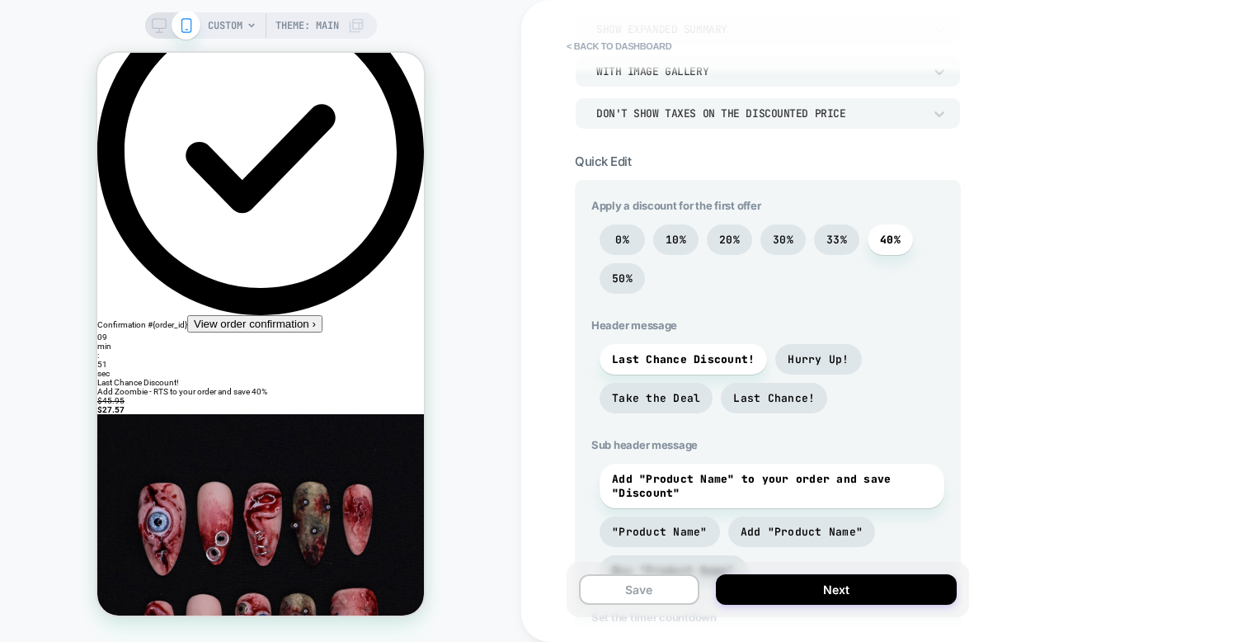
click at [125, 405] on strong "$27.57" at bounding box center [110, 409] width 27 height 9
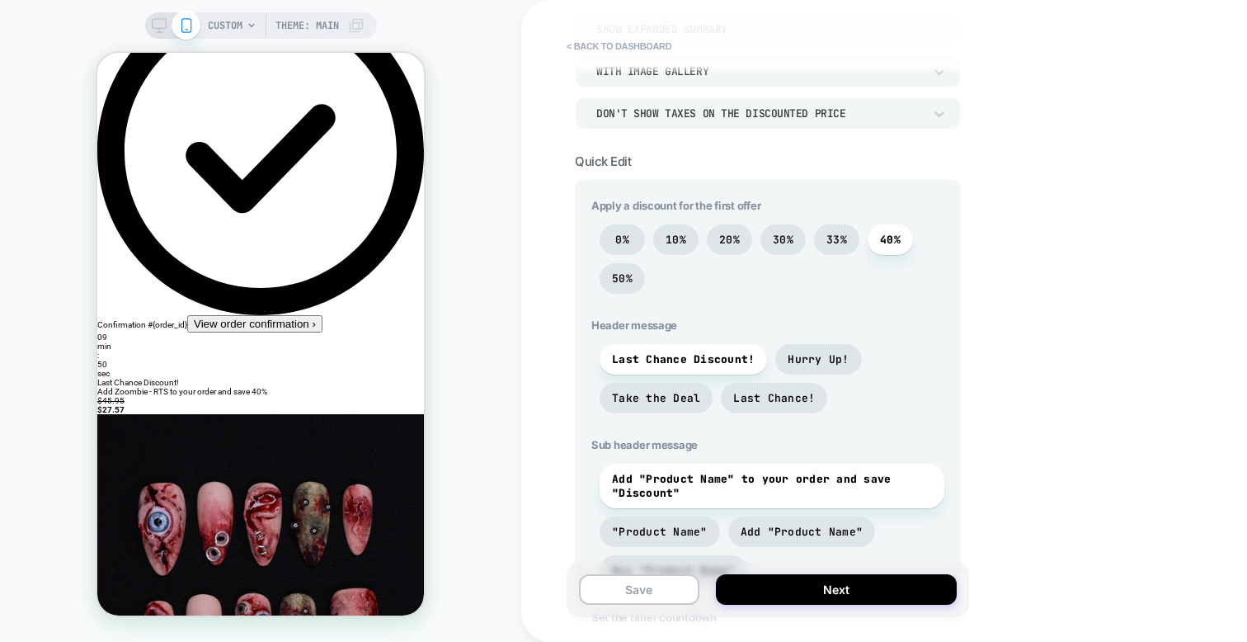
click at [230, 387] on span "Add Zoombie - RTS to your order and save 40%" at bounding box center [182, 391] width 170 height 9
click at [125, 396] on del "$45.95" at bounding box center [110, 400] width 27 height 9
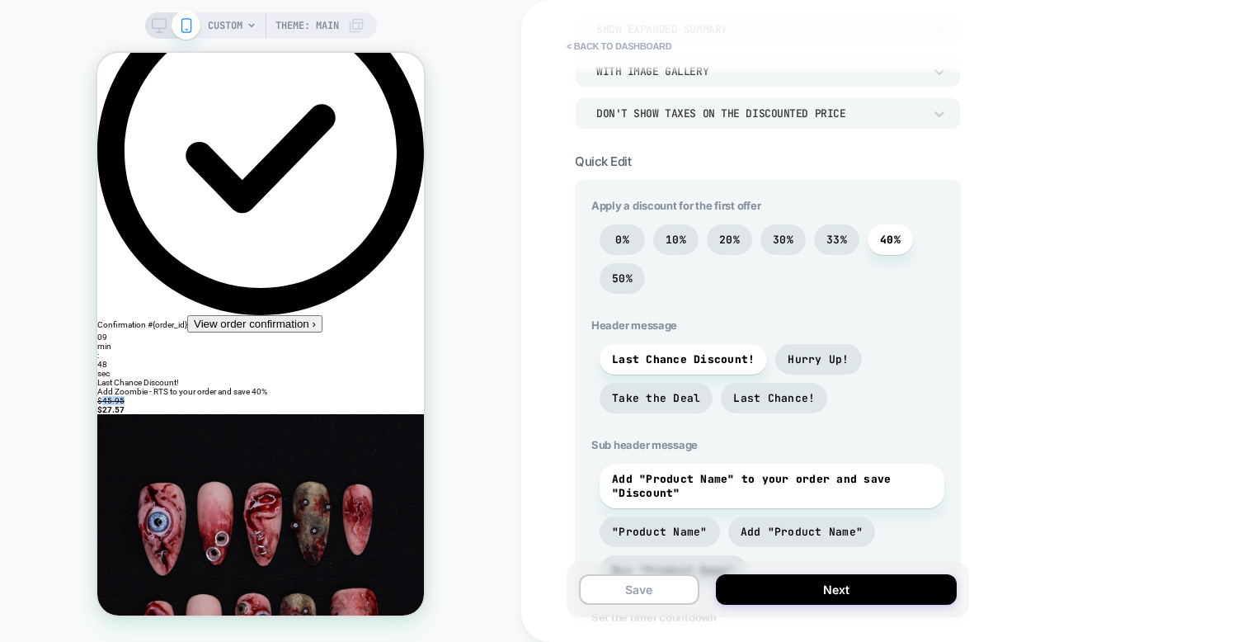
click at [125, 396] on del "$45.95" at bounding box center [110, 400] width 27 height 9
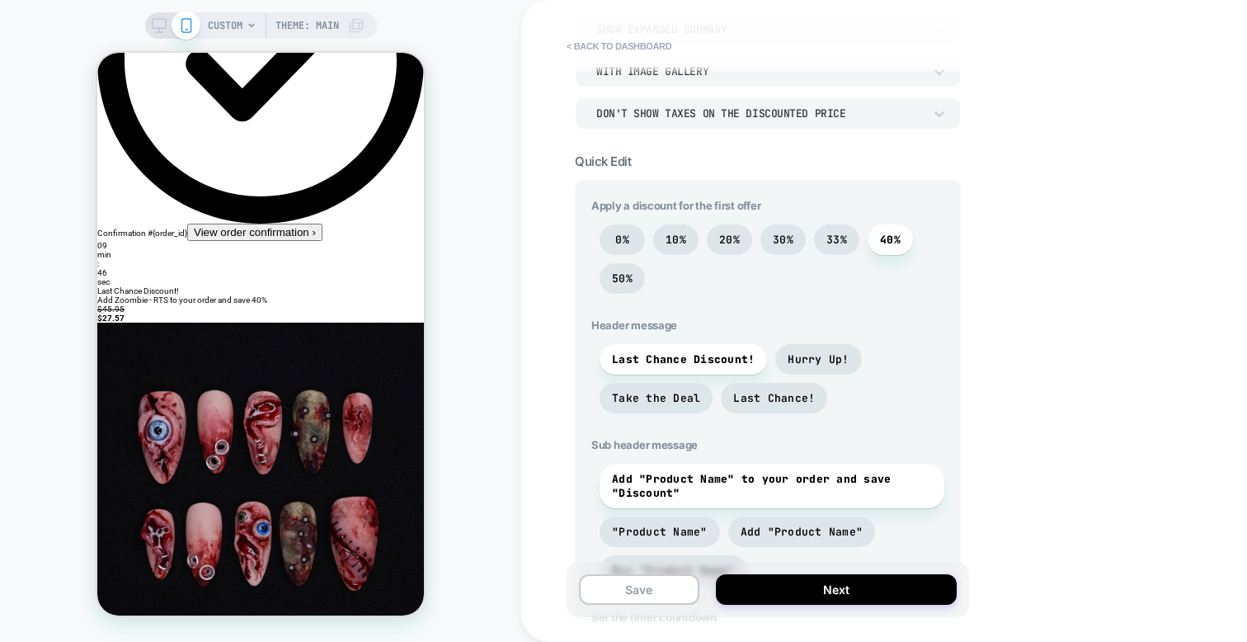
scroll to position [160, 0]
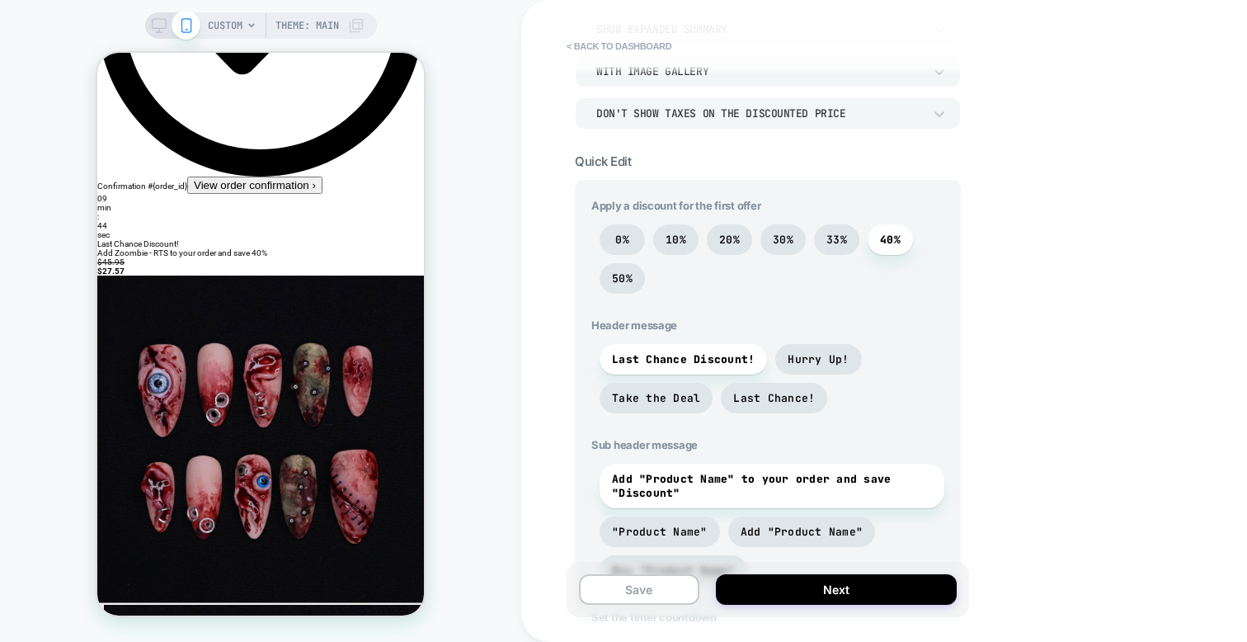
scroll to position [210, 0]
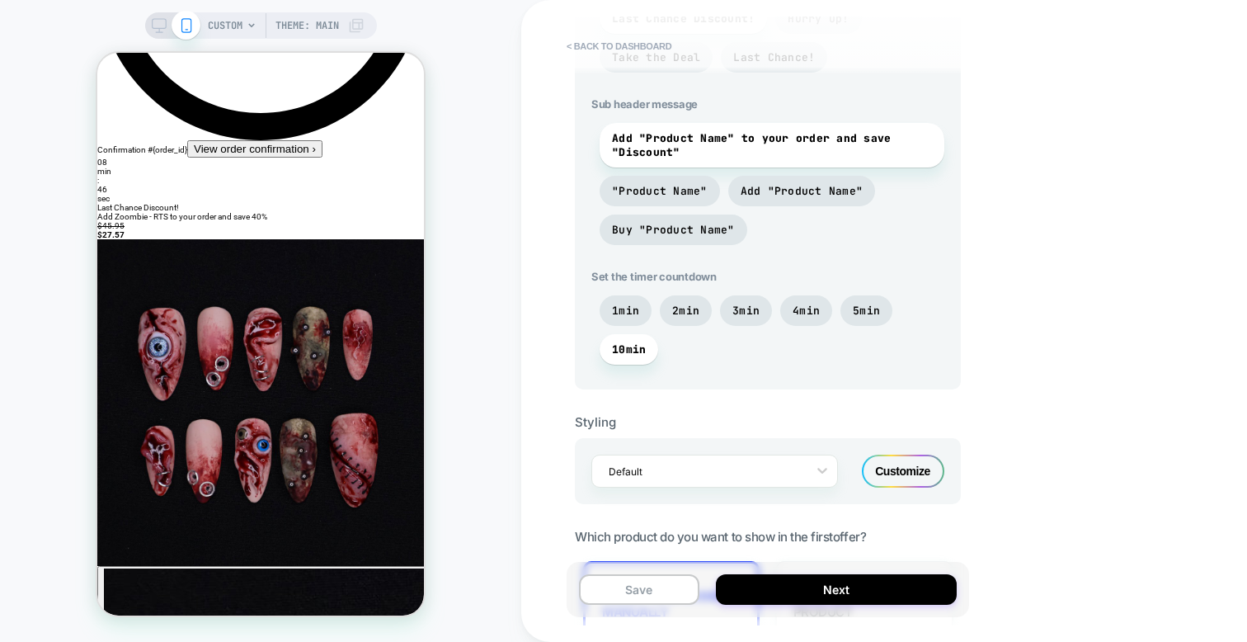
scroll to position [245, 0]
